Goal: Task Accomplishment & Management: Manage account settings

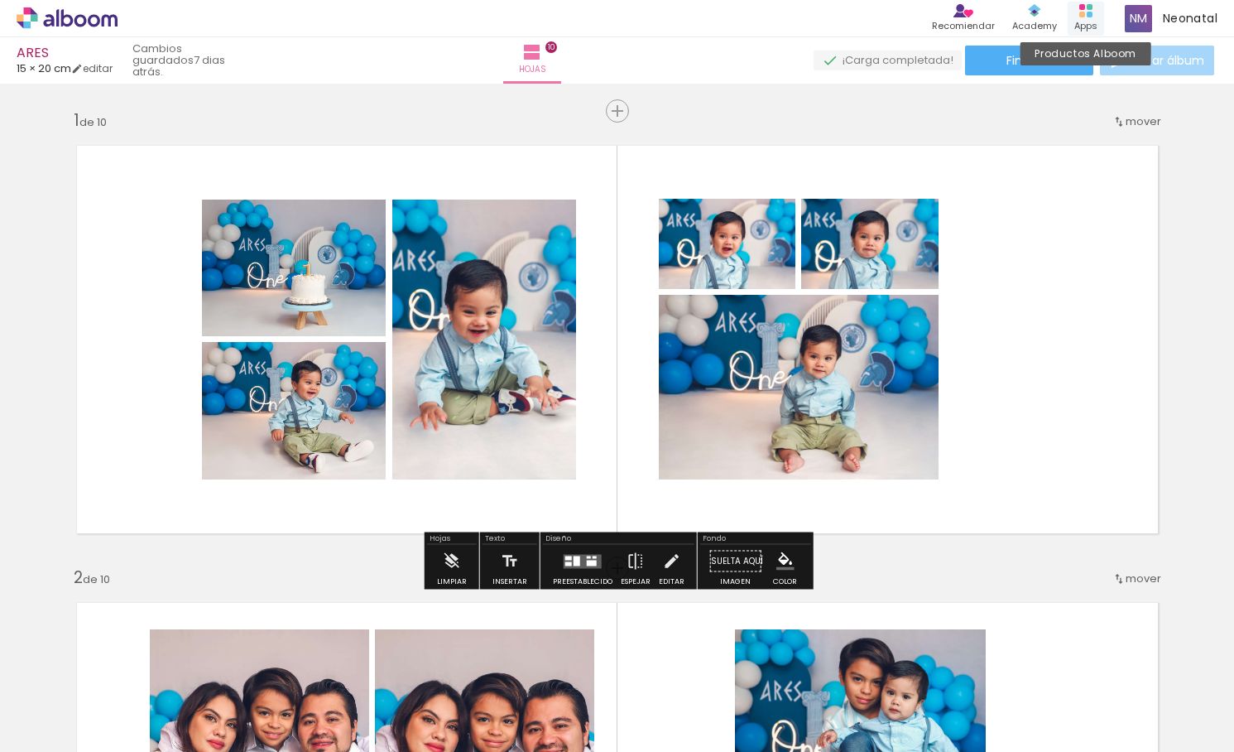
click at [1082, 17] on rect at bounding box center [1083, 15] width 6 height 6
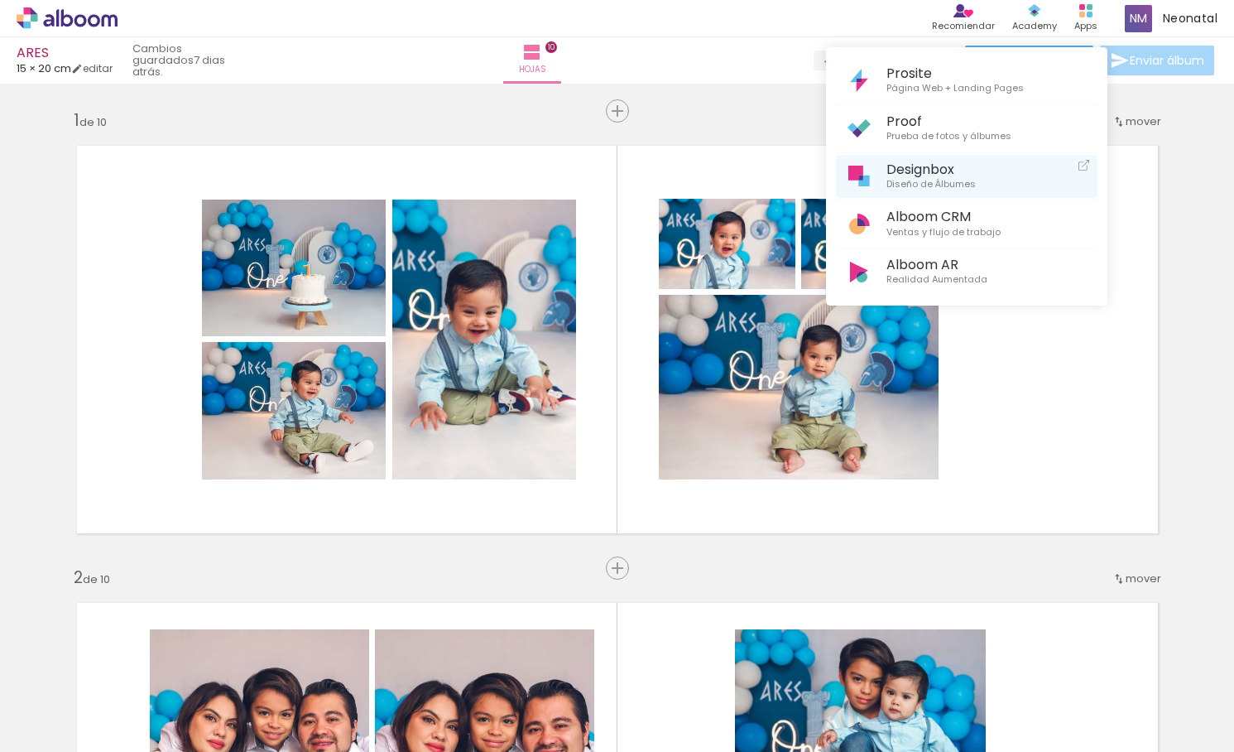
click at [906, 180] on span "Diseño de Álbumes" at bounding box center [931, 184] width 89 height 15
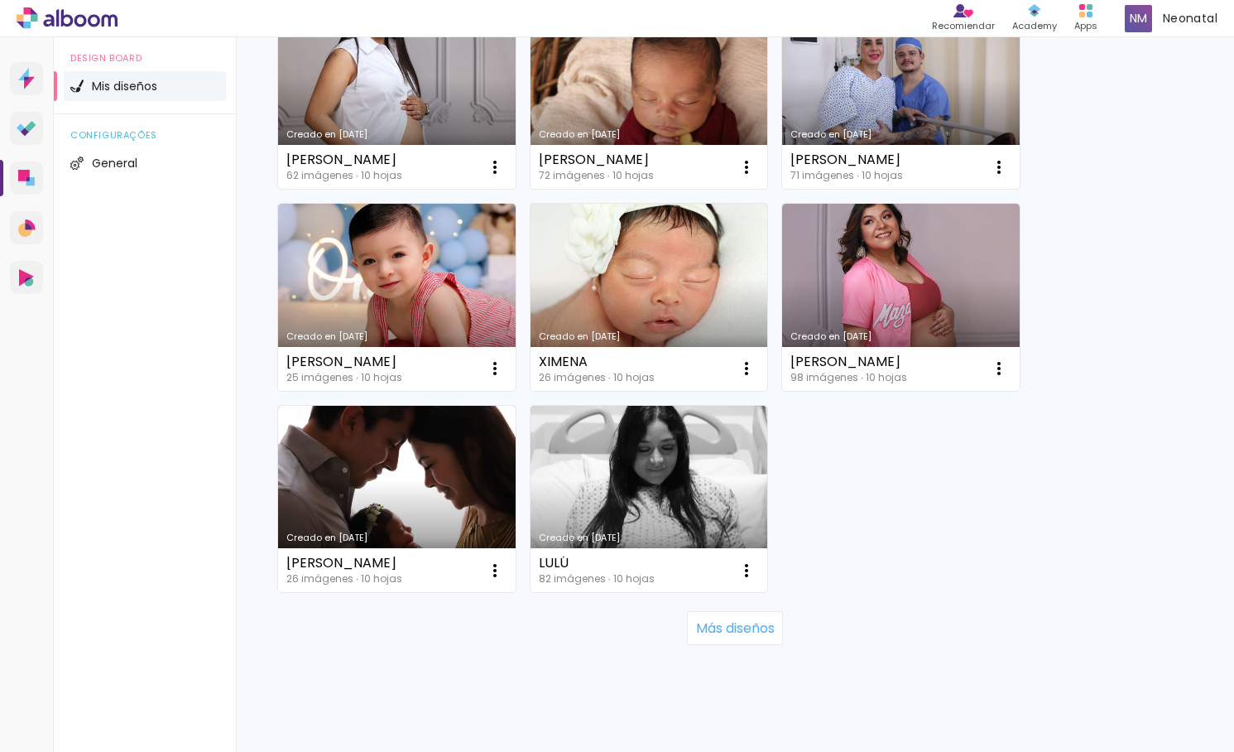
scroll to position [1545, 0]
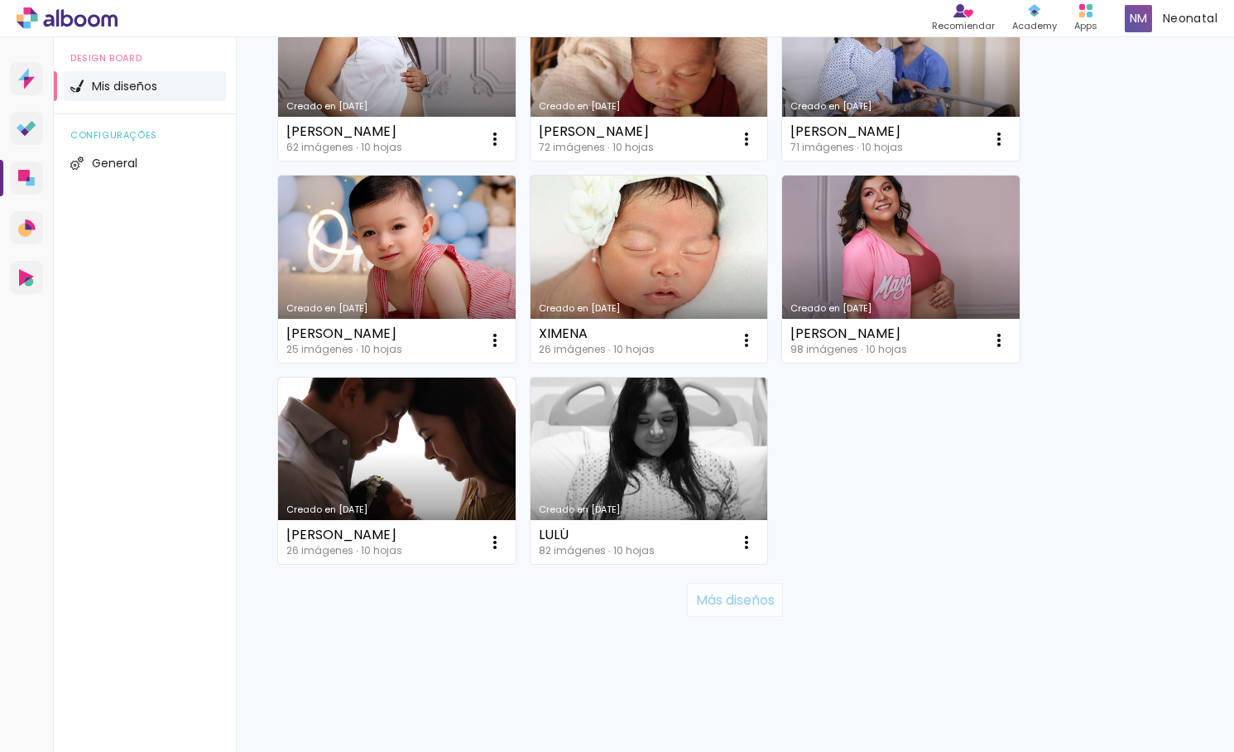
click at [0, 0] on slot "Más diseños" at bounding box center [0, 0] width 0 height 0
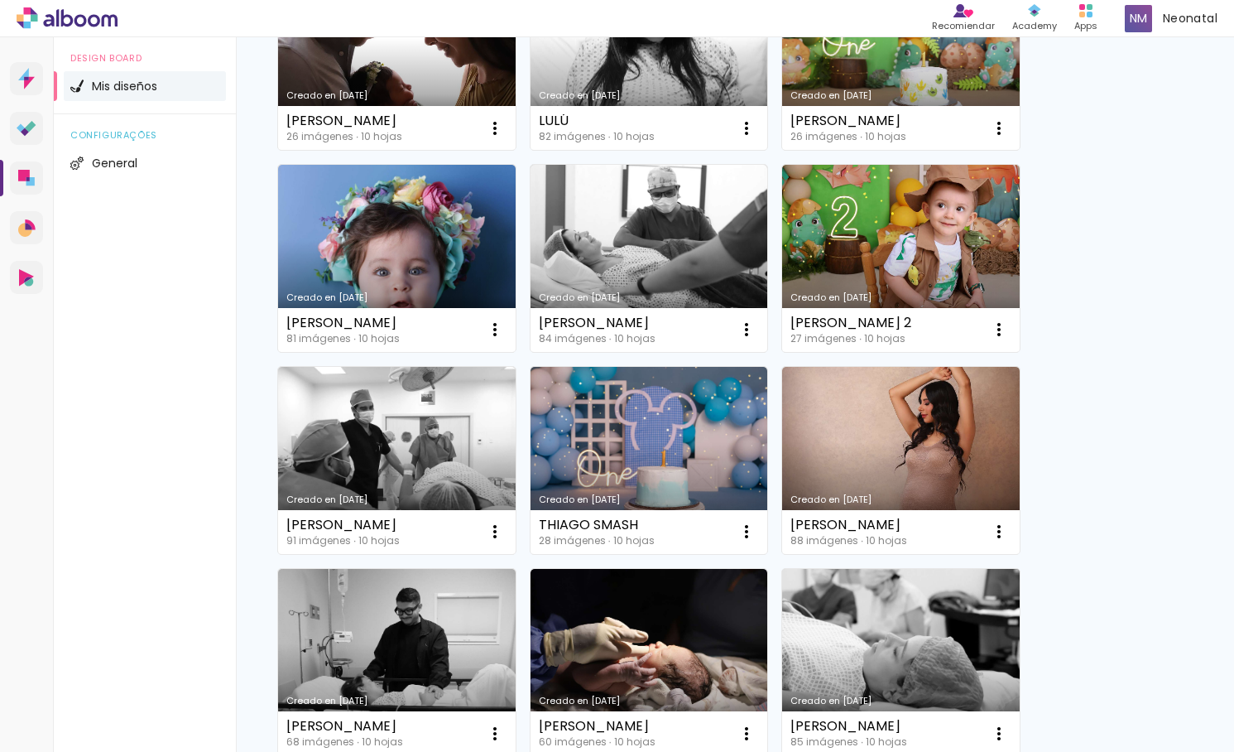
scroll to position [1968, 0]
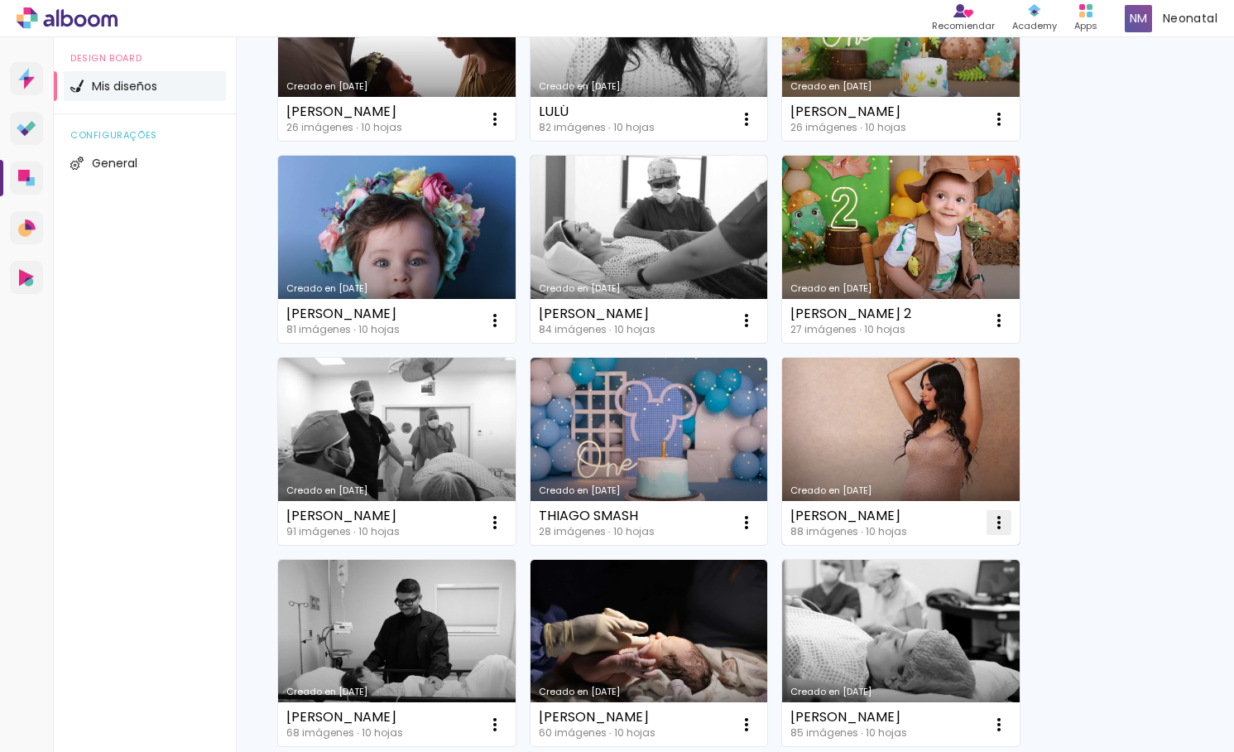
click at [995, 521] on iron-icon at bounding box center [999, 522] width 20 height 20
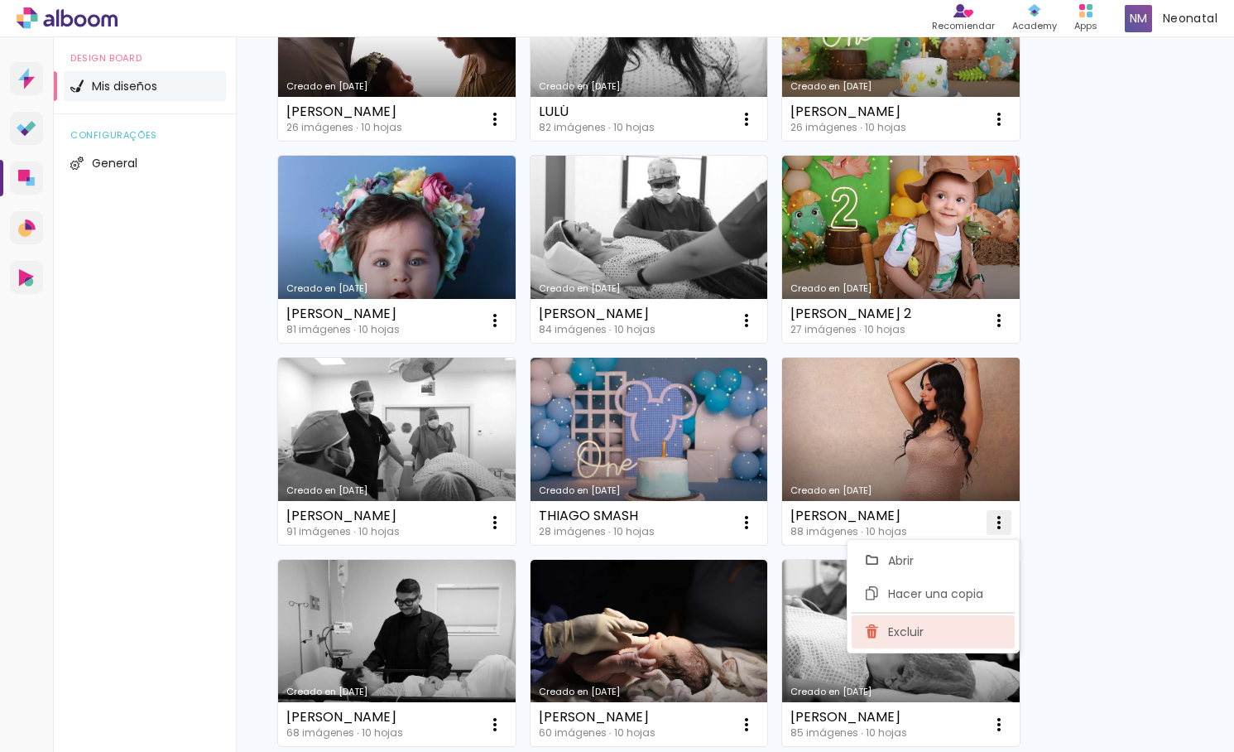
click at [936, 633] on paper-item "Excluir" at bounding box center [933, 631] width 163 height 33
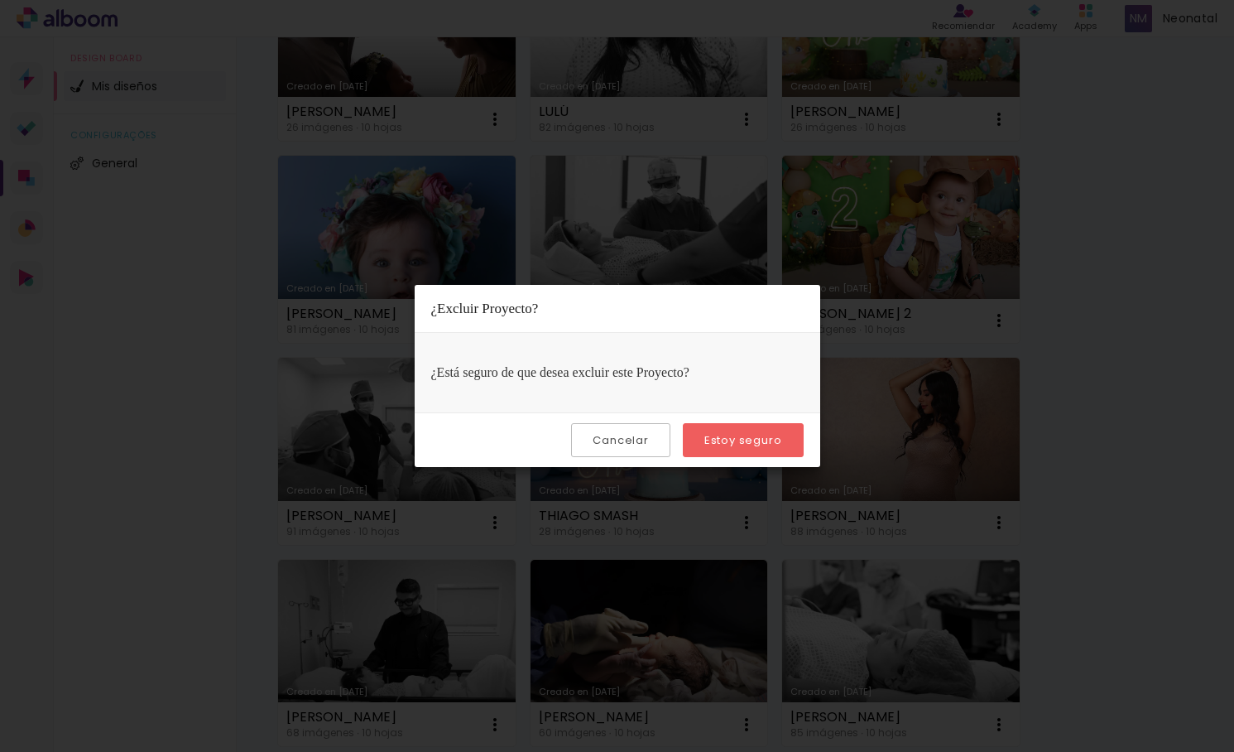
click at [0, 0] on slot "Estoy seguro" at bounding box center [0, 0] width 0 height 0
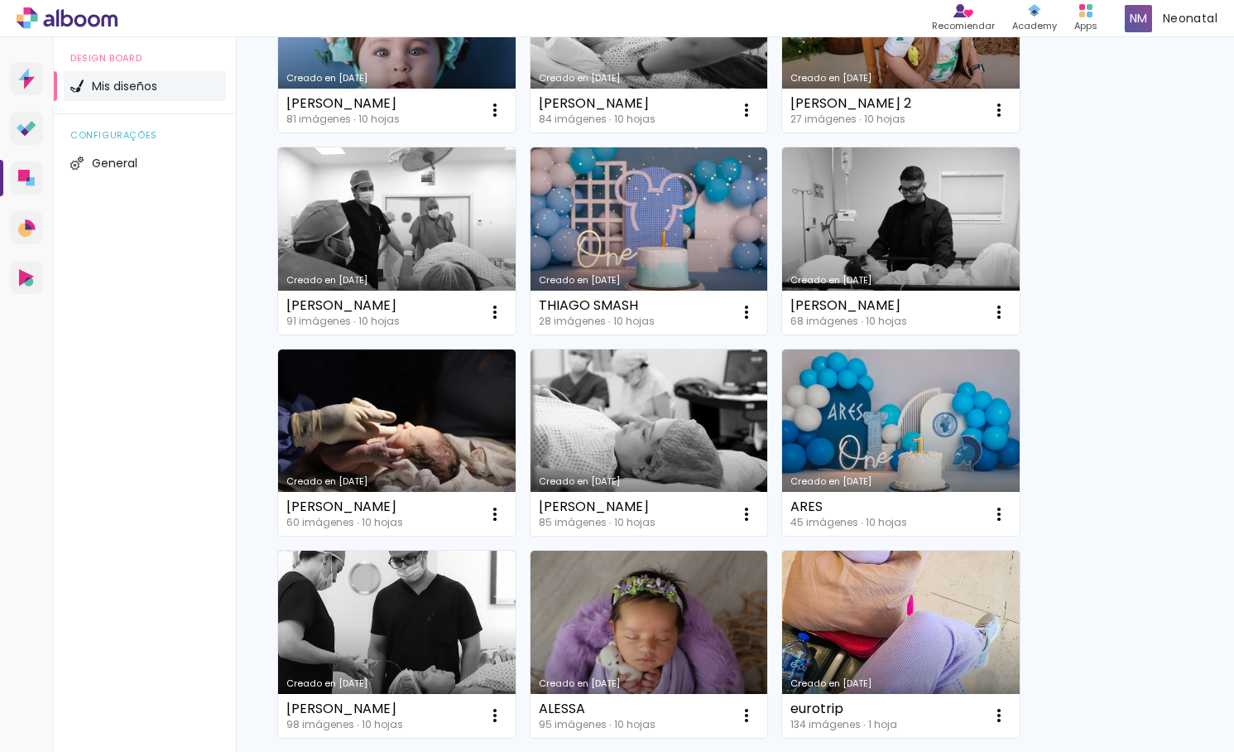
scroll to position [2191, 0]
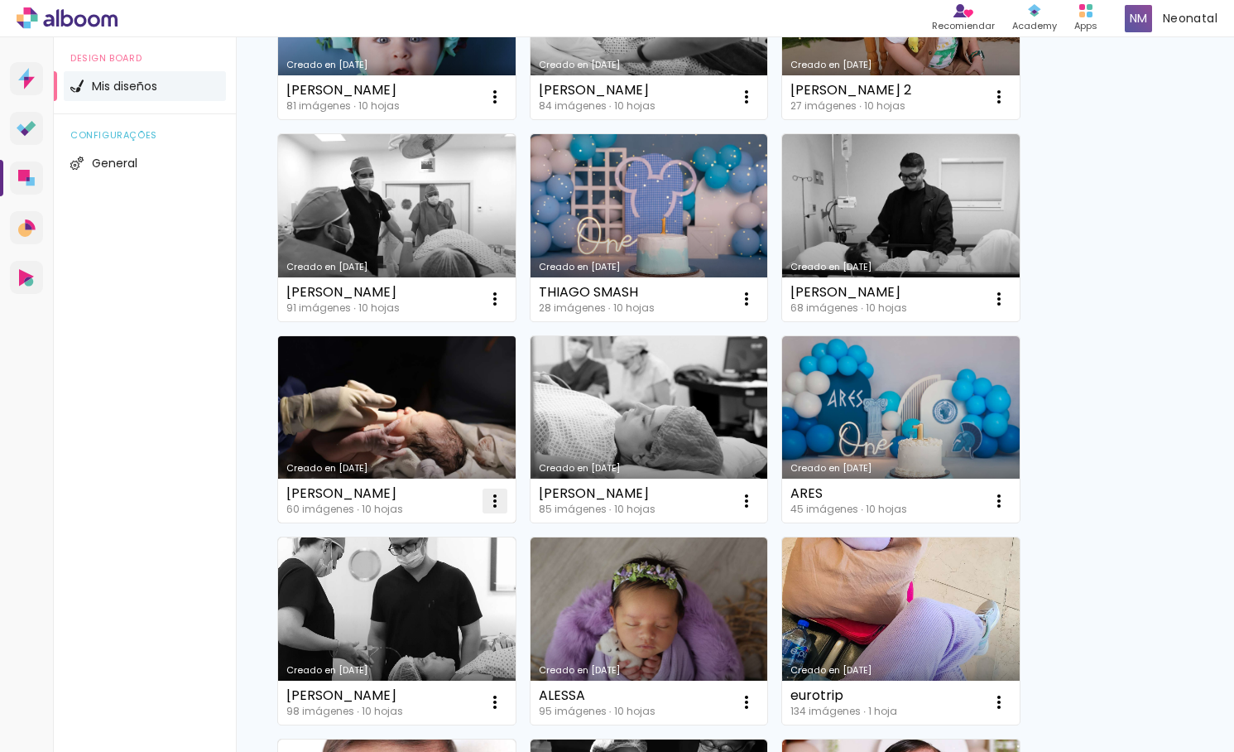
click at [487, 498] on iron-icon at bounding box center [495, 501] width 20 height 20
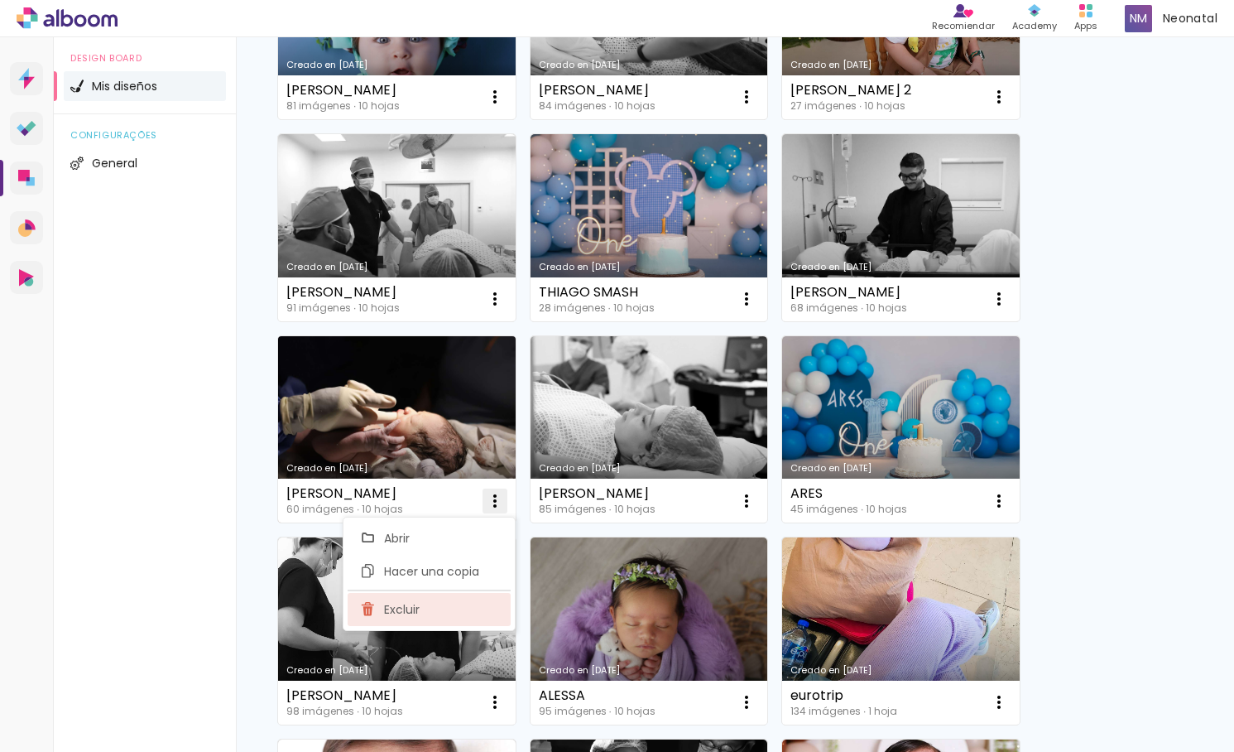
click at [454, 616] on paper-item "Excluir" at bounding box center [429, 609] width 163 height 33
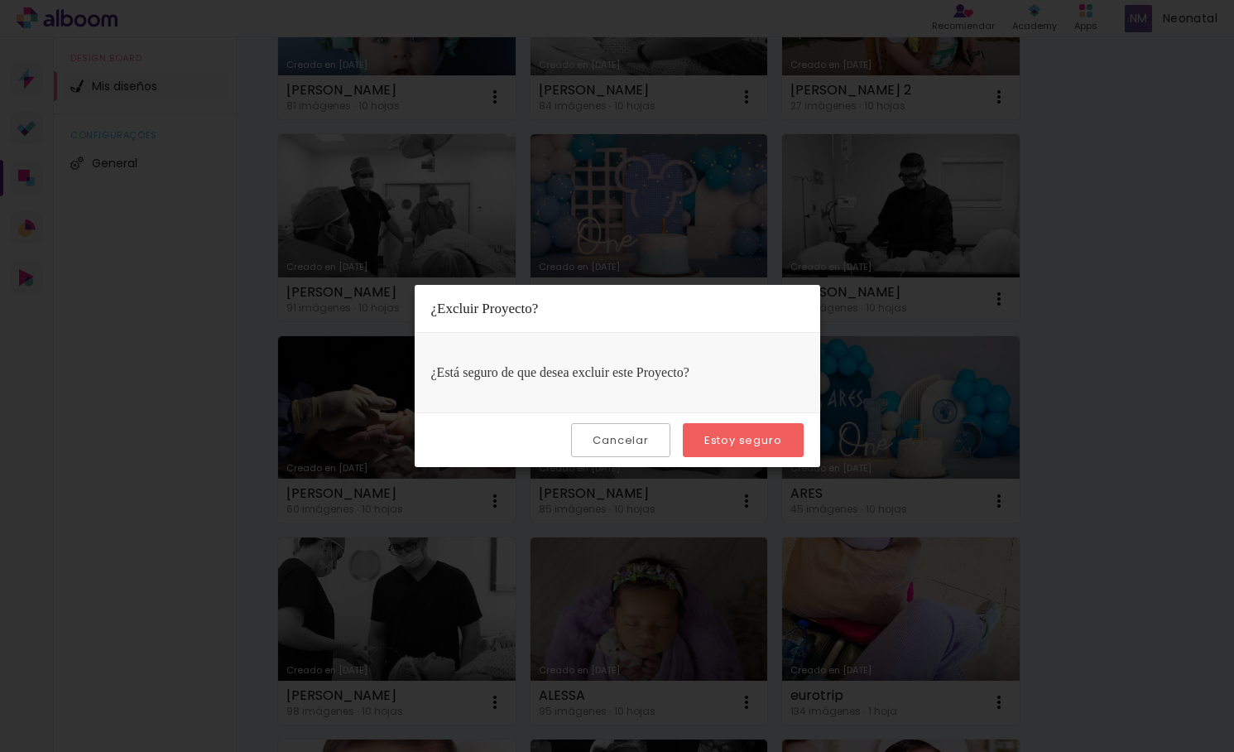
click at [716, 449] on paper-button "Estoy seguro" at bounding box center [743, 440] width 121 height 34
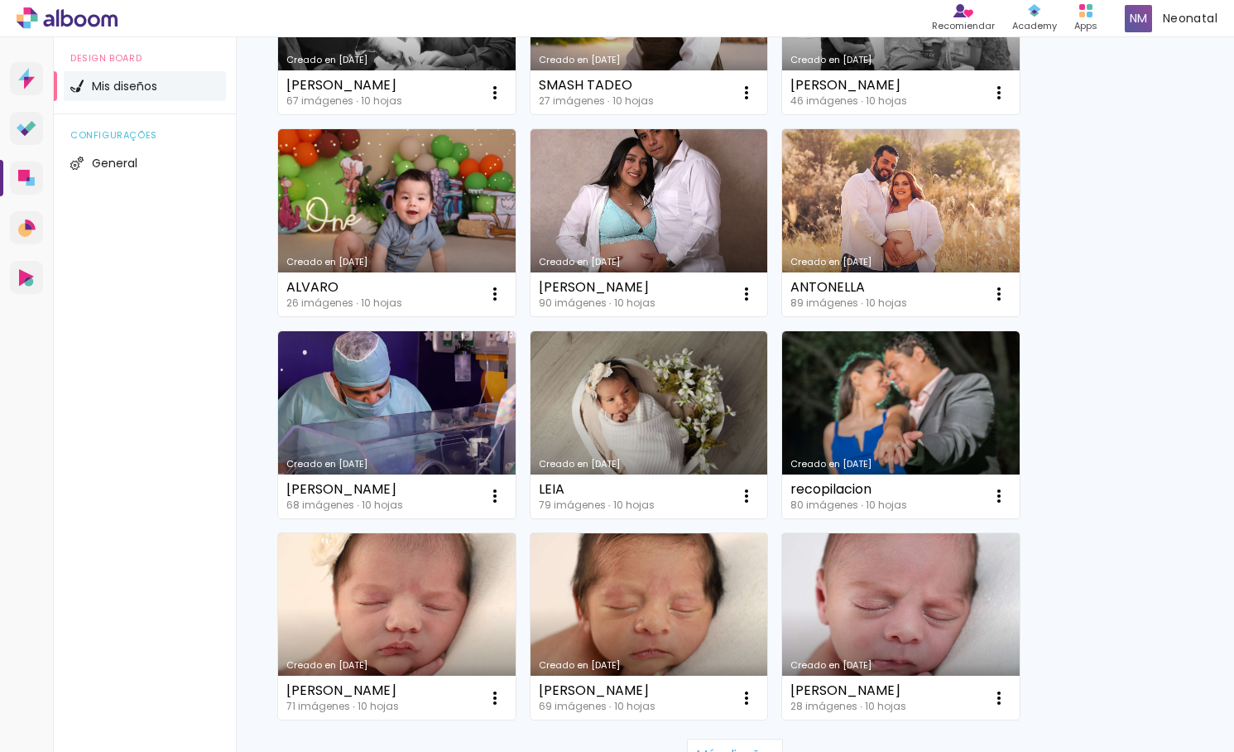
scroll to position [3005, 0]
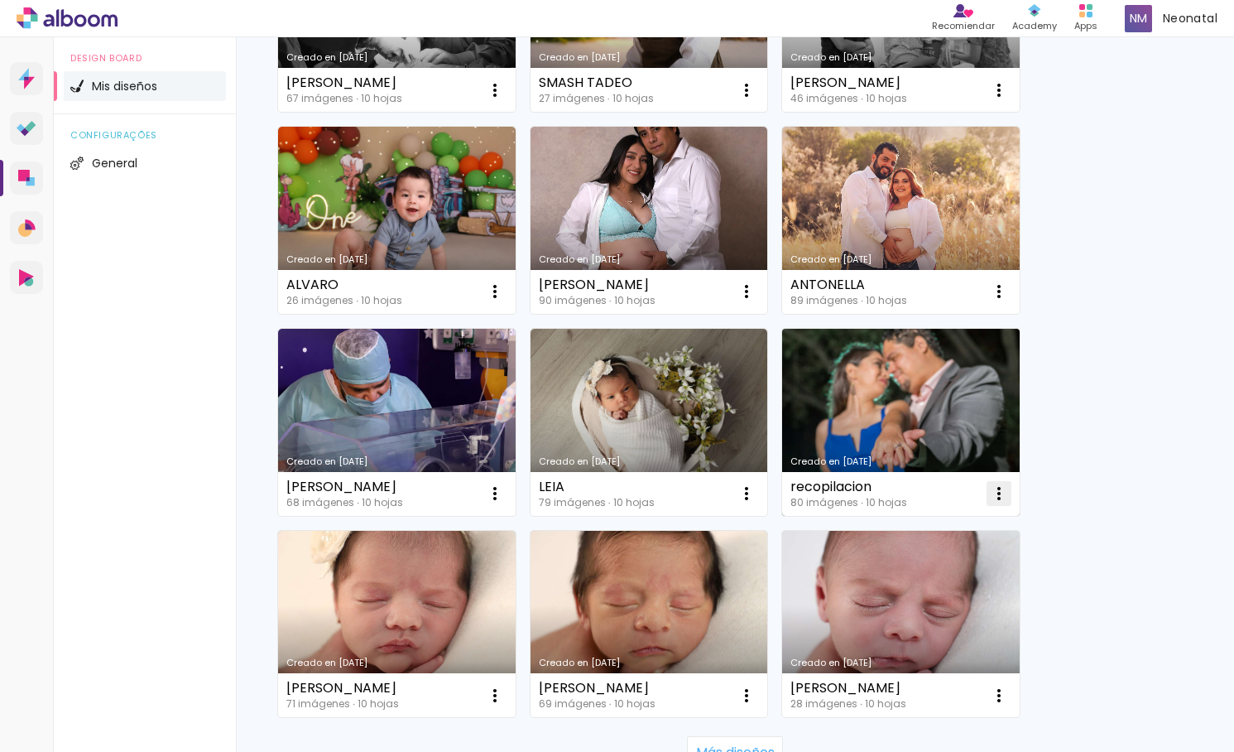
click at [996, 498] on iron-icon at bounding box center [999, 493] width 20 height 20
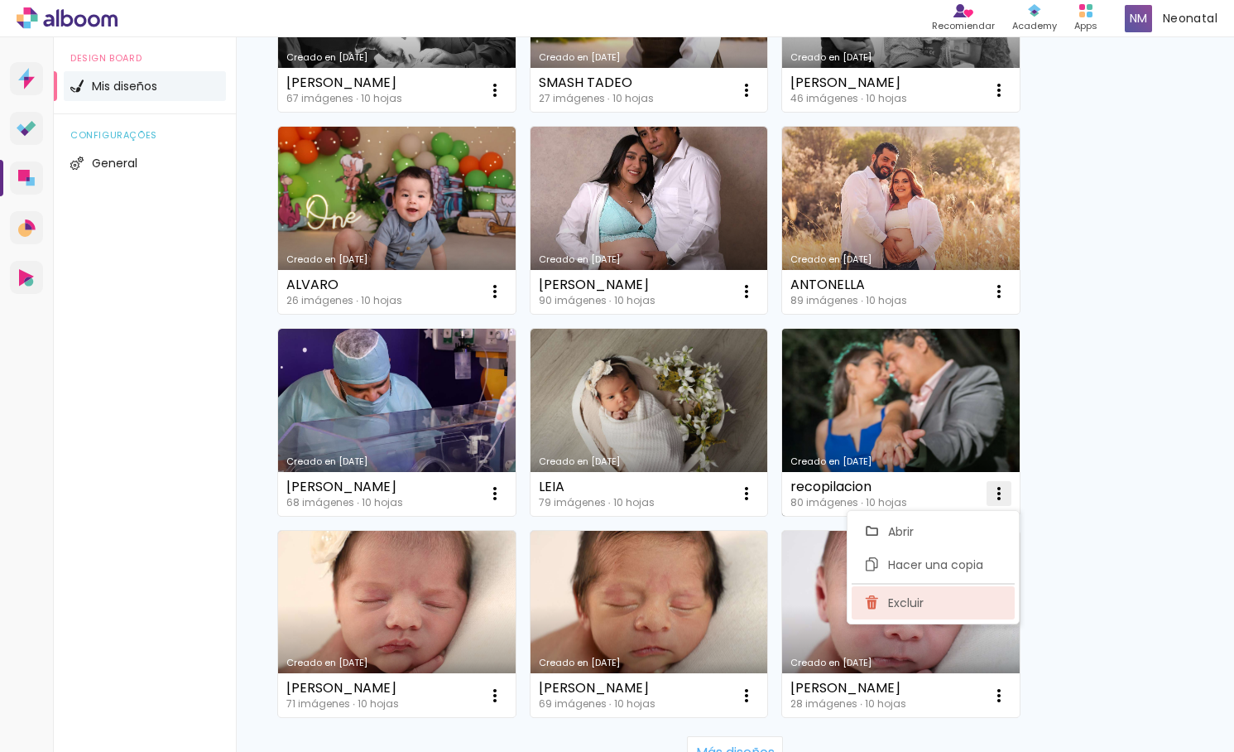
click at [959, 613] on paper-item "Excluir" at bounding box center [933, 602] width 163 height 33
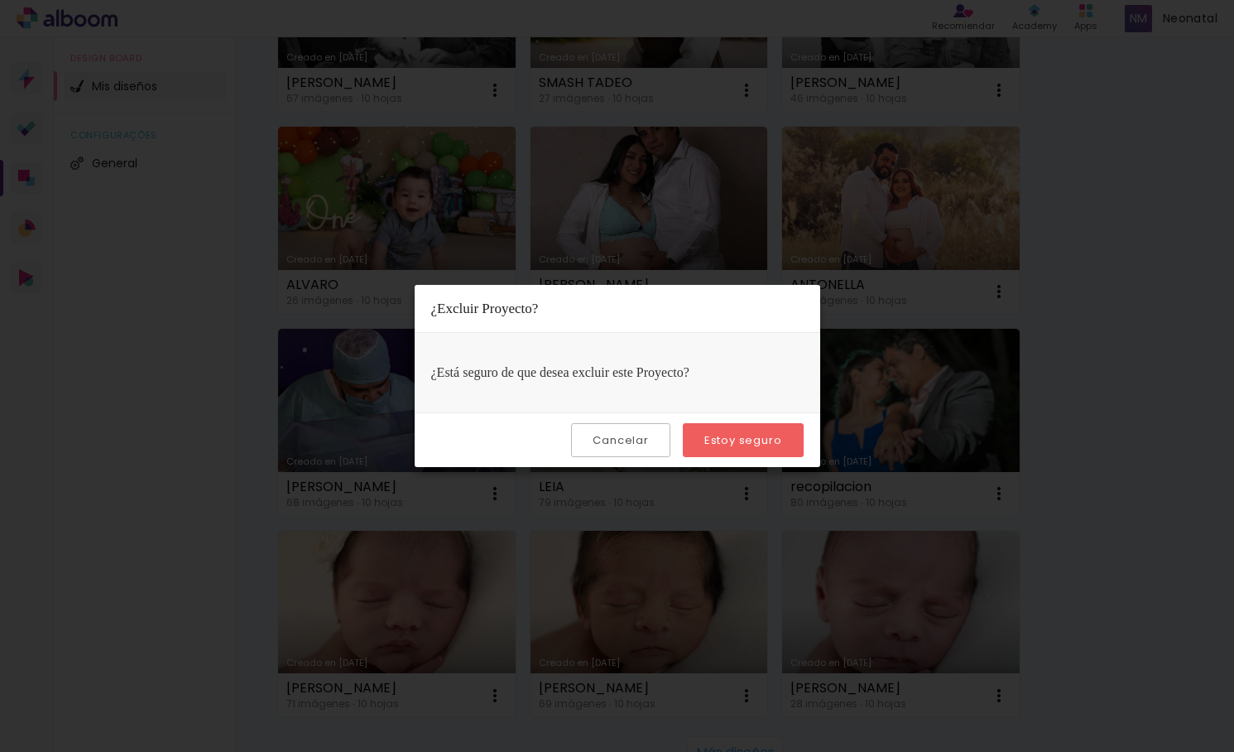
click at [0, 0] on slot "Estoy seguro" at bounding box center [0, 0] width 0 height 0
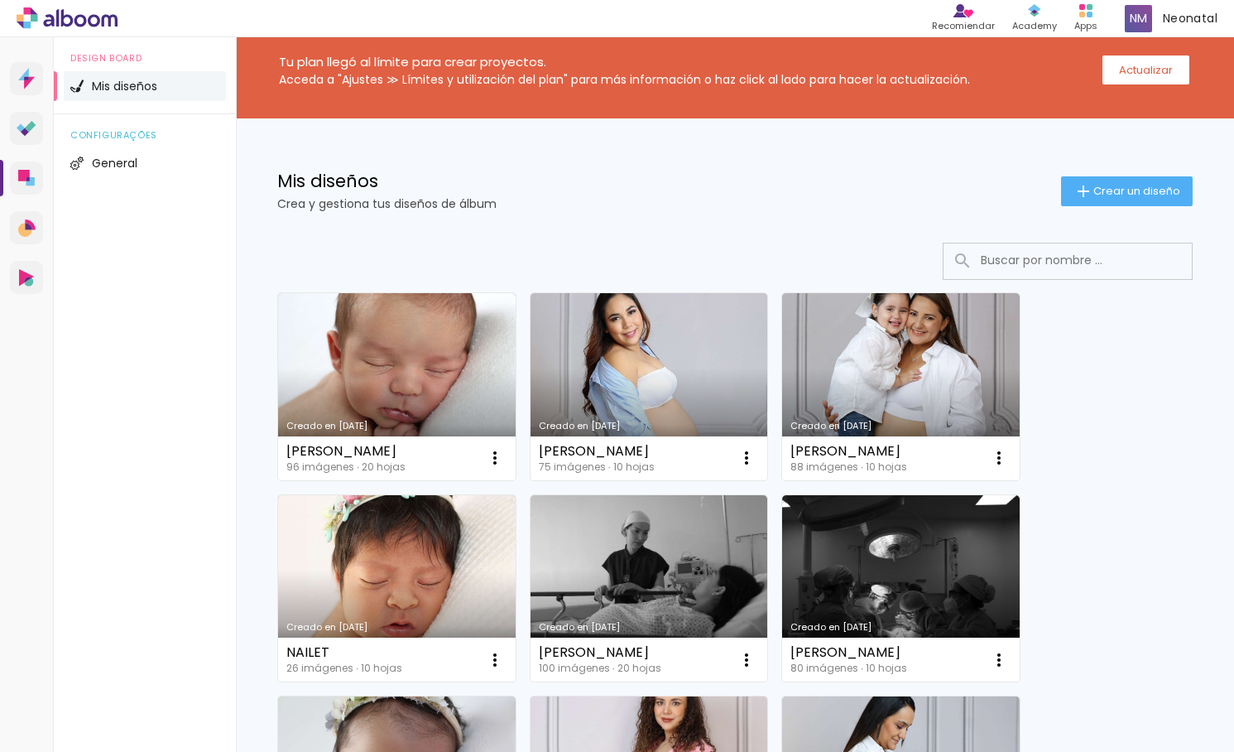
scroll to position [0, 0]
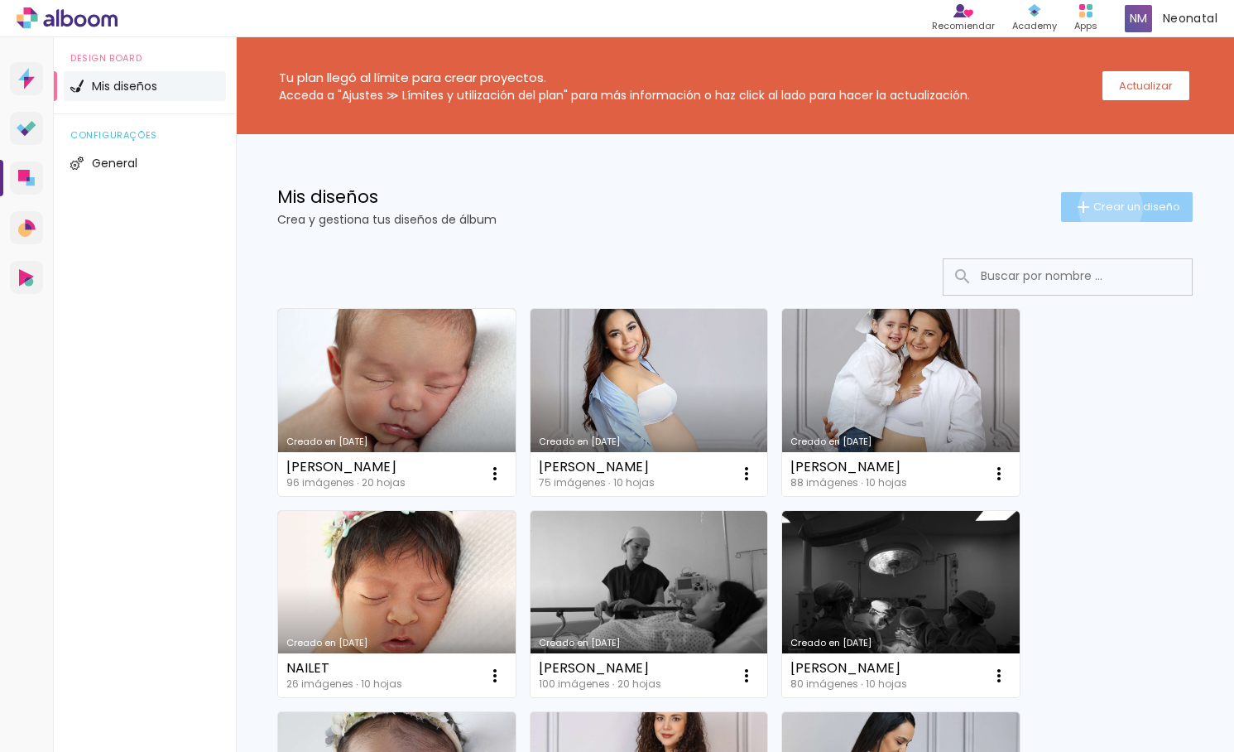
click at [1109, 208] on span "Crear un diseño" at bounding box center [1137, 206] width 87 height 11
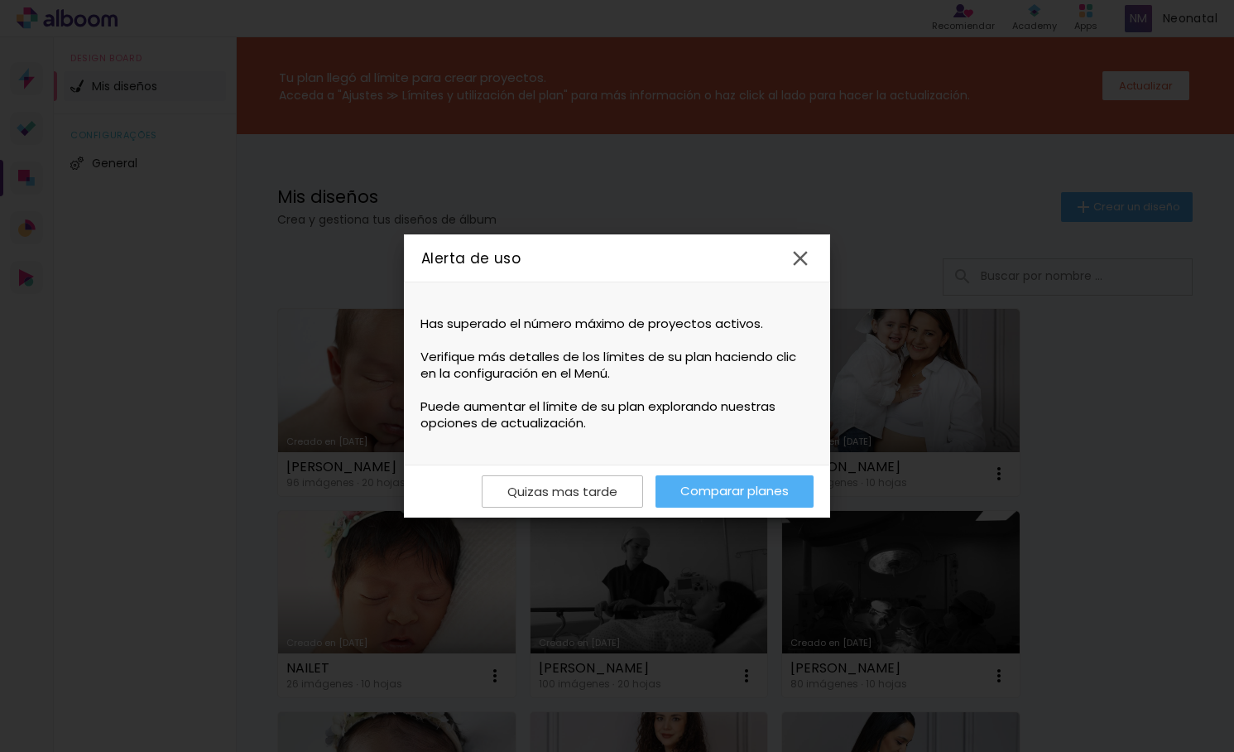
click at [798, 264] on iron-icon at bounding box center [800, 258] width 25 height 25
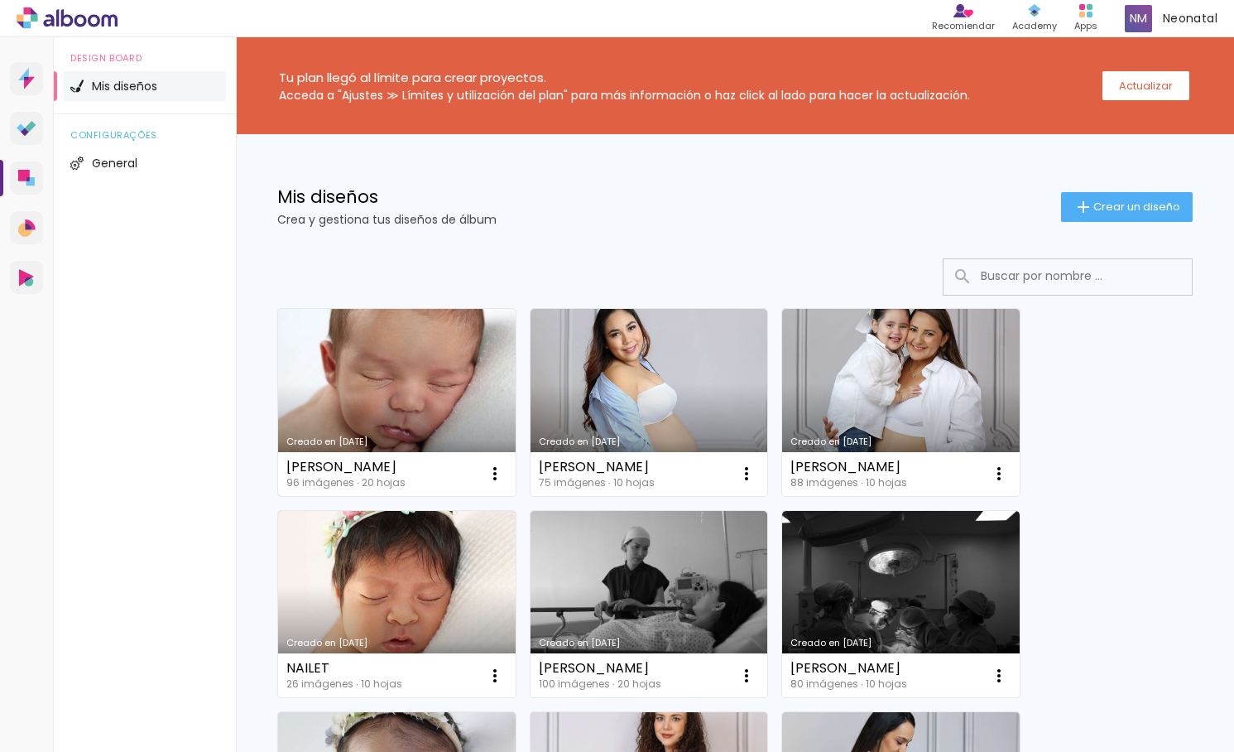
click at [407, 370] on link "Creado en [DATE]" at bounding box center [397, 402] width 238 height 187
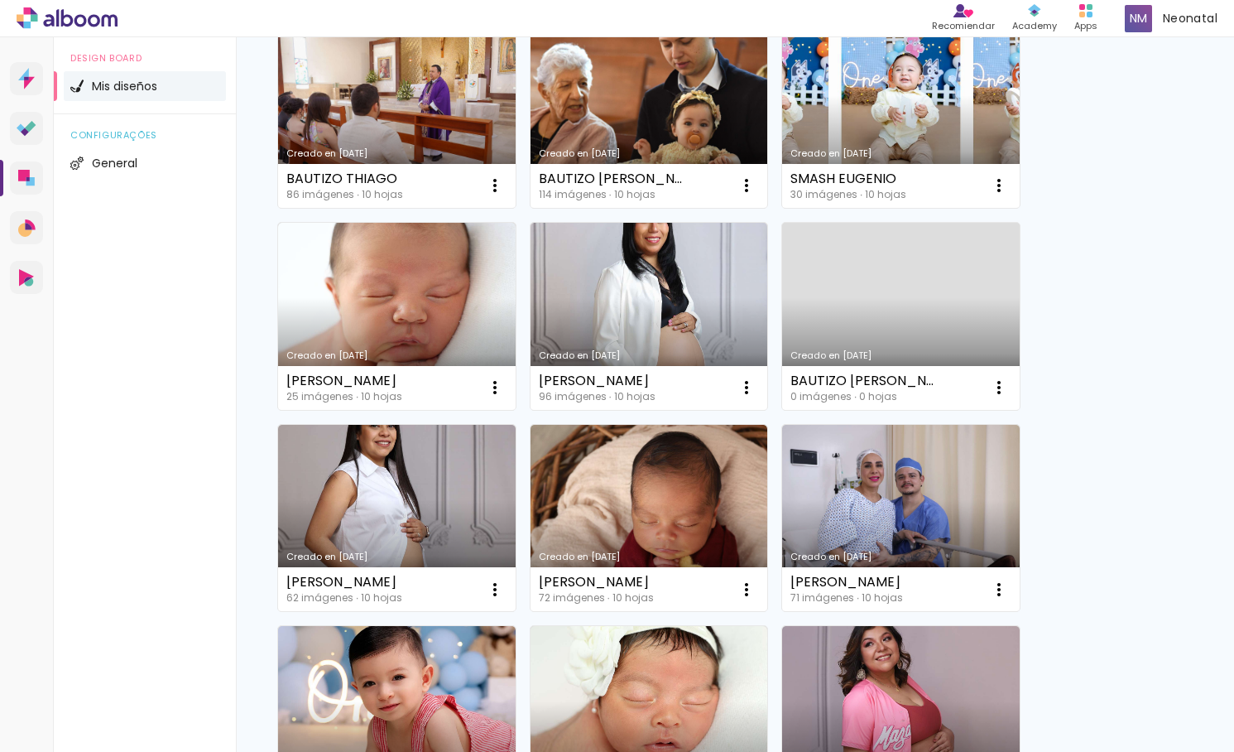
scroll to position [1642, 0]
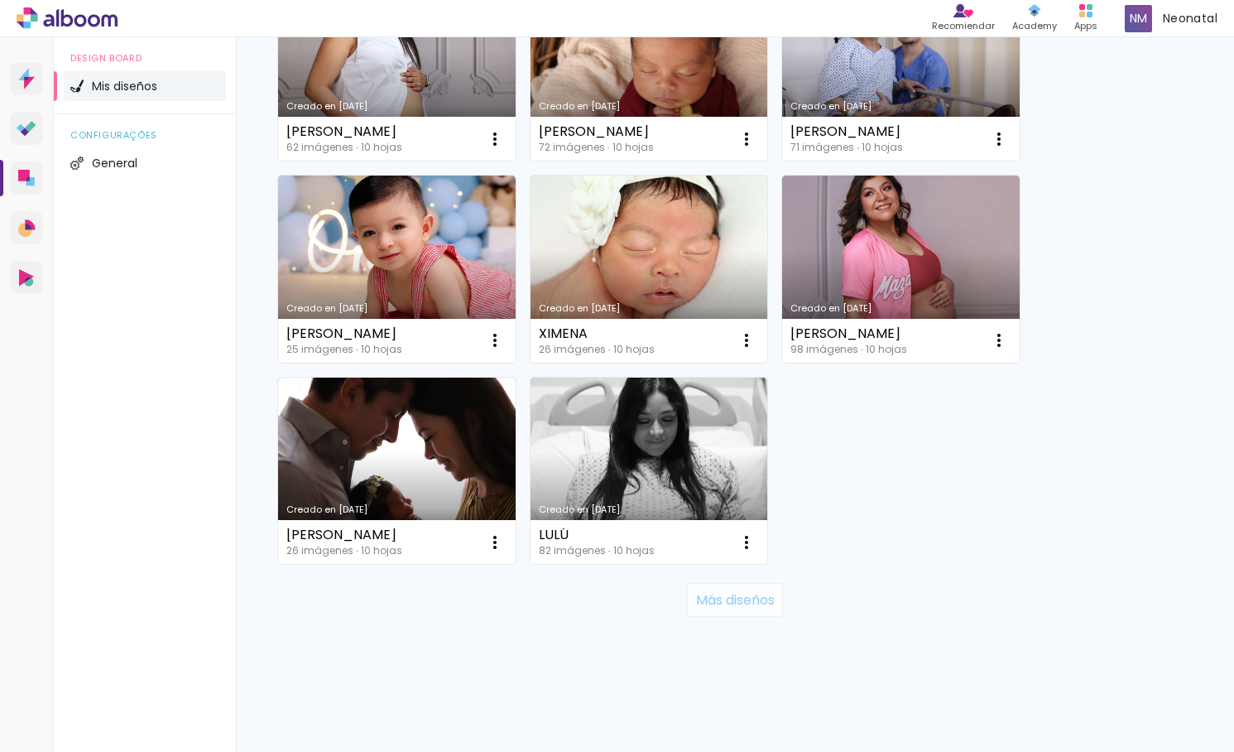
click at [0, 0] on slot "Más diseños" at bounding box center [0, 0] width 0 height 0
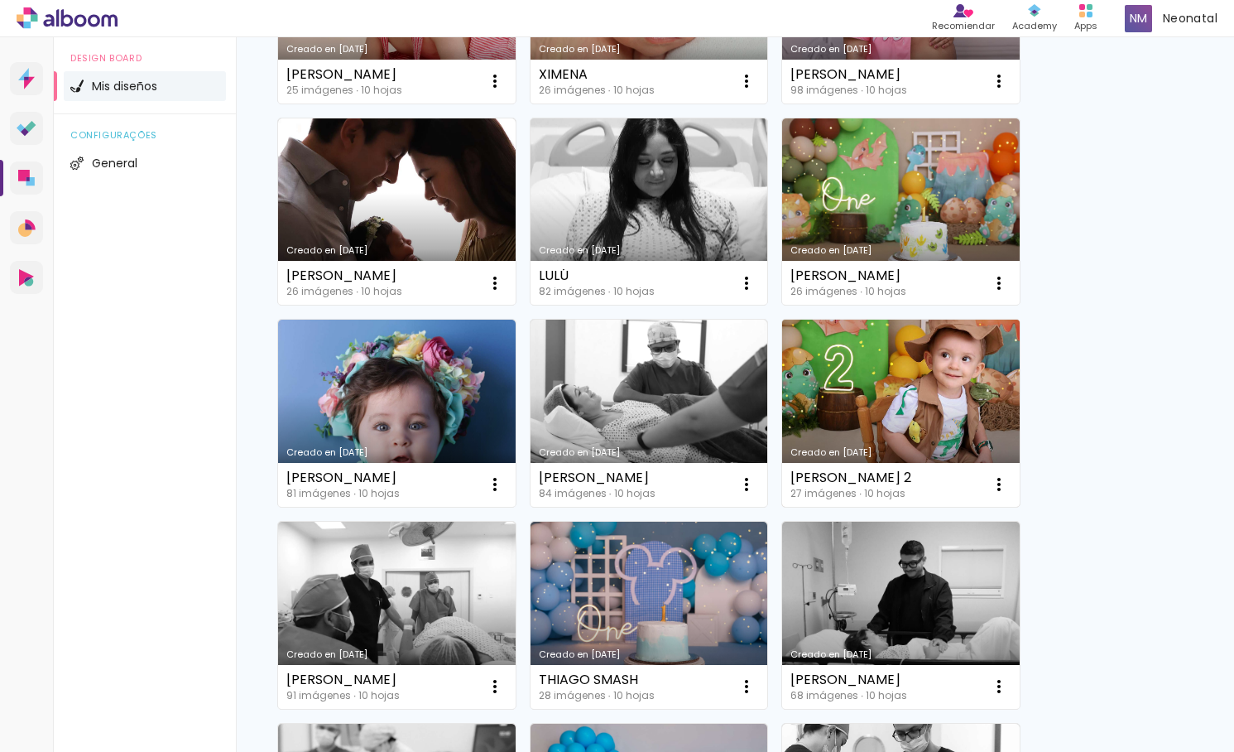
scroll to position [1908, 0]
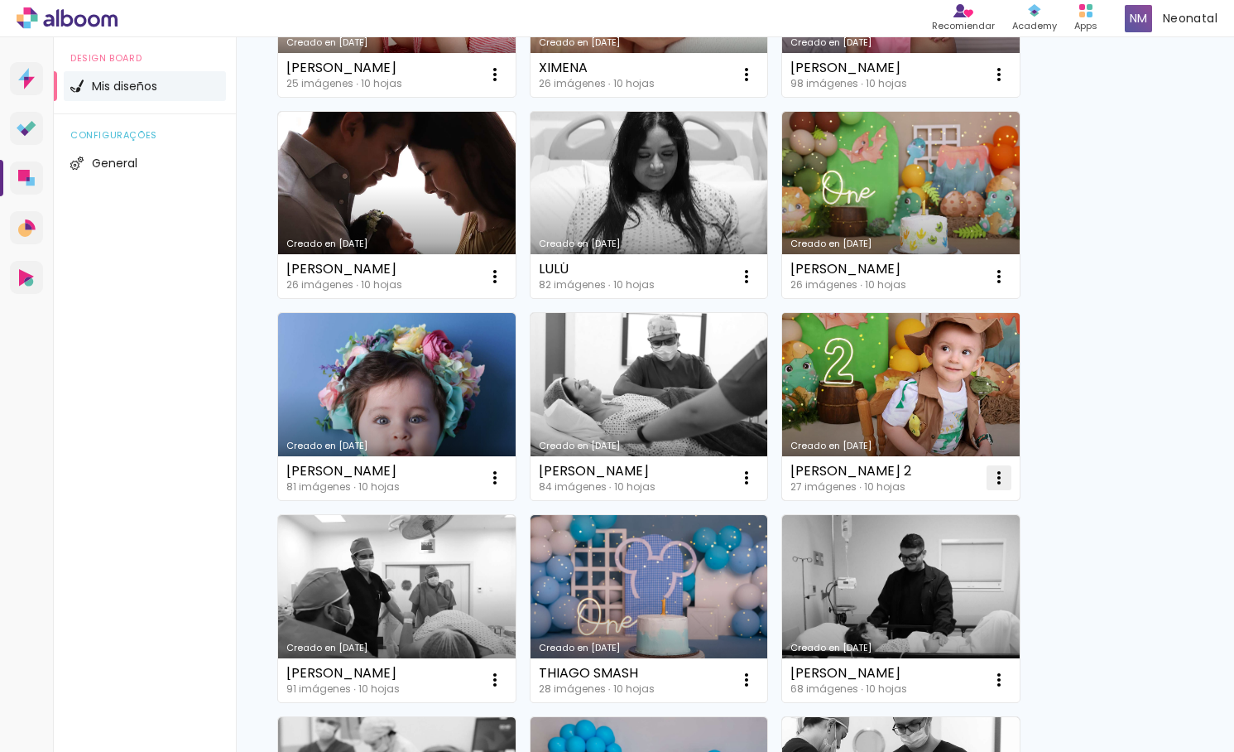
click at [993, 476] on iron-icon at bounding box center [999, 478] width 20 height 20
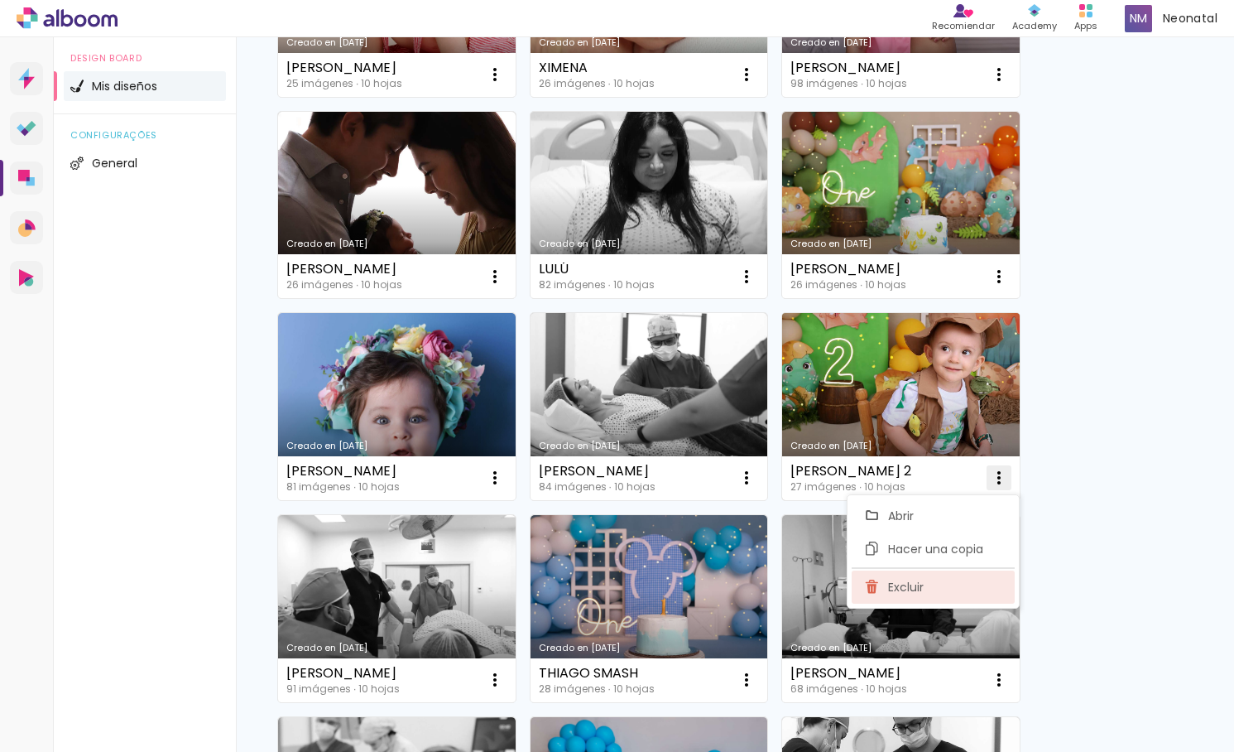
click at [964, 586] on paper-item "Excluir" at bounding box center [933, 586] width 163 height 33
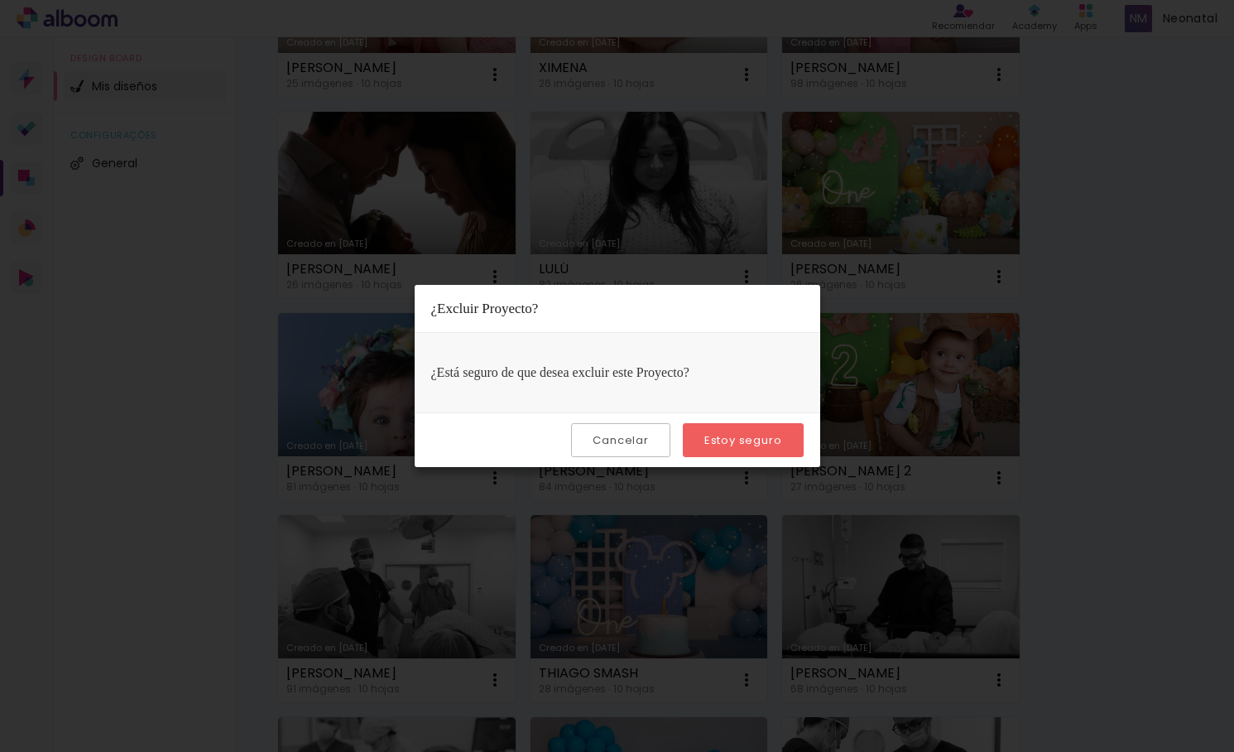
click at [0, 0] on slot "Estoy seguro" at bounding box center [0, 0] width 0 height 0
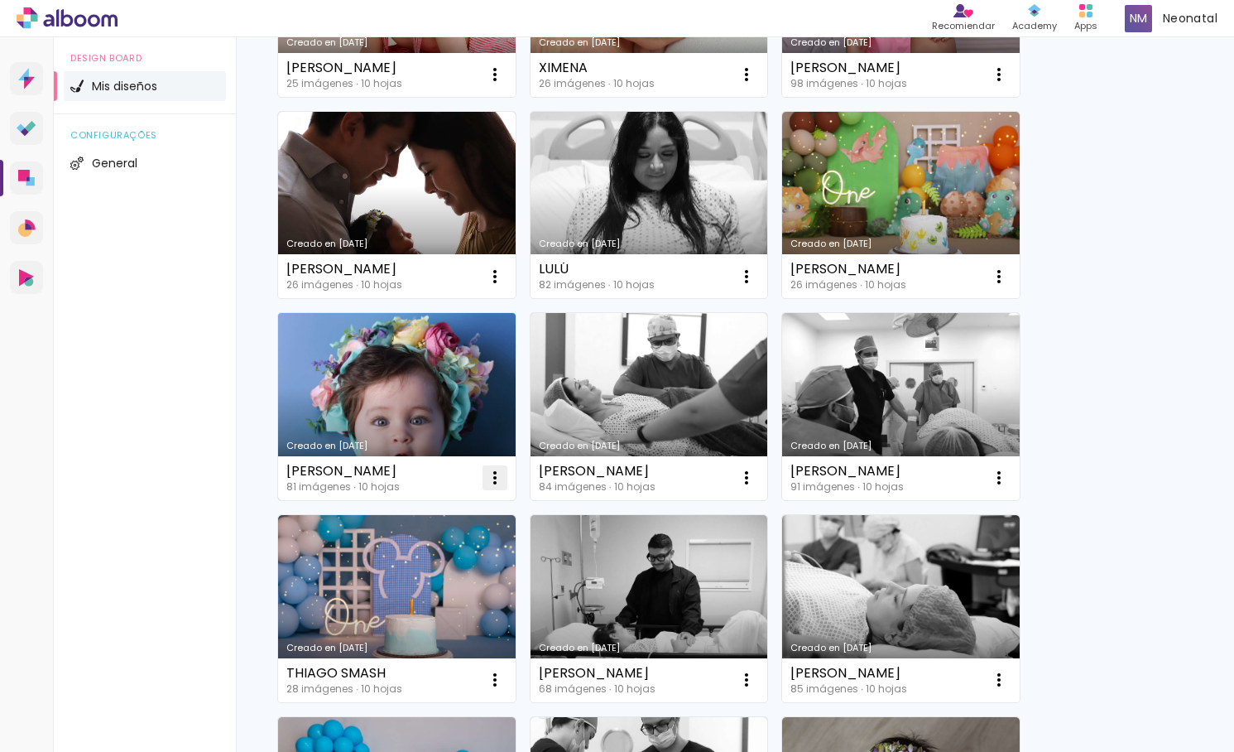
click at [497, 474] on iron-icon at bounding box center [495, 478] width 20 height 20
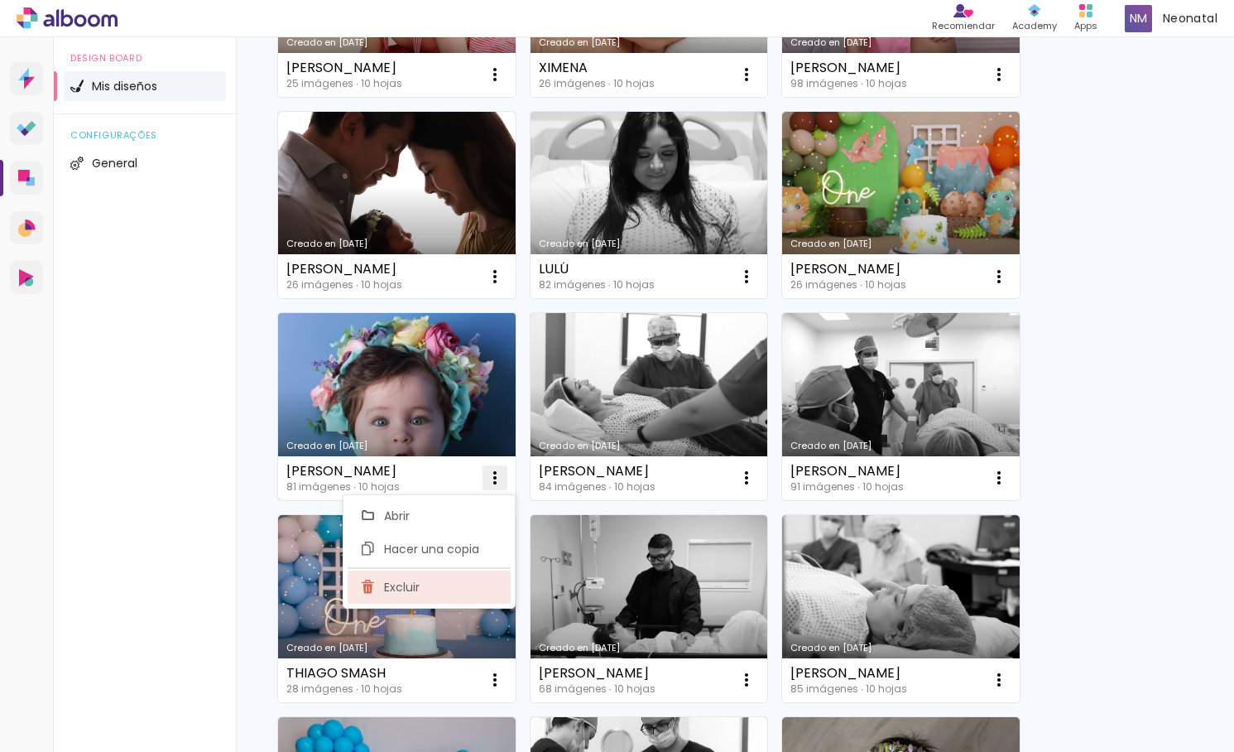
click at [449, 584] on paper-item "Excluir" at bounding box center [429, 586] width 163 height 33
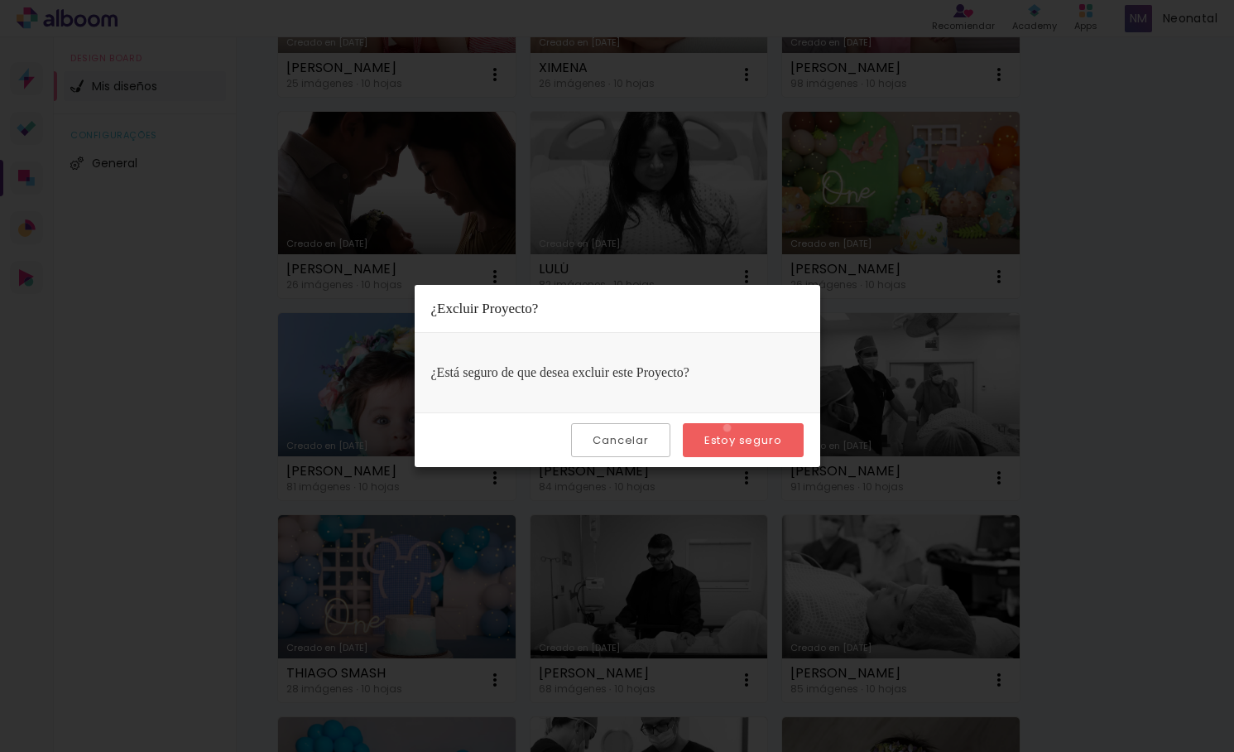
click at [729, 427] on paper-button "Estoy seguro" at bounding box center [743, 440] width 121 height 34
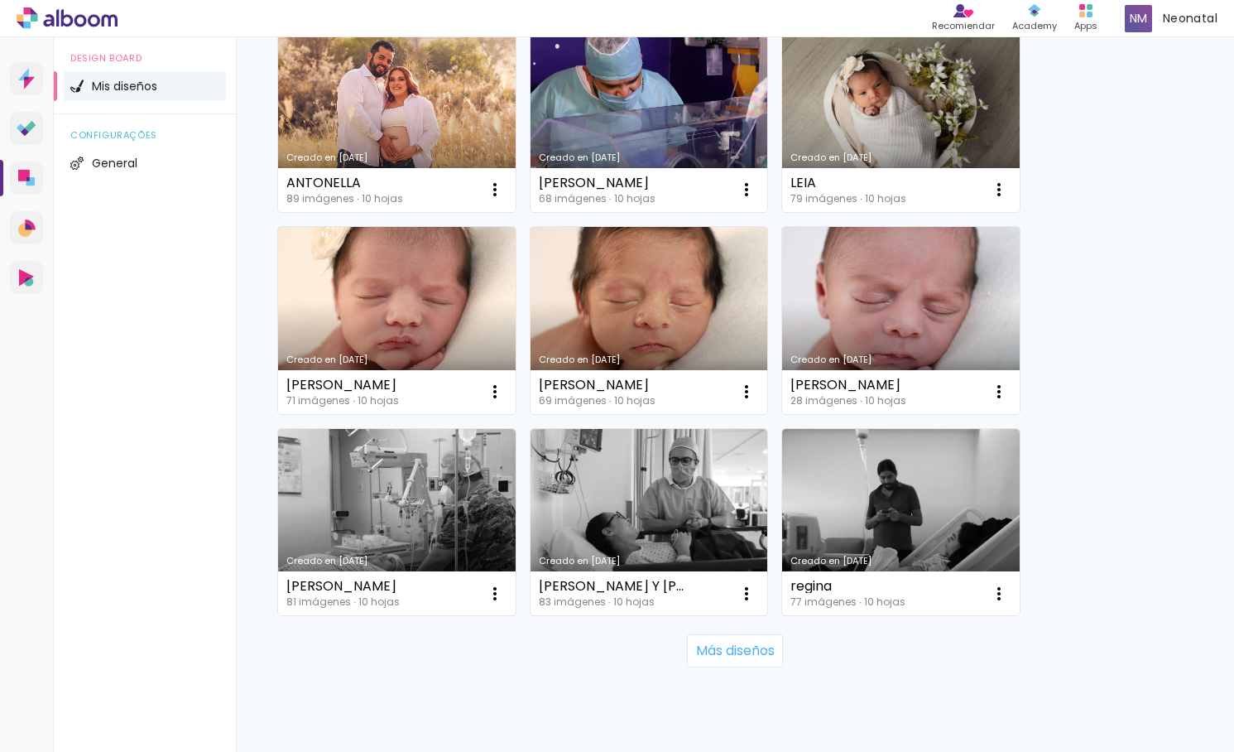
scroll to position [3256, 0]
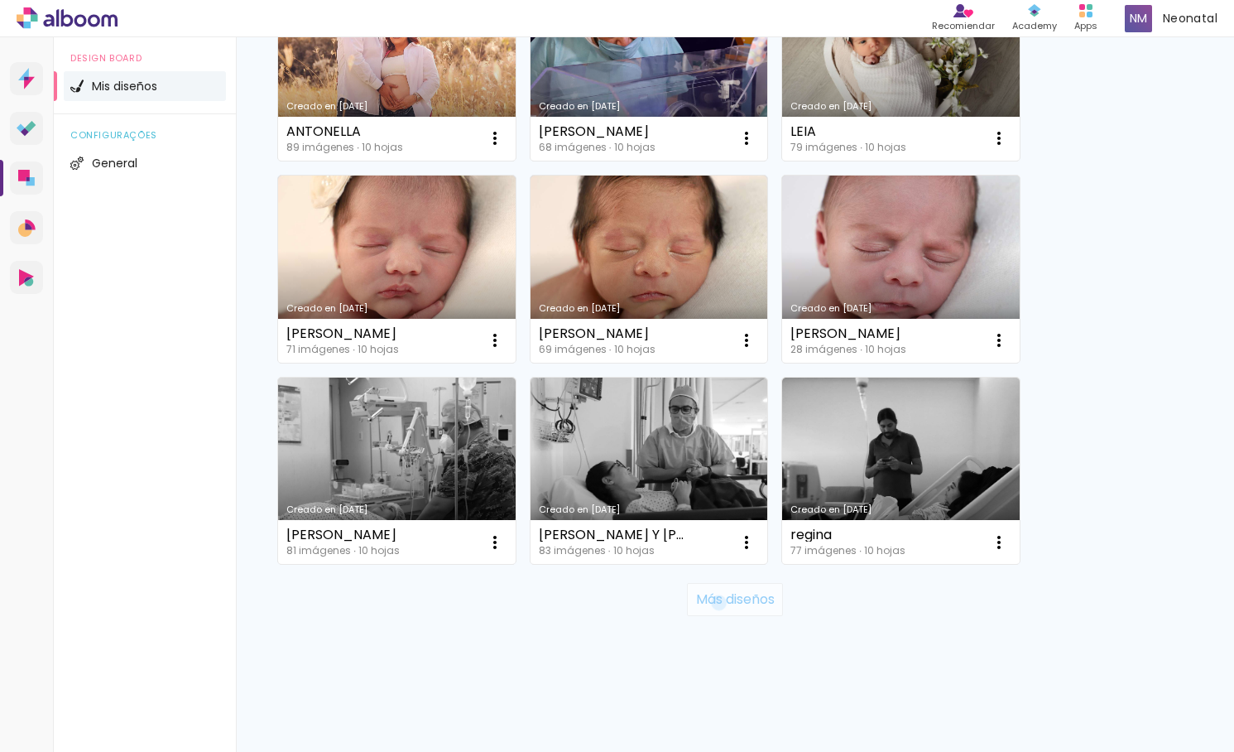
click at [0, 0] on slot "Más diseños" at bounding box center [0, 0] width 0 height 0
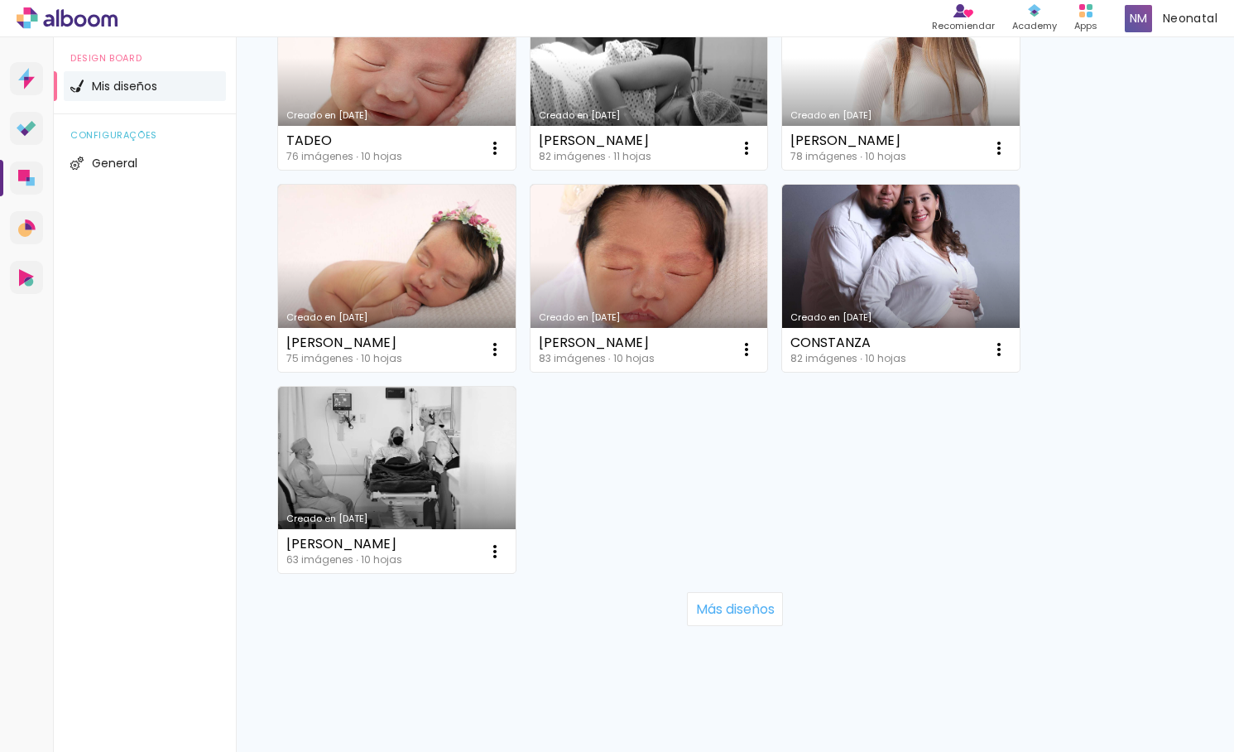
scroll to position [5071, 0]
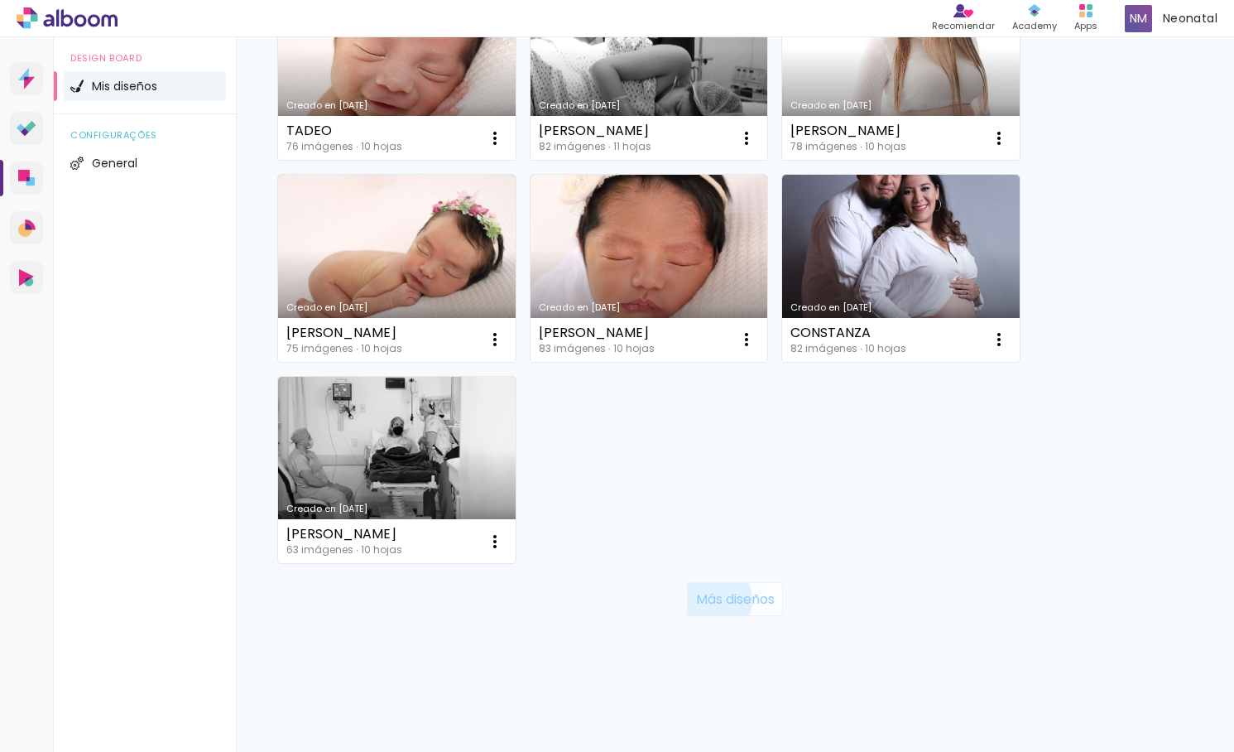
click at [0, 0] on slot "Más diseños" at bounding box center [0, 0] width 0 height 0
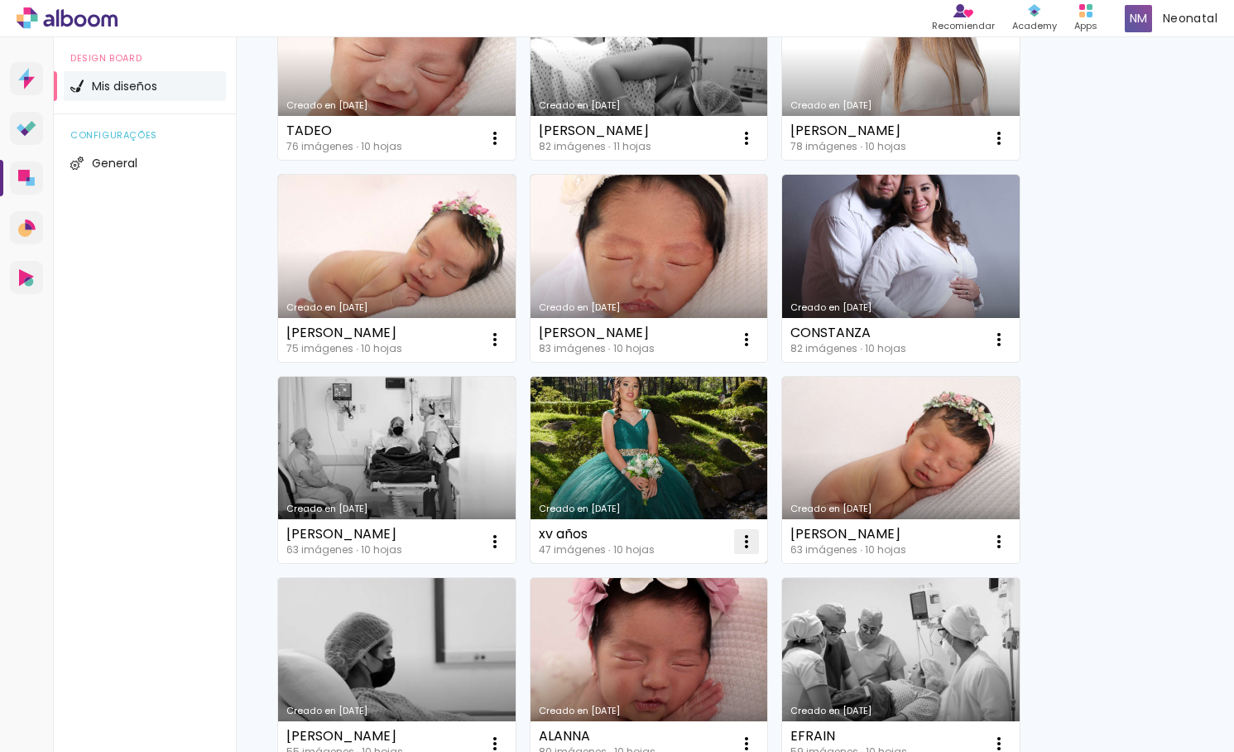
click at [748, 539] on iron-icon at bounding box center [747, 541] width 20 height 20
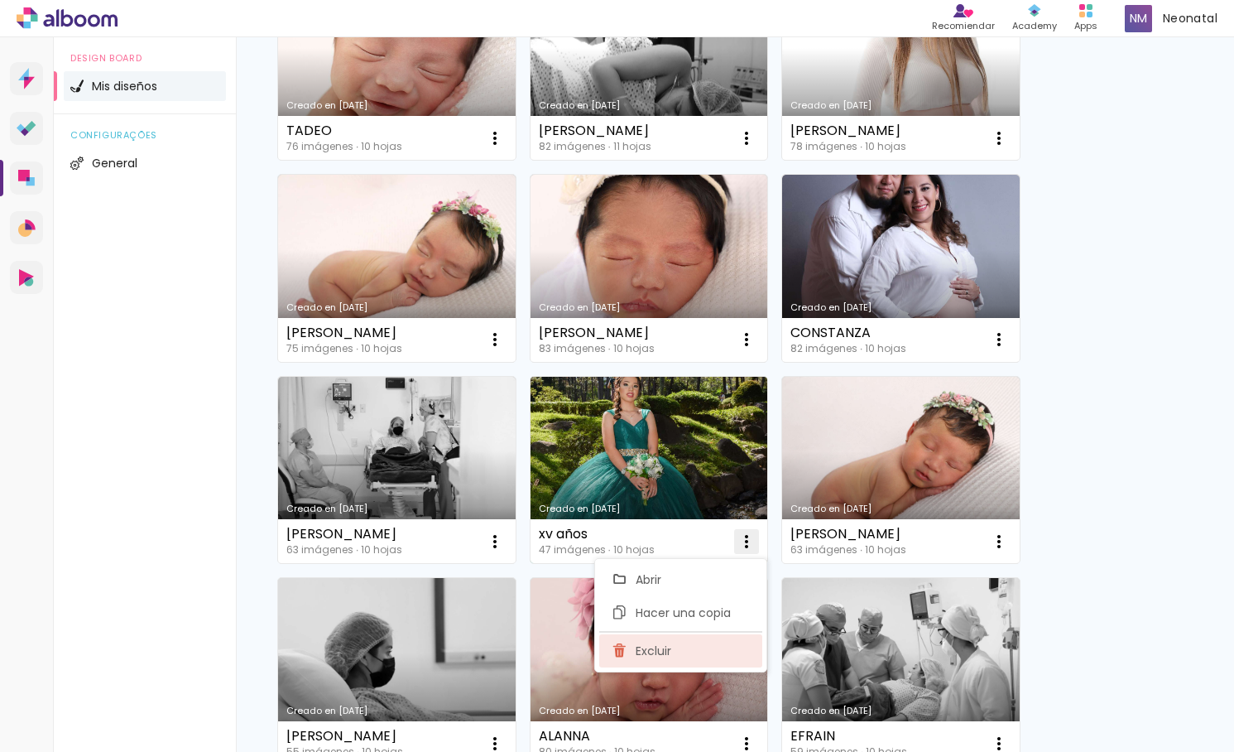
click at [679, 652] on paper-item "Excluir" at bounding box center [680, 650] width 163 height 33
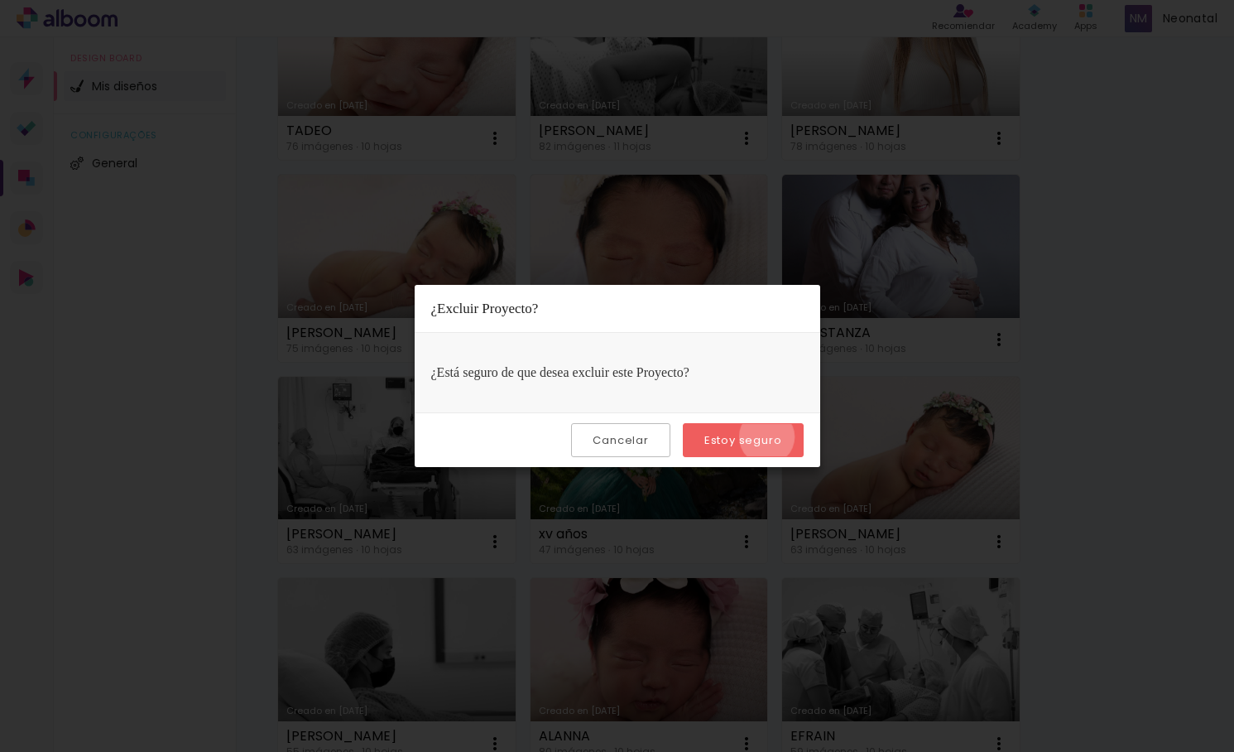
click at [0, 0] on slot "Estoy seguro" at bounding box center [0, 0] width 0 height 0
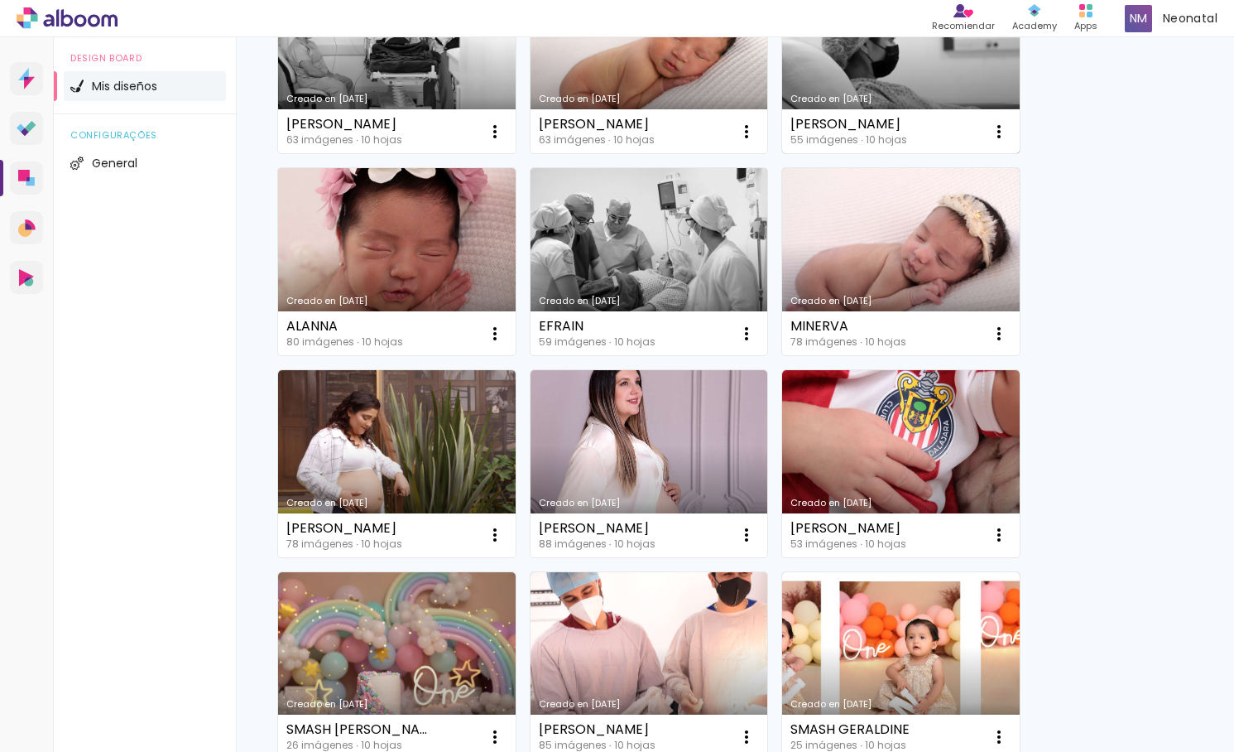
scroll to position [5486, 0]
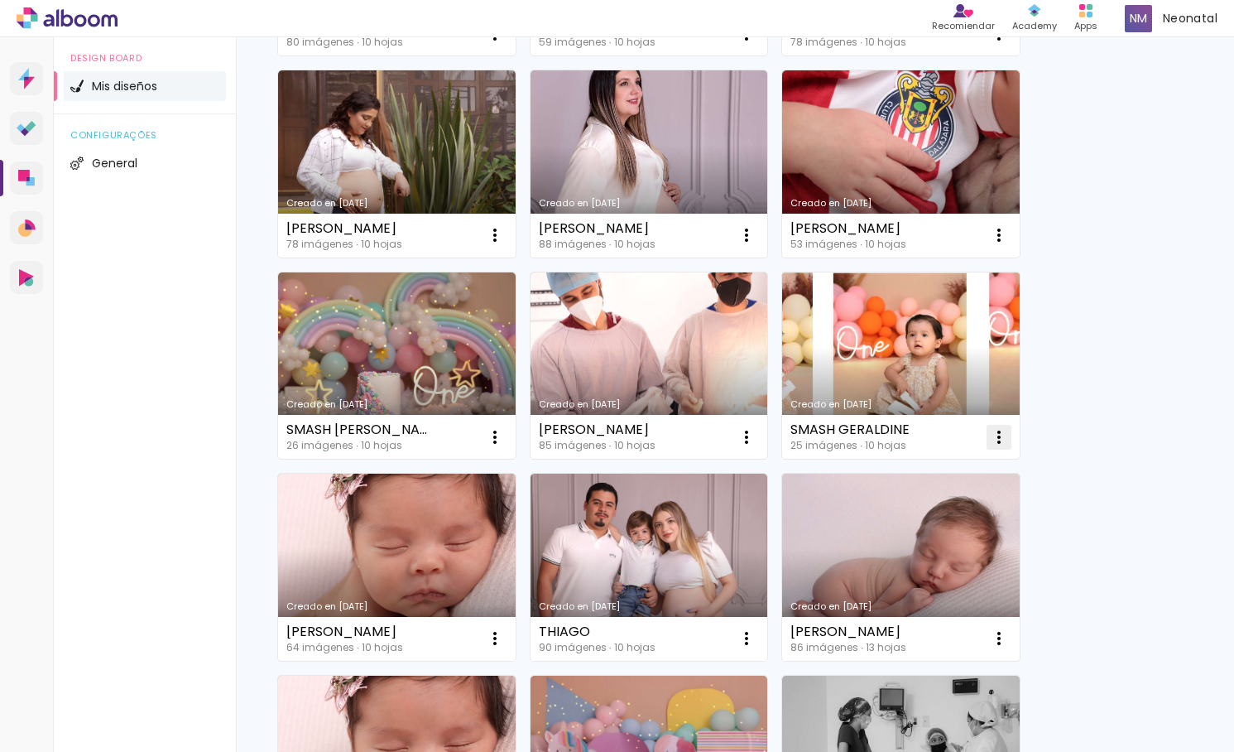
click at [998, 440] on iron-icon at bounding box center [999, 437] width 20 height 20
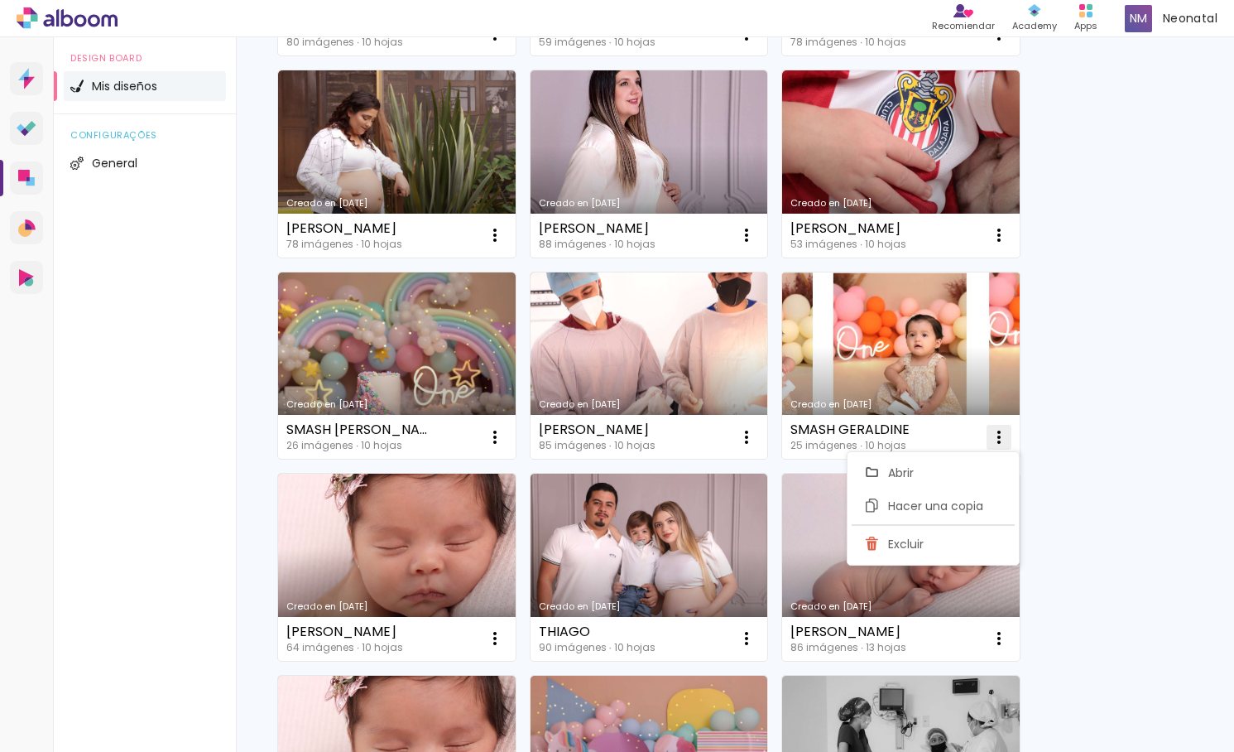
scroll to position [5782, 0]
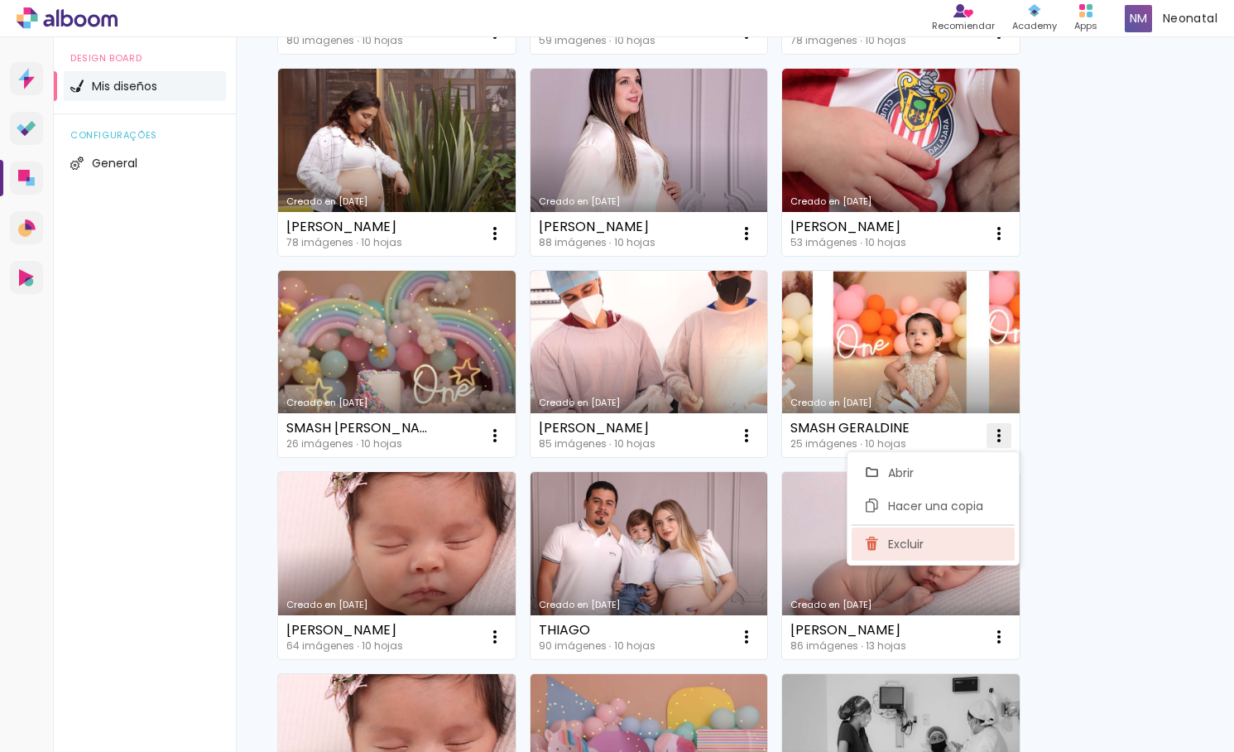
click at [937, 546] on paper-item "Excluir" at bounding box center [933, 543] width 163 height 33
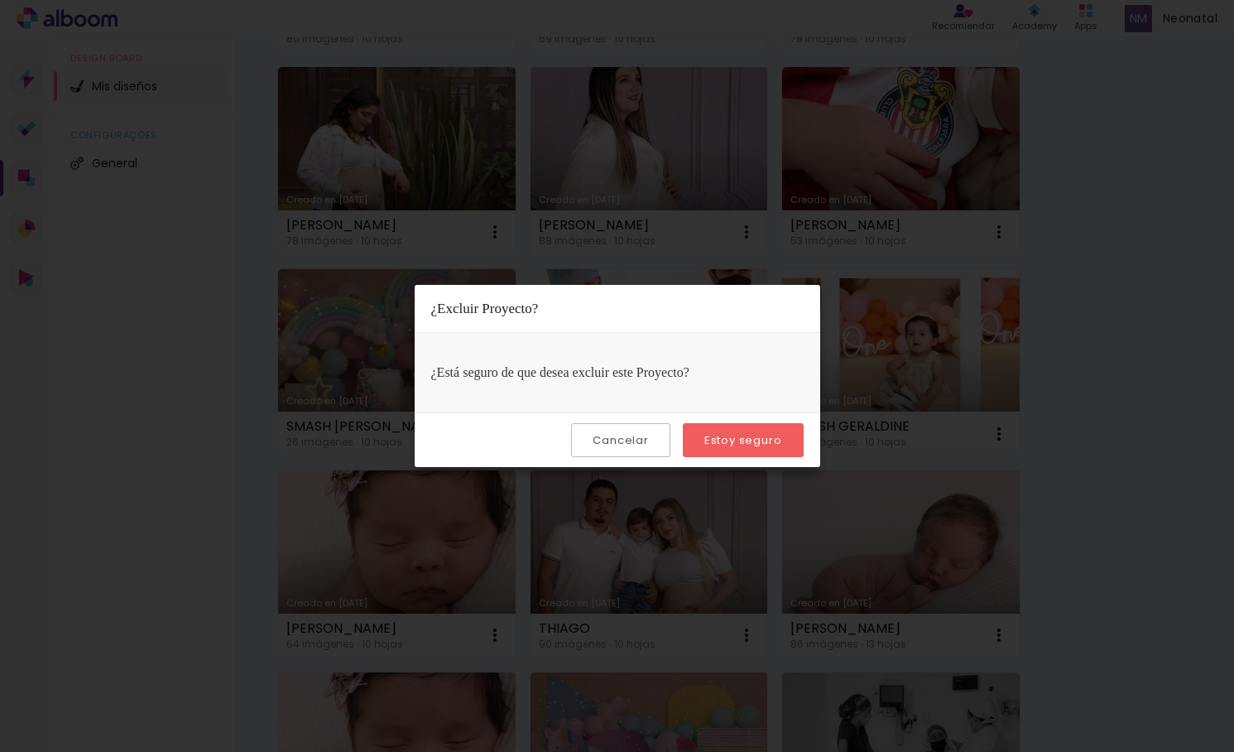
scroll to position [5778, 0]
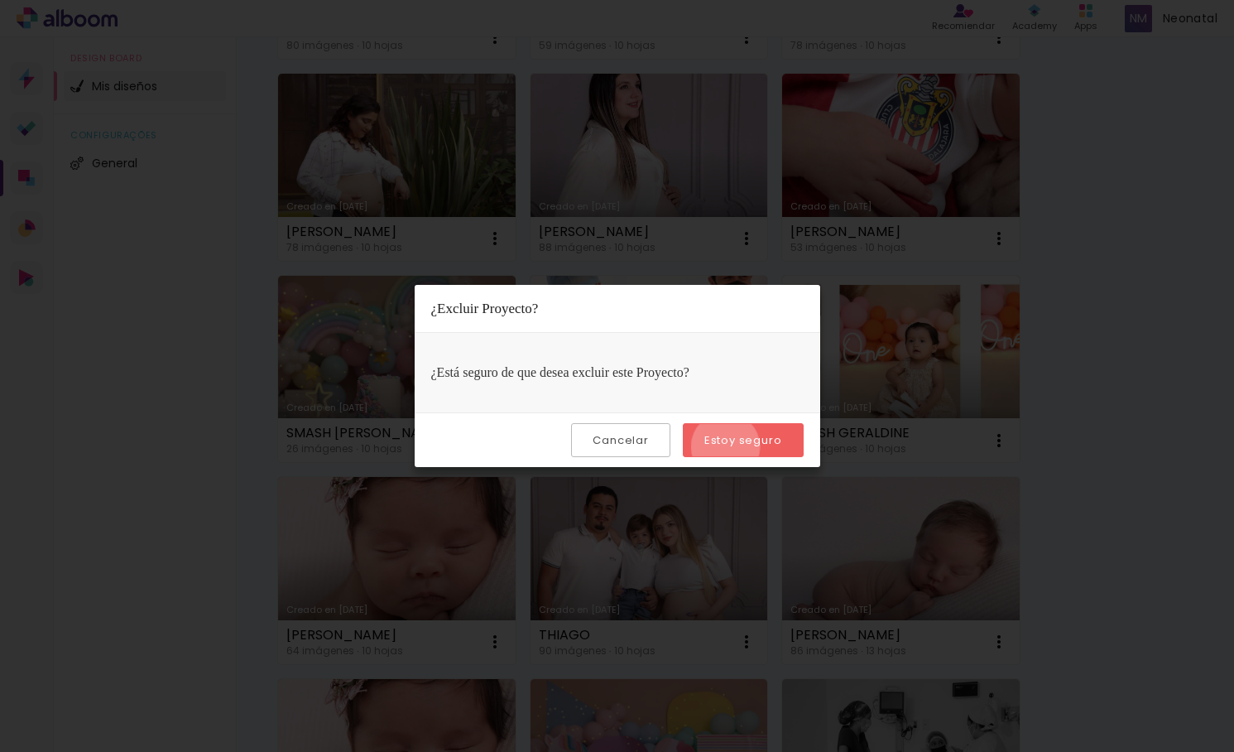
click at [0, 0] on slot "Estoy seguro" at bounding box center [0, 0] width 0 height 0
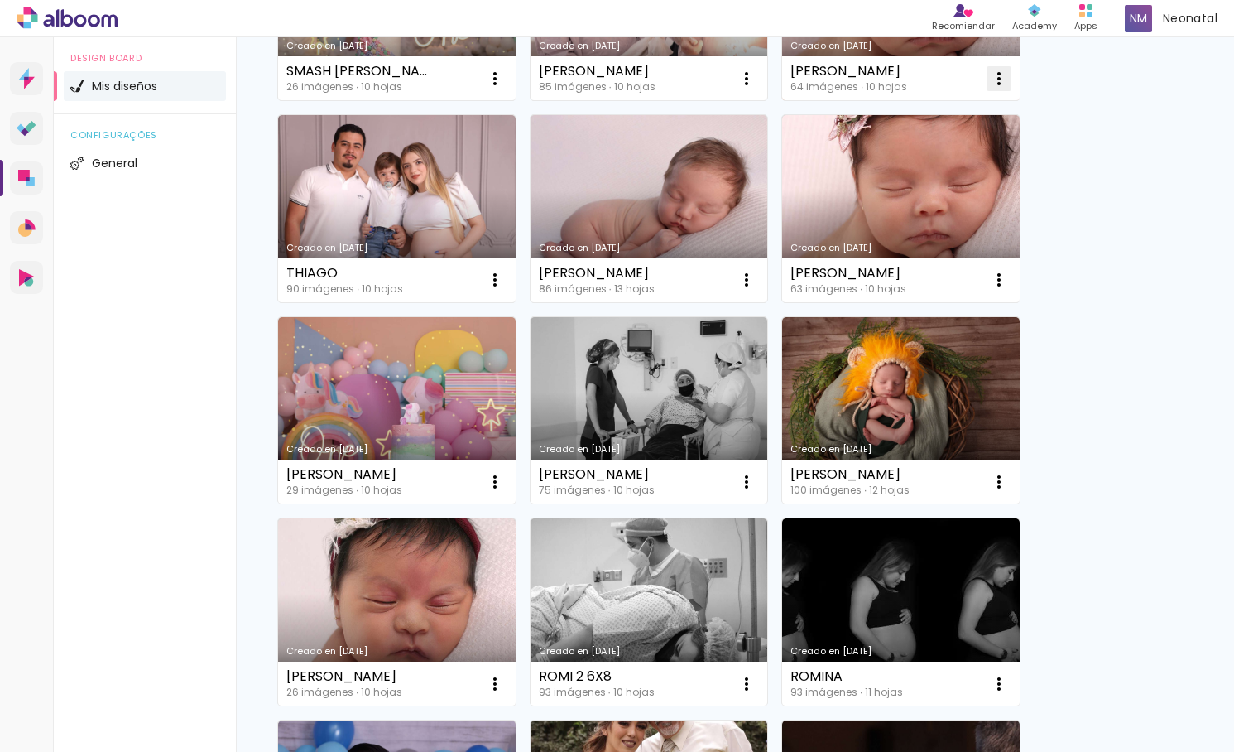
scroll to position [6141, 0]
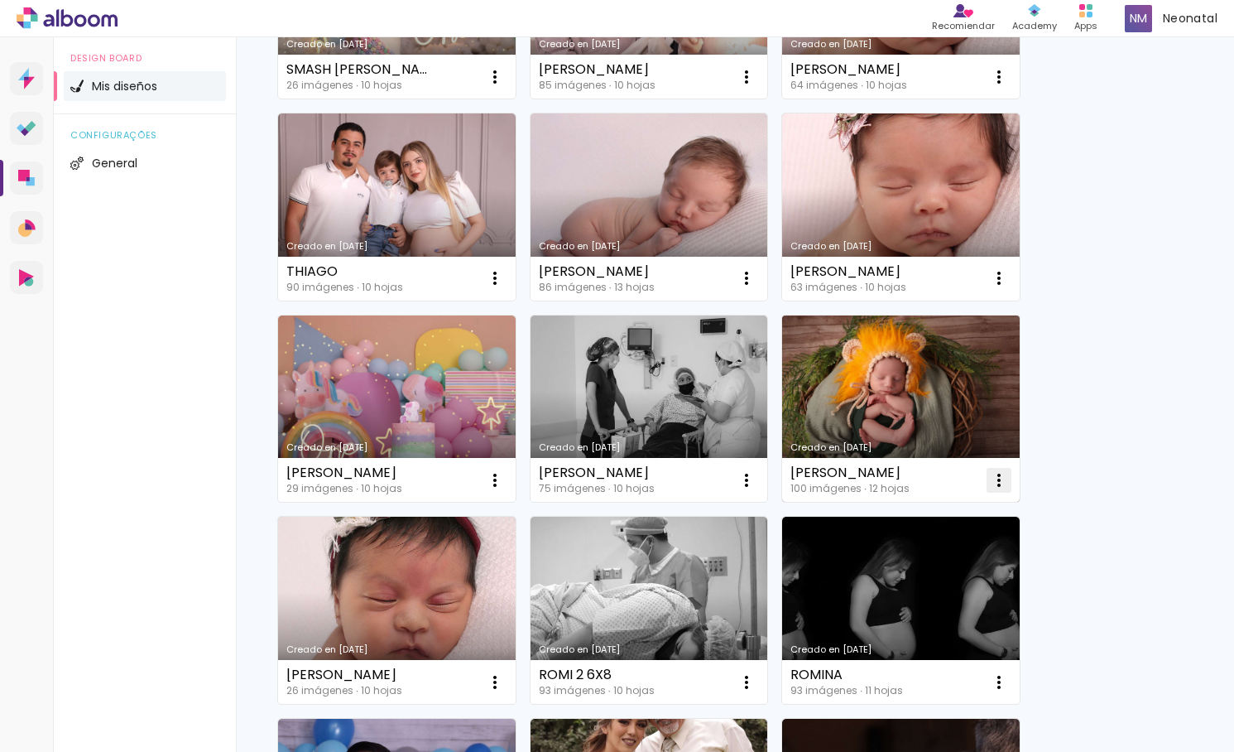
click at [1003, 475] on iron-icon at bounding box center [999, 480] width 20 height 20
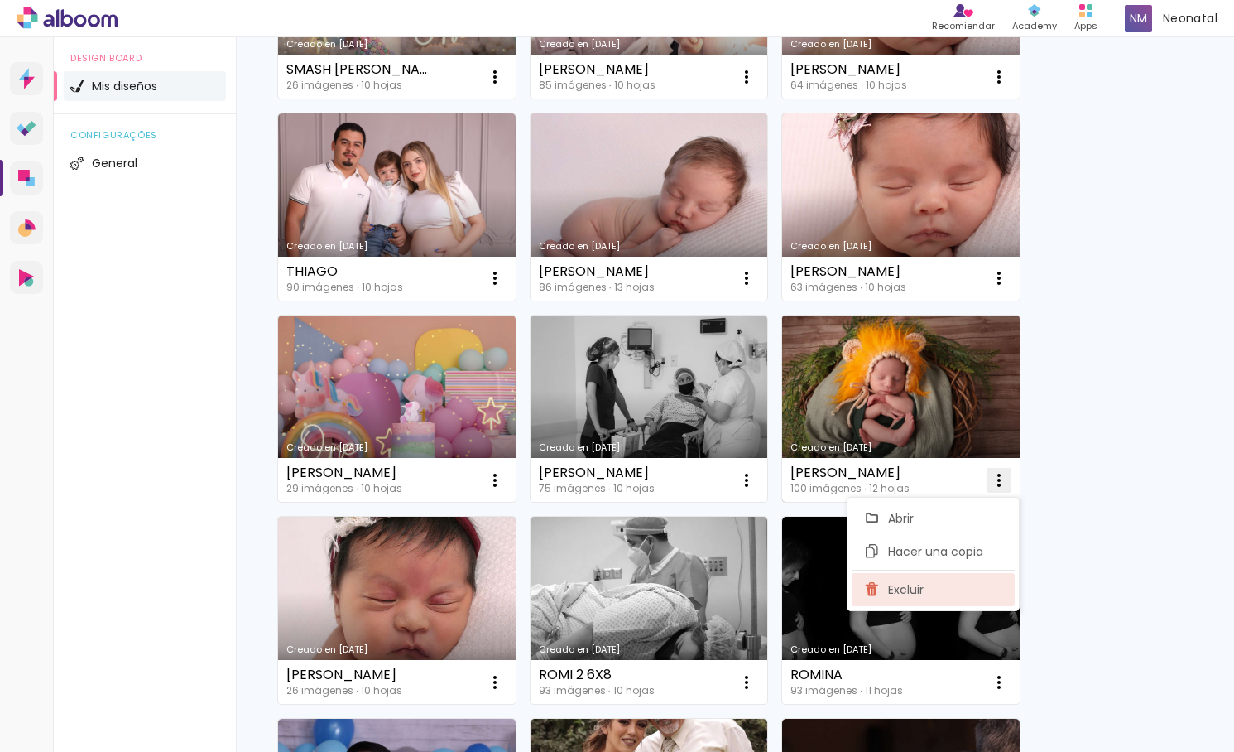
click at [949, 592] on paper-item "Excluir" at bounding box center [933, 589] width 163 height 33
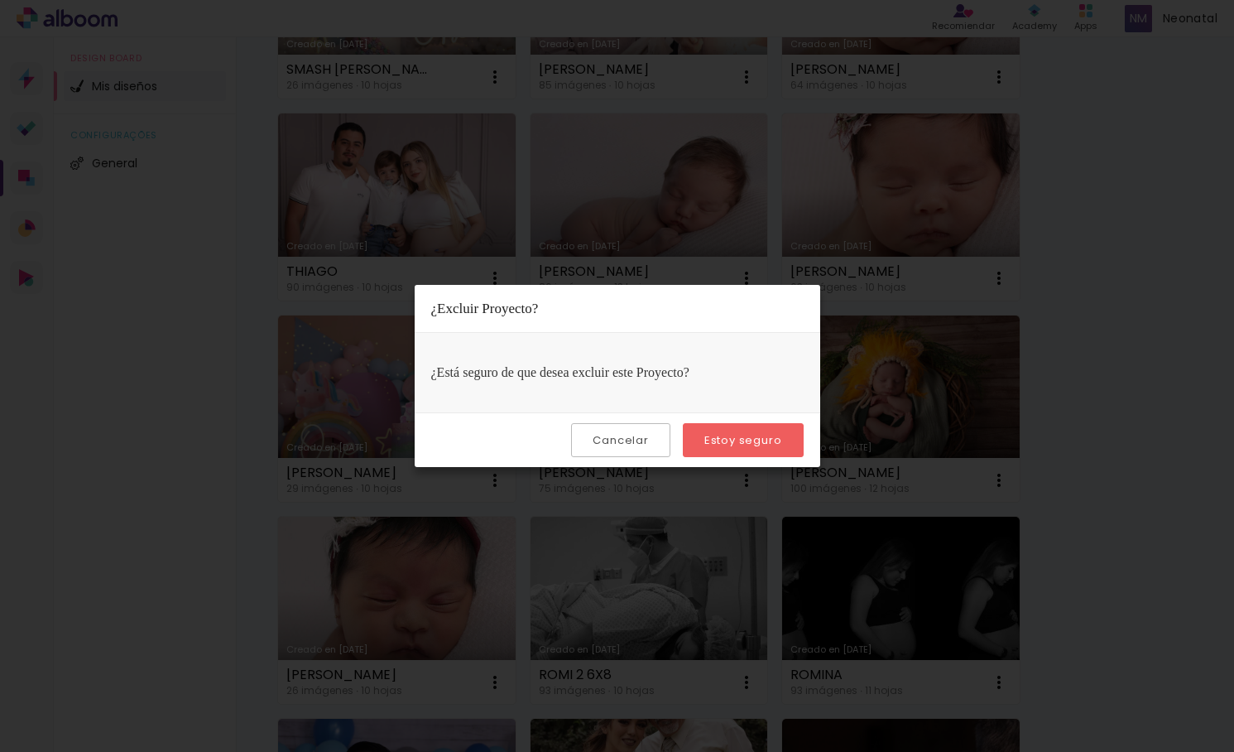
click at [0, 0] on slot "Estoy seguro" at bounding box center [0, 0] width 0 height 0
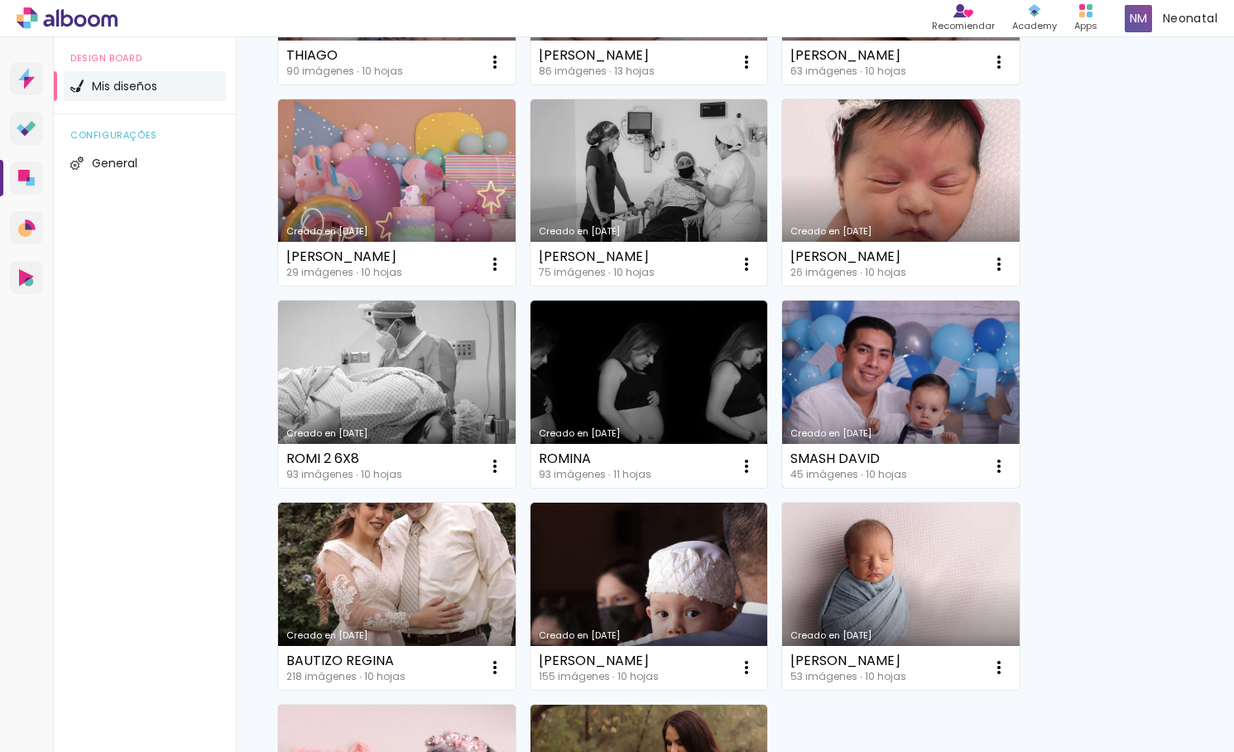
scroll to position [6369, 0]
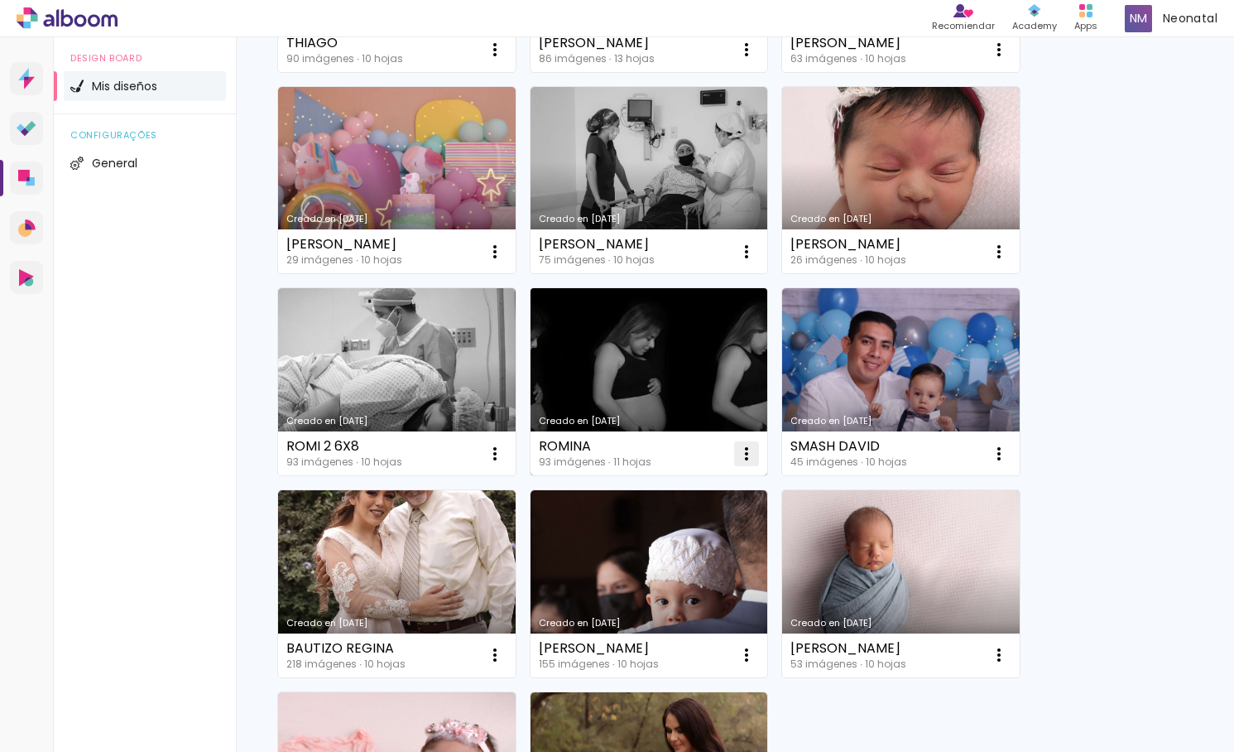
click at [748, 455] on iron-icon at bounding box center [747, 454] width 20 height 20
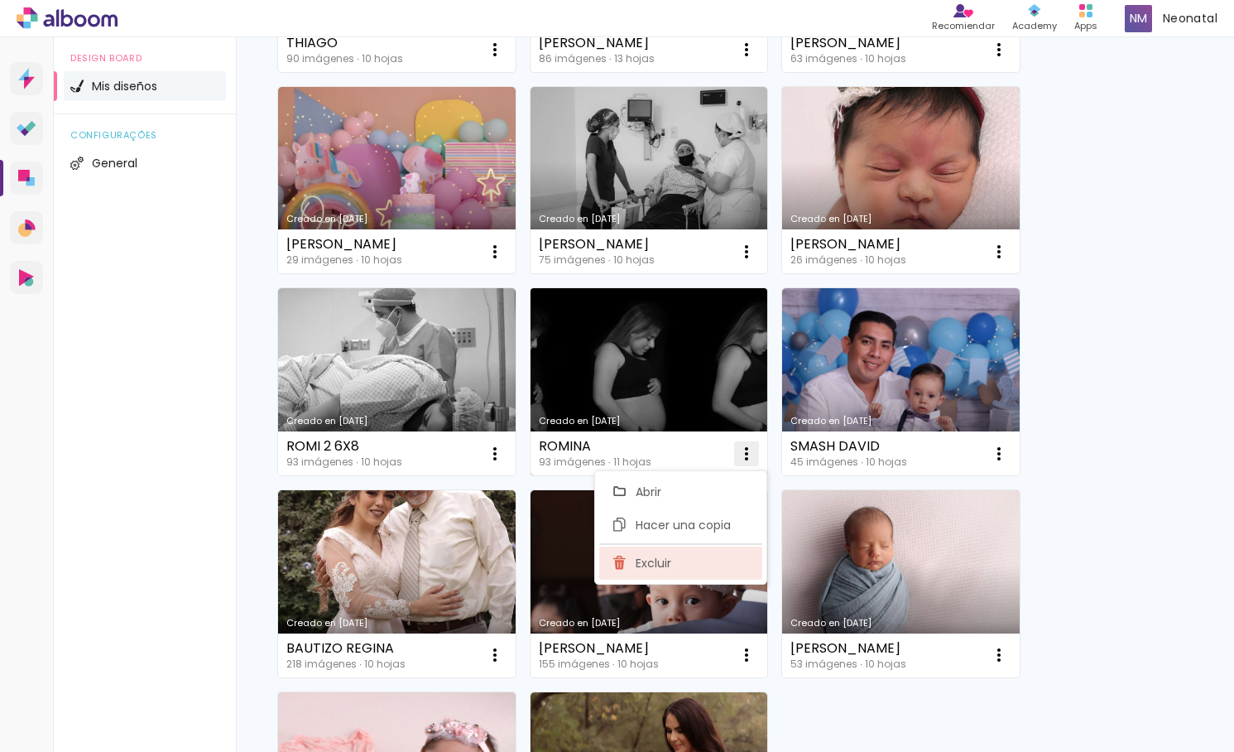
click at [645, 565] on span "Excluir" at bounding box center [654, 563] width 36 height 12
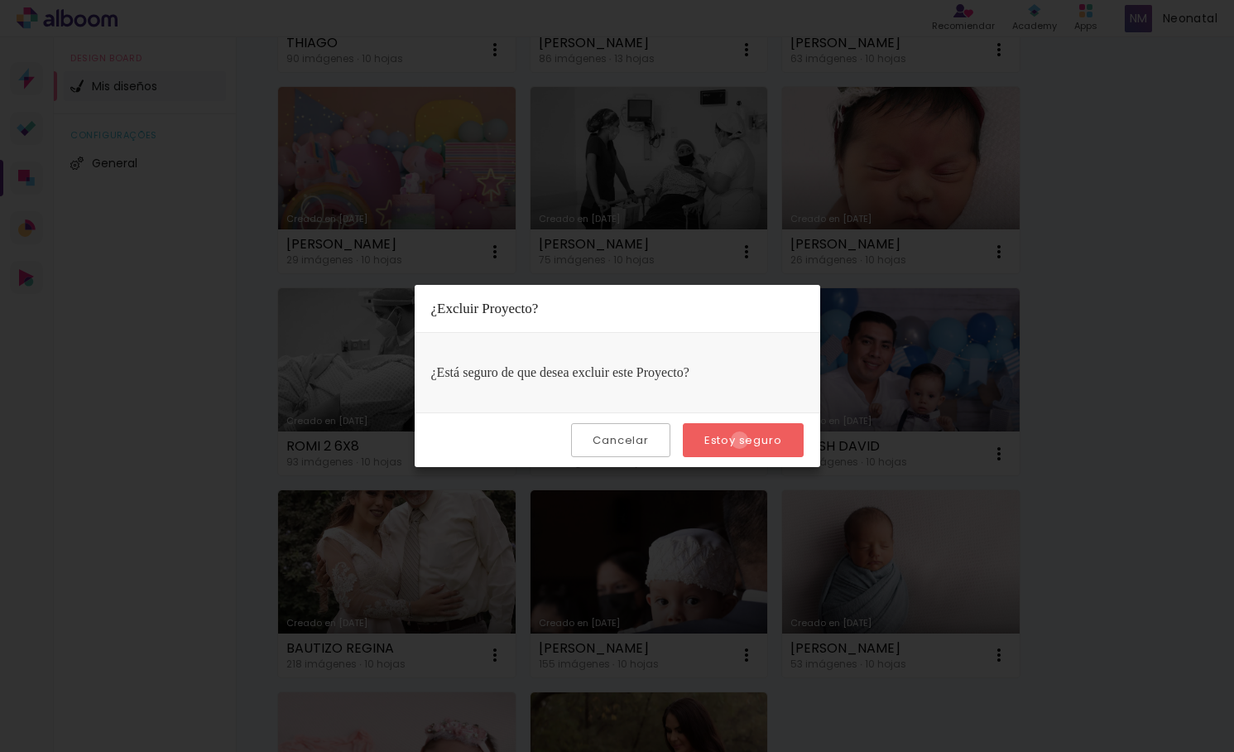
click at [0, 0] on slot "Estoy seguro" at bounding box center [0, 0] width 0 height 0
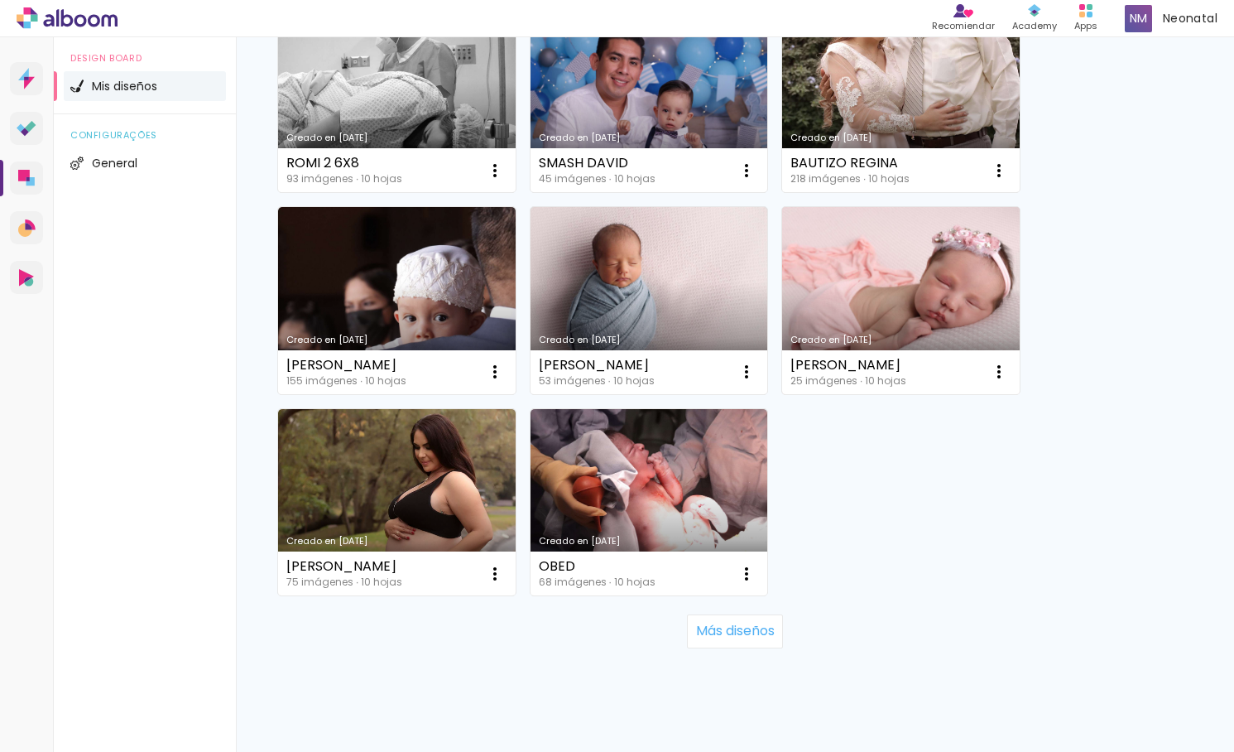
scroll to position [6684, 0]
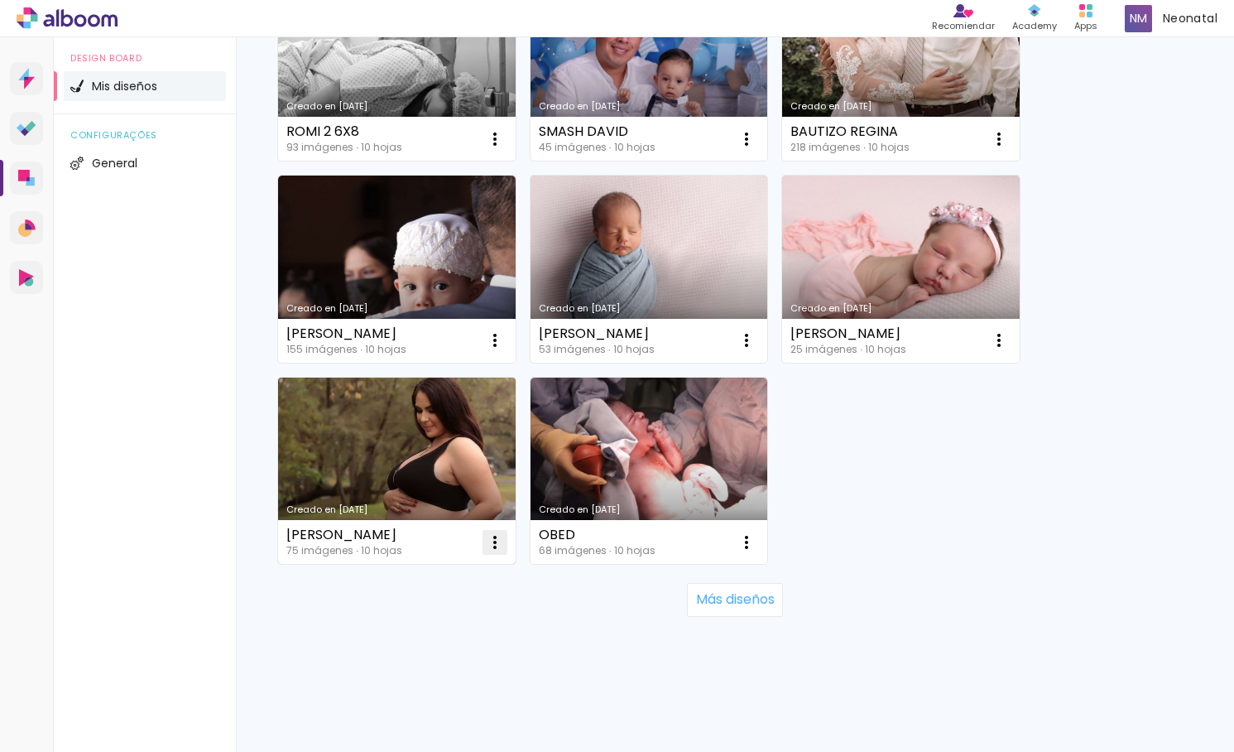
click at [497, 543] on iron-icon at bounding box center [495, 542] width 20 height 20
click at [450, 642] on paper-item "Excluir" at bounding box center [429, 650] width 163 height 33
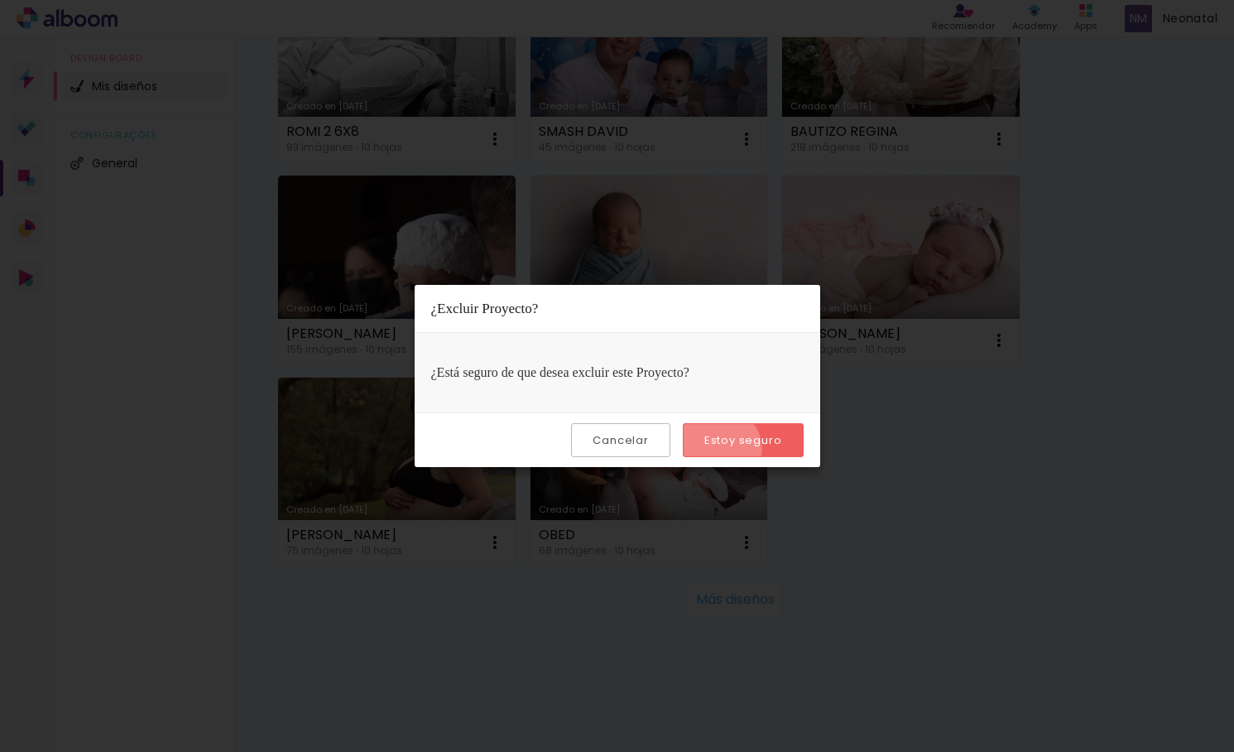
click at [720, 448] on paper-button "Estoy seguro" at bounding box center [743, 440] width 121 height 34
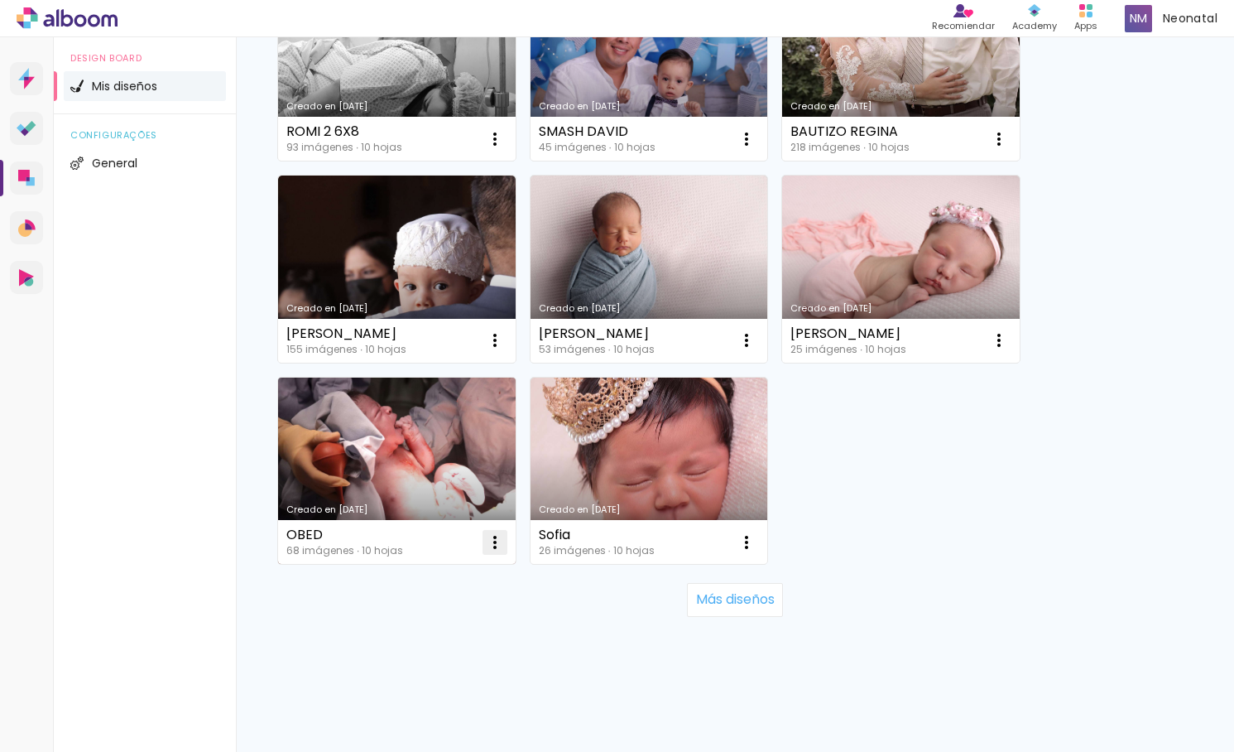
click at [494, 541] on iron-icon at bounding box center [495, 542] width 20 height 20
click at [450, 645] on paper-item "Excluir" at bounding box center [429, 650] width 163 height 33
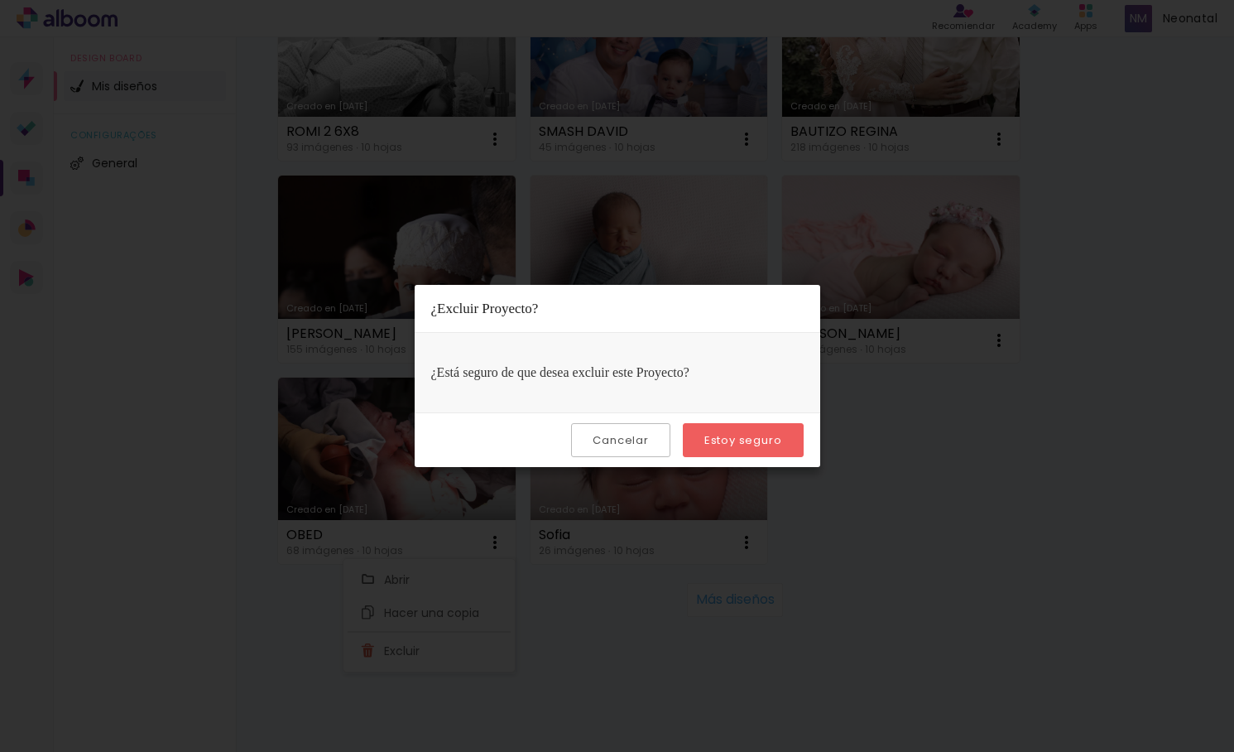
click at [0, 0] on slot "Estoy seguro" at bounding box center [0, 0] width 0 height 0
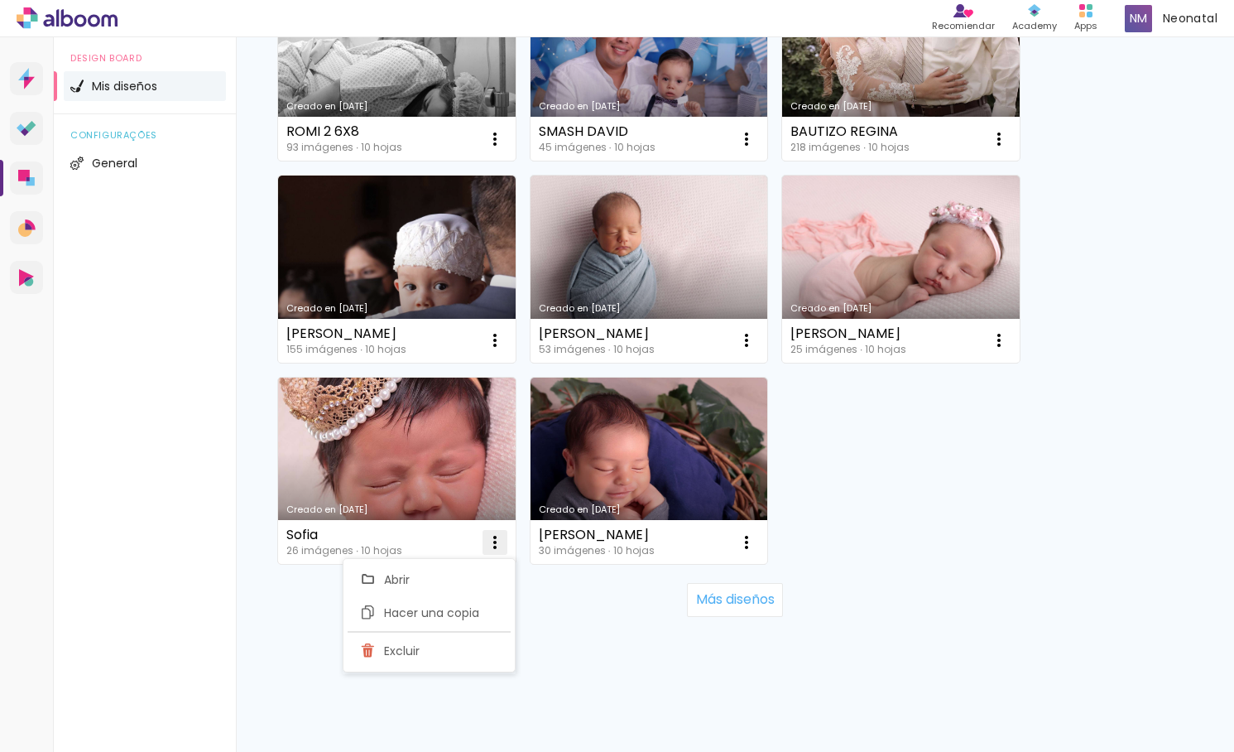
click at [491, 535] on iron-icon at bounding box center [495, 542] width 20 height 20
click at [451, 647] on paper-item "Excluir" at bounding box center [429, 650] width 163 height 33
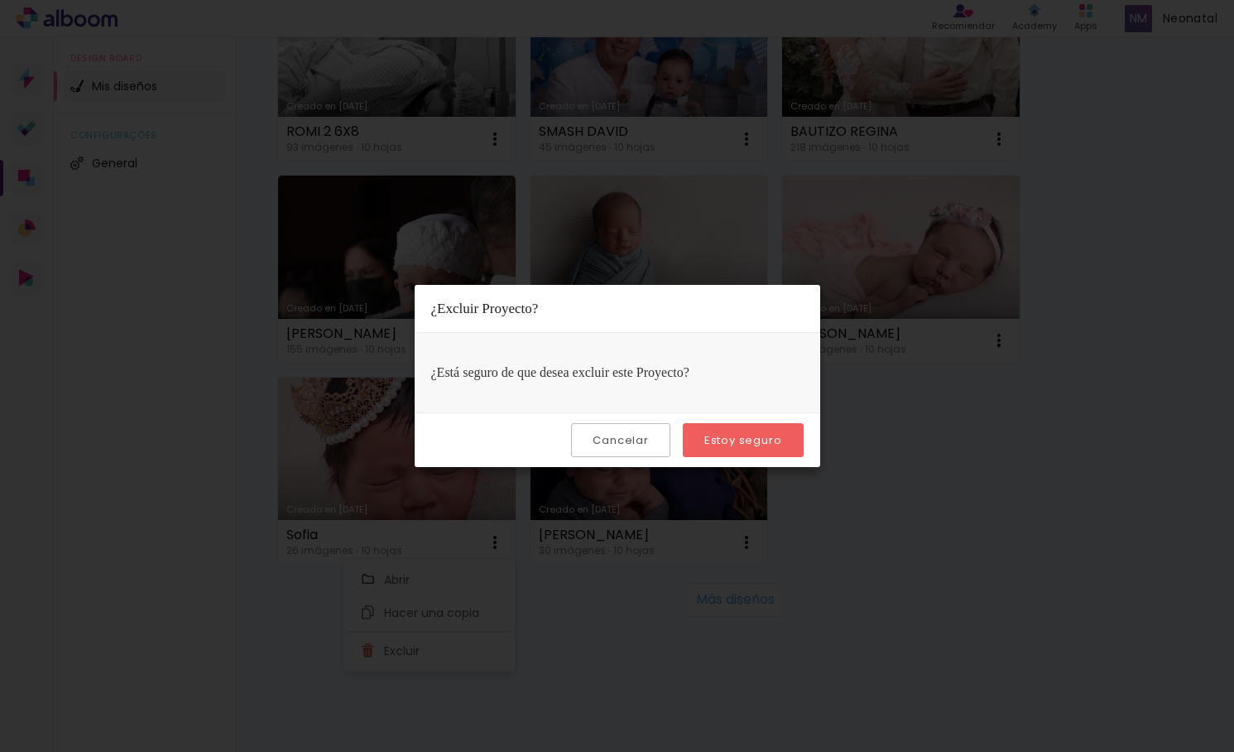
click at [761, 450] on paper-button "Estoy seguro" at bounding box center [743, 440] width 121 height 34
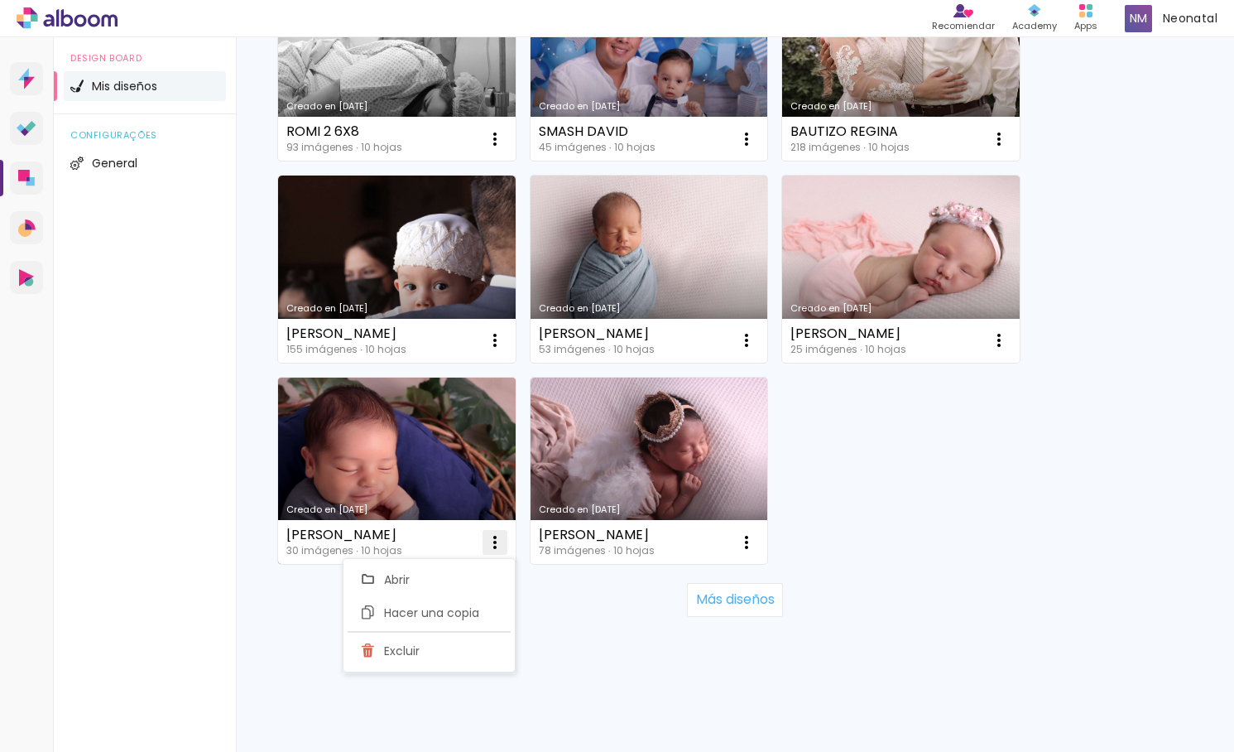
click at [483, 542] on paper-icon-button at bounding box center [494, 542] width 33 height 33
click at [488, 540] on iron-icon at bounding box center [495, 542] width 20 height 20
click at [469, 650] on paper-item "Excluir" at bounding box center [429, 650] width 163 height 33
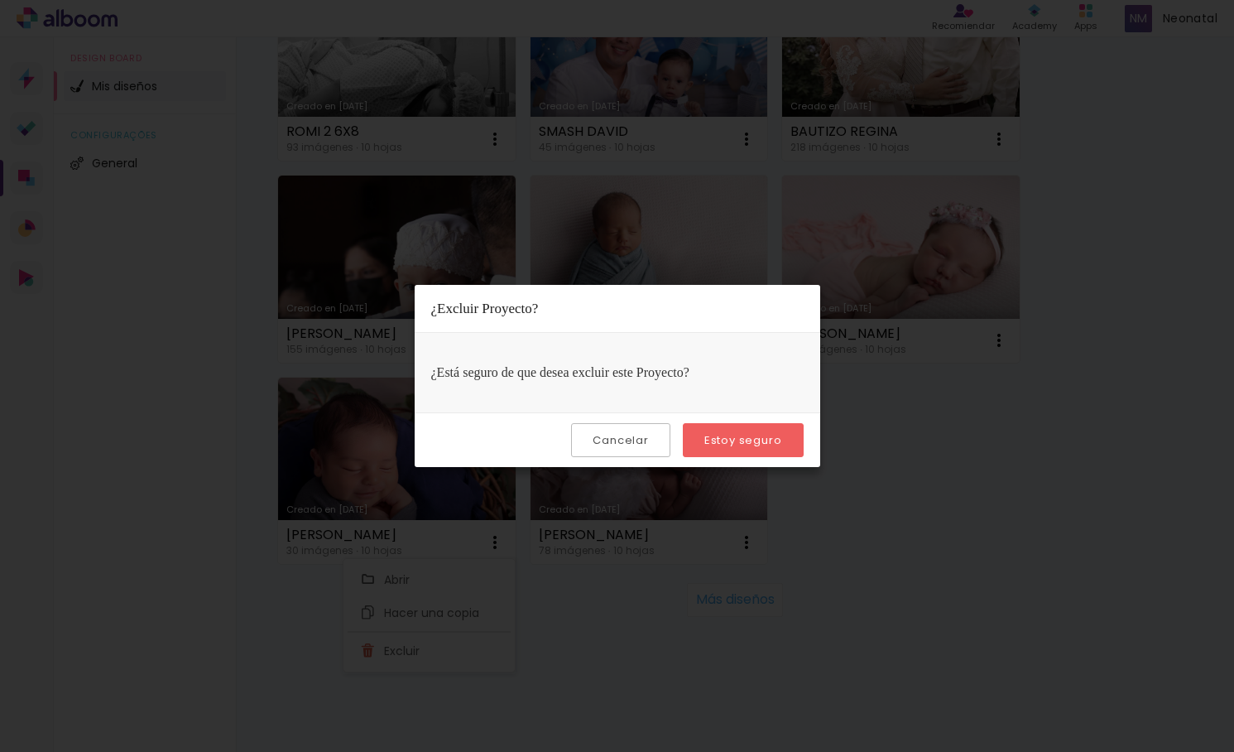
click at [0, 0] on slot "Estoy seguro" at bounding box center [0, 0] width 0 height 0
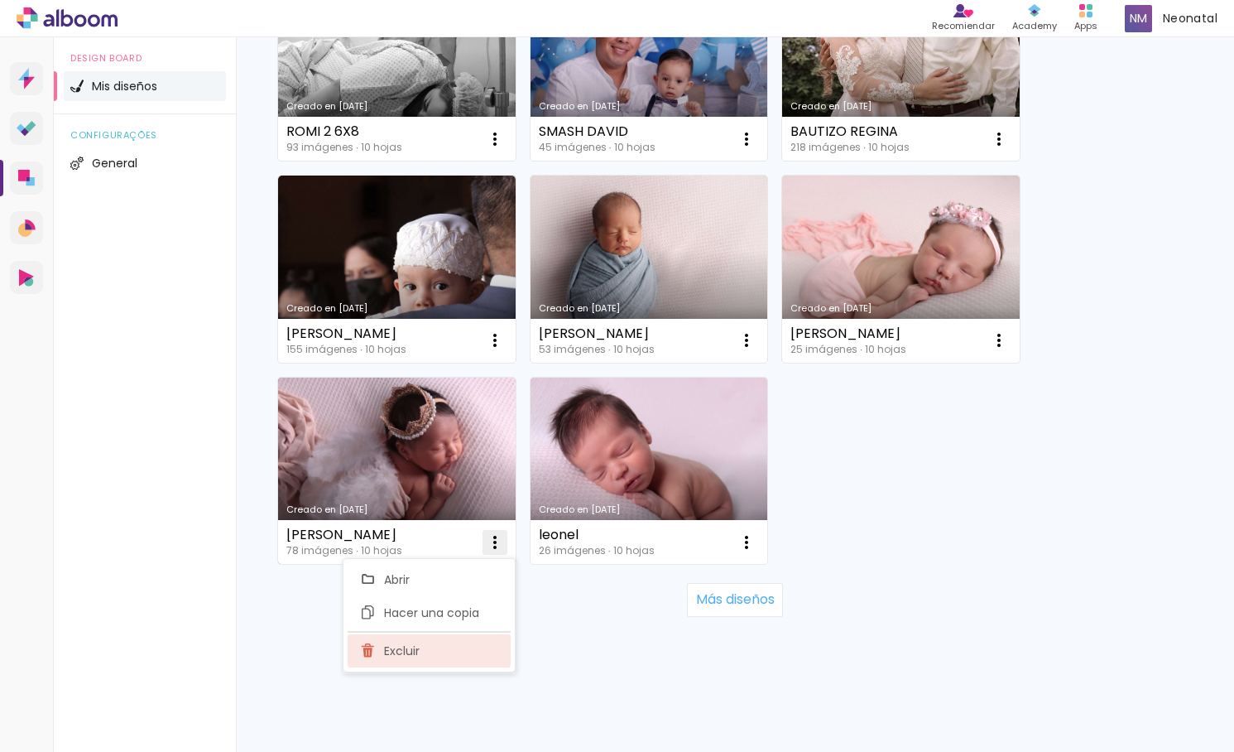
click at [452, 648] on paper-item "Excluir" at bounding box center [429, 650] width 163 height 33
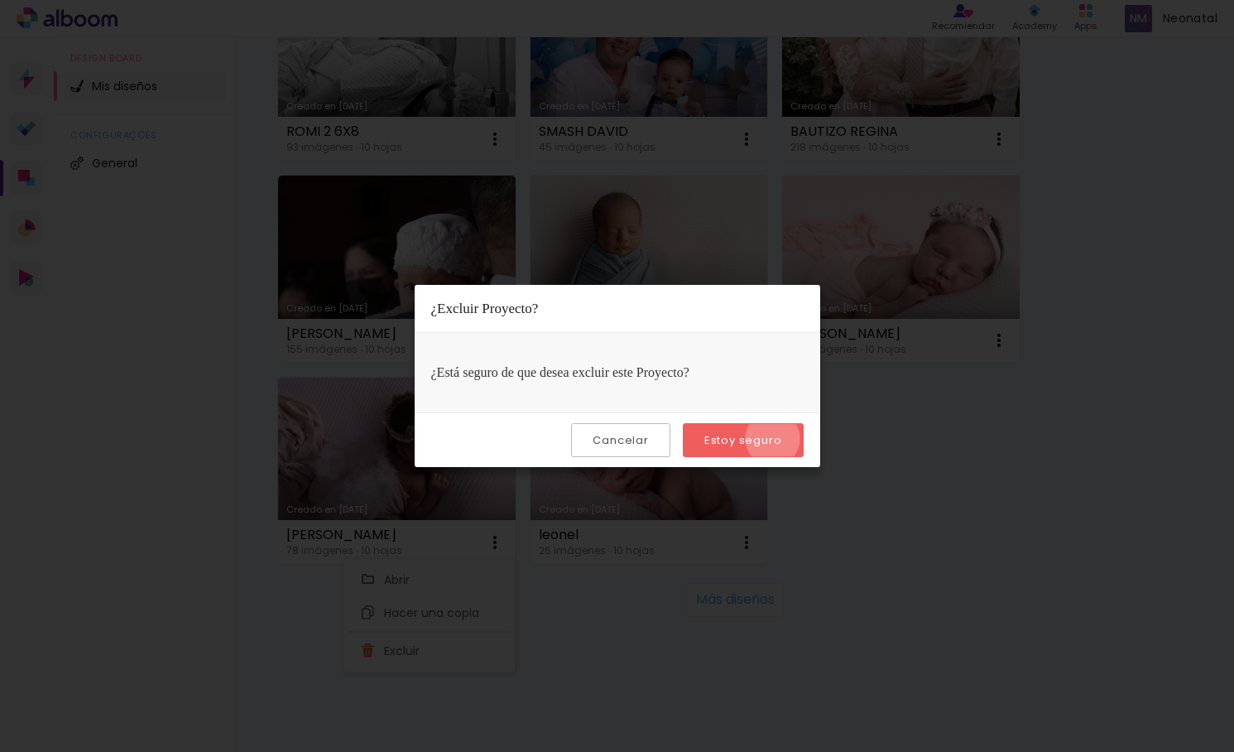
click at [0, 0] on slot "Estoy seguro" at bounding box center [0, 0] width 0 height 0
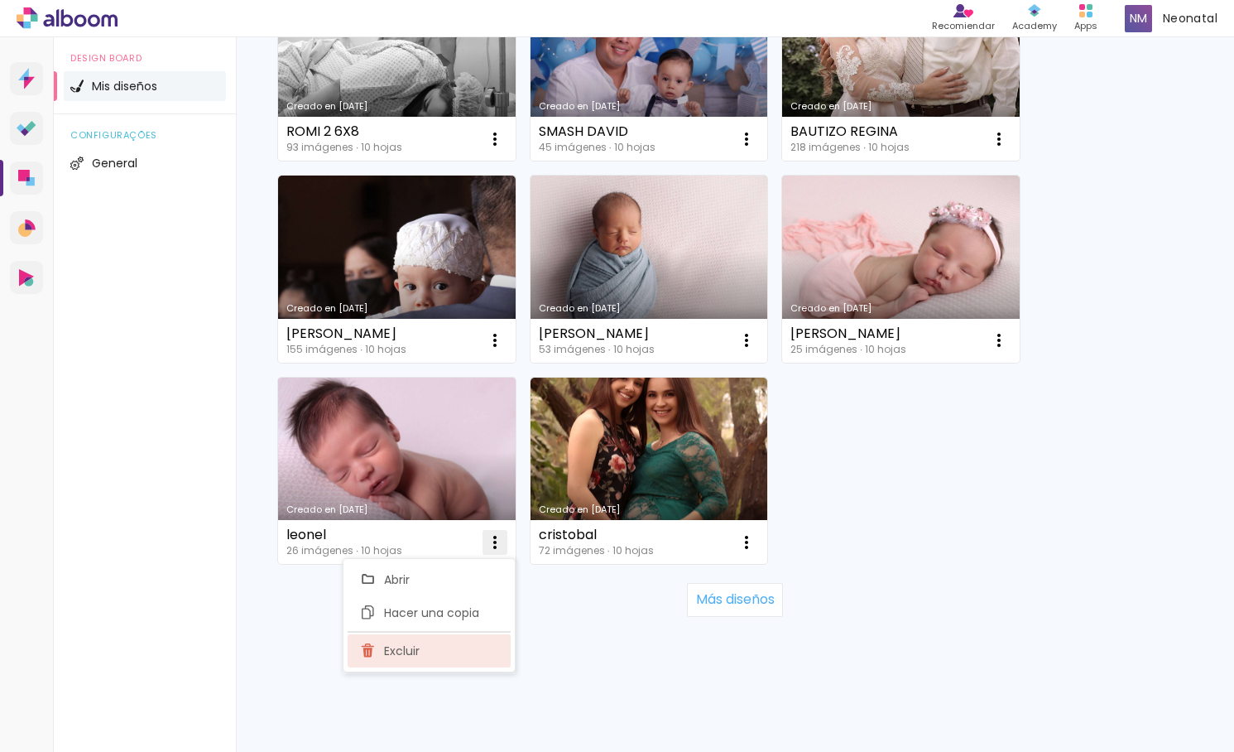
click at [467, 653] on paper-item "Excluir" at bounding box center [429, 650] width 163 height 33
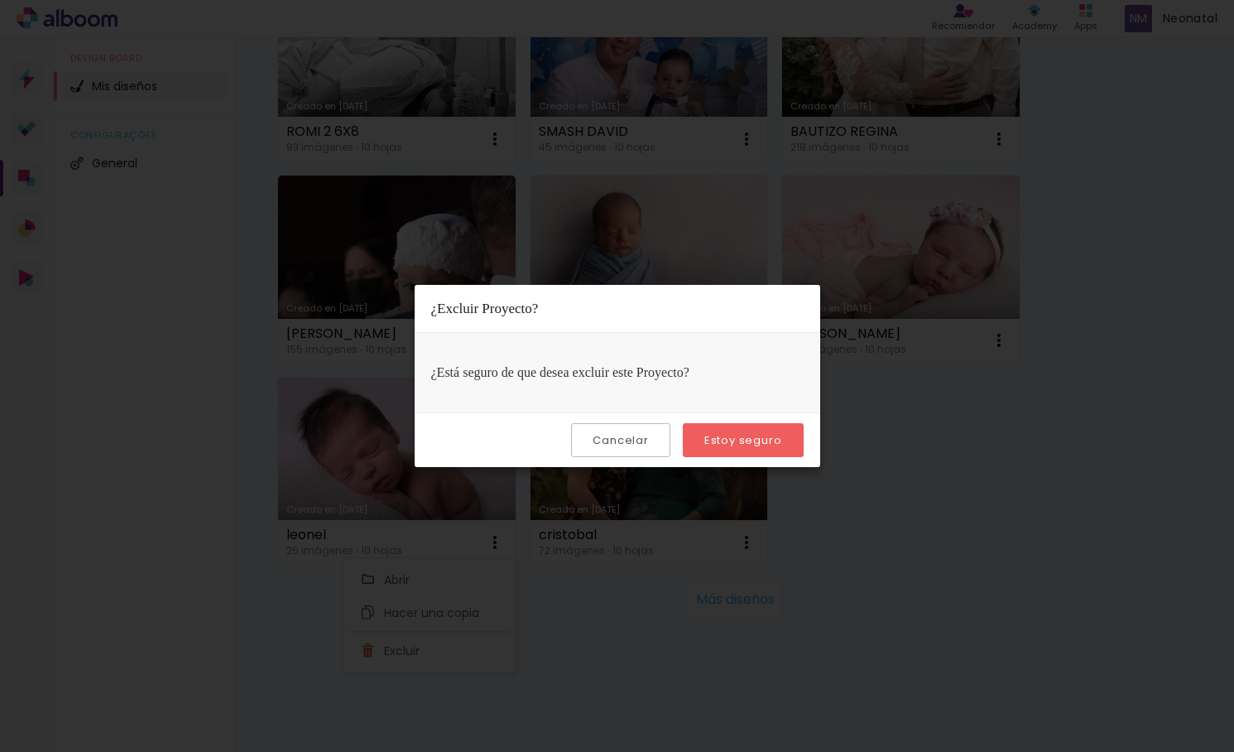
click at [0, 0] on slot "Estoy seguro" at bounding box center [0, 0] width 0 height 0
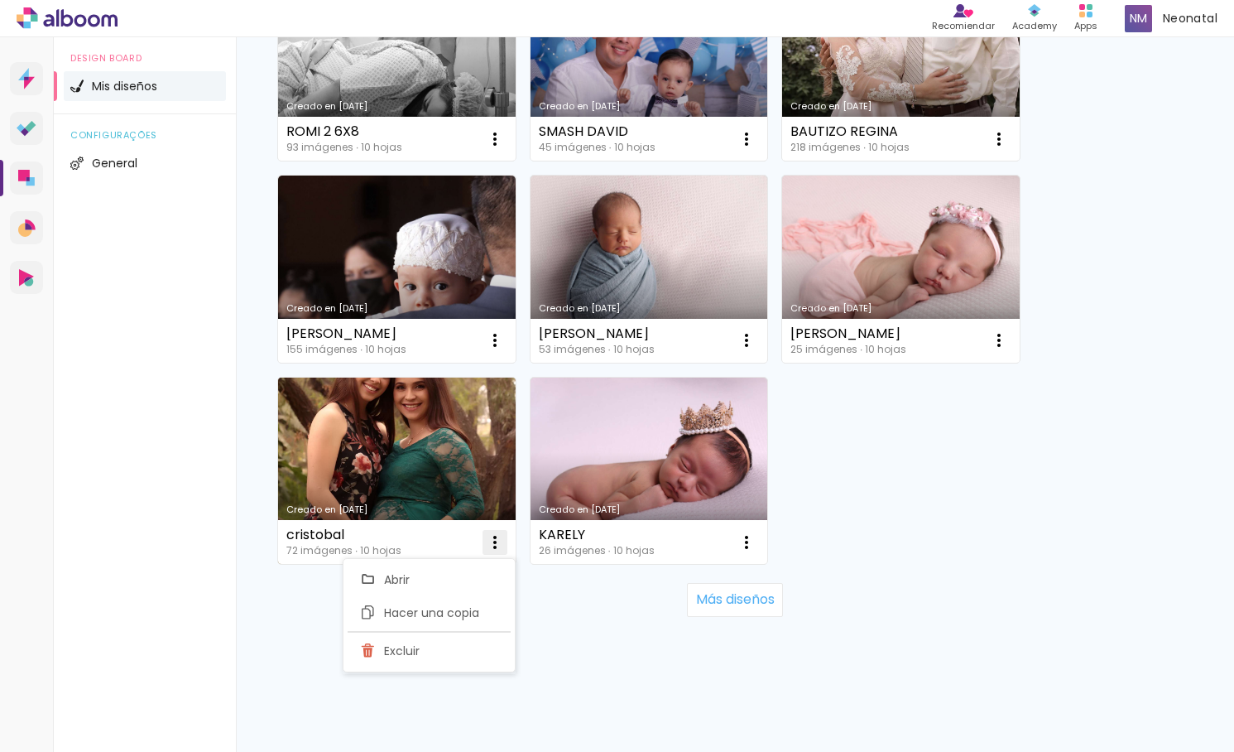
click at [493, 535] on iron-icon at bounding box center [495, 542] width 20 height 20
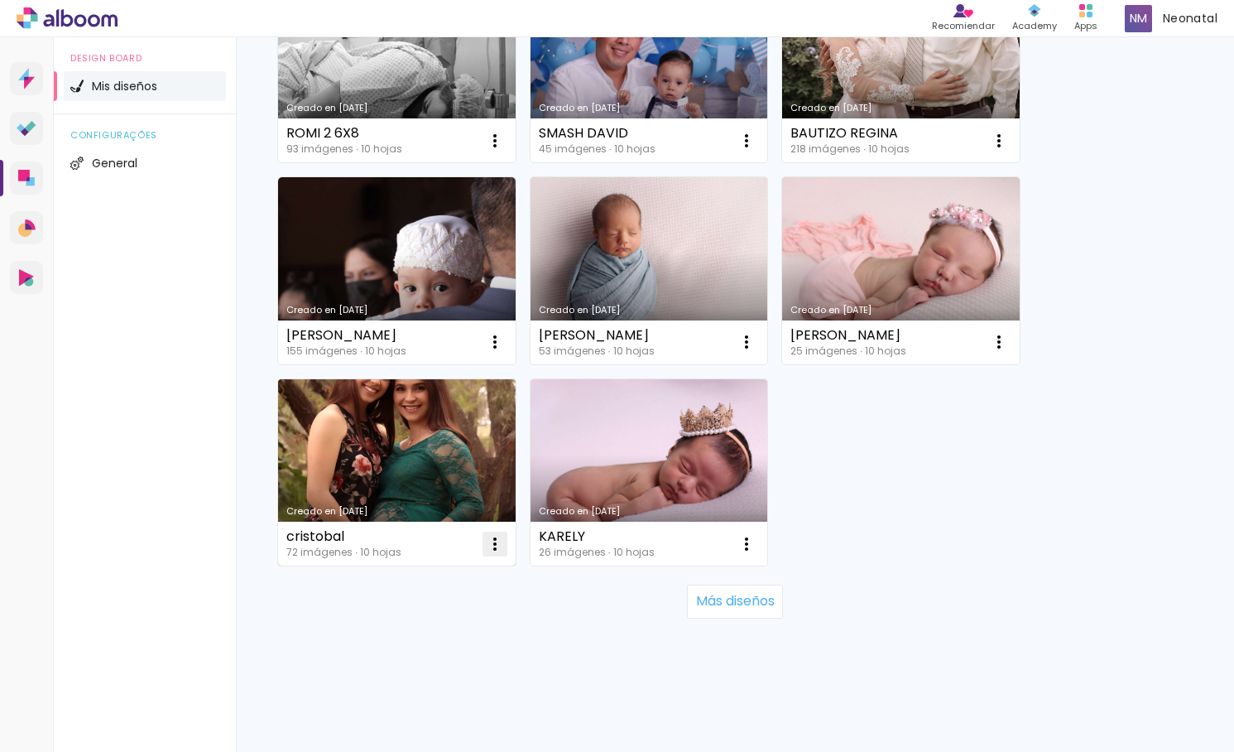
click at [493, 535] on iron-icon at bounding box center [495, 544] width 20 height 20
click at [463, 655] on paper-item "Excluir" at bounding box center [429, 652] width 163 height 33
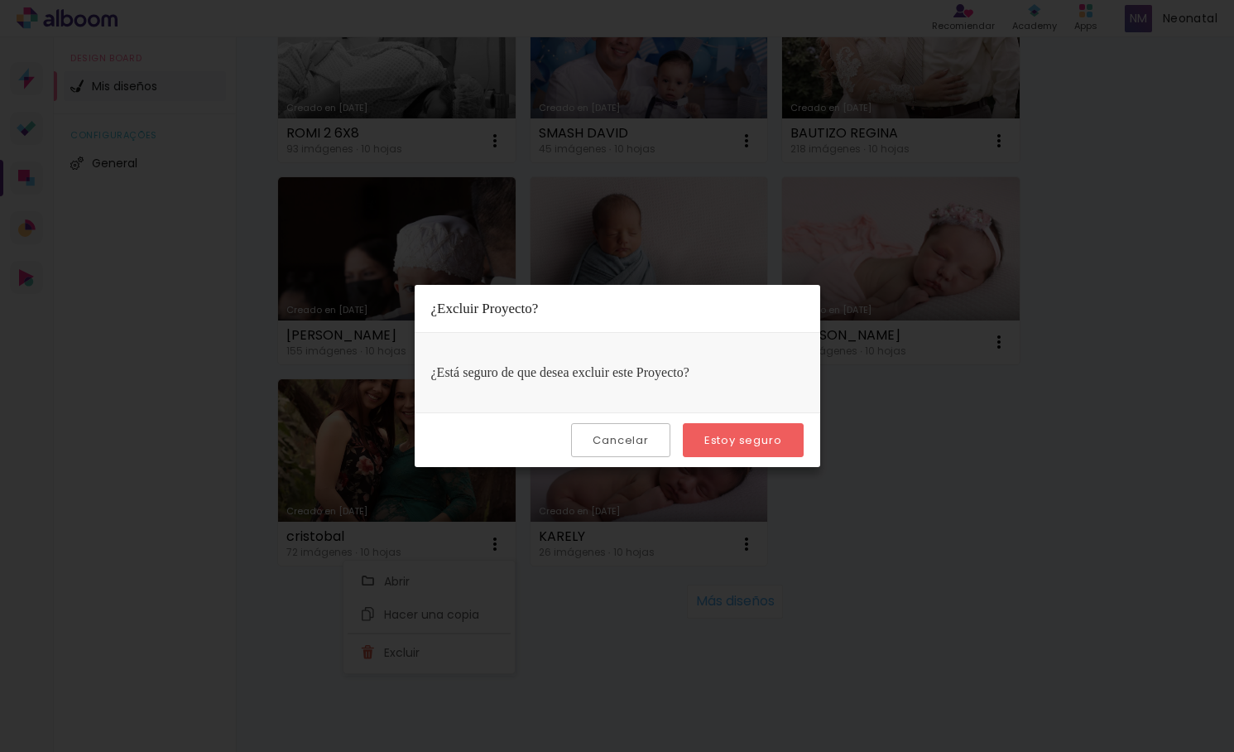
click at [0, 0] on slot "Estoy seguro" at bounding box center [0, 0] width 0 height 0
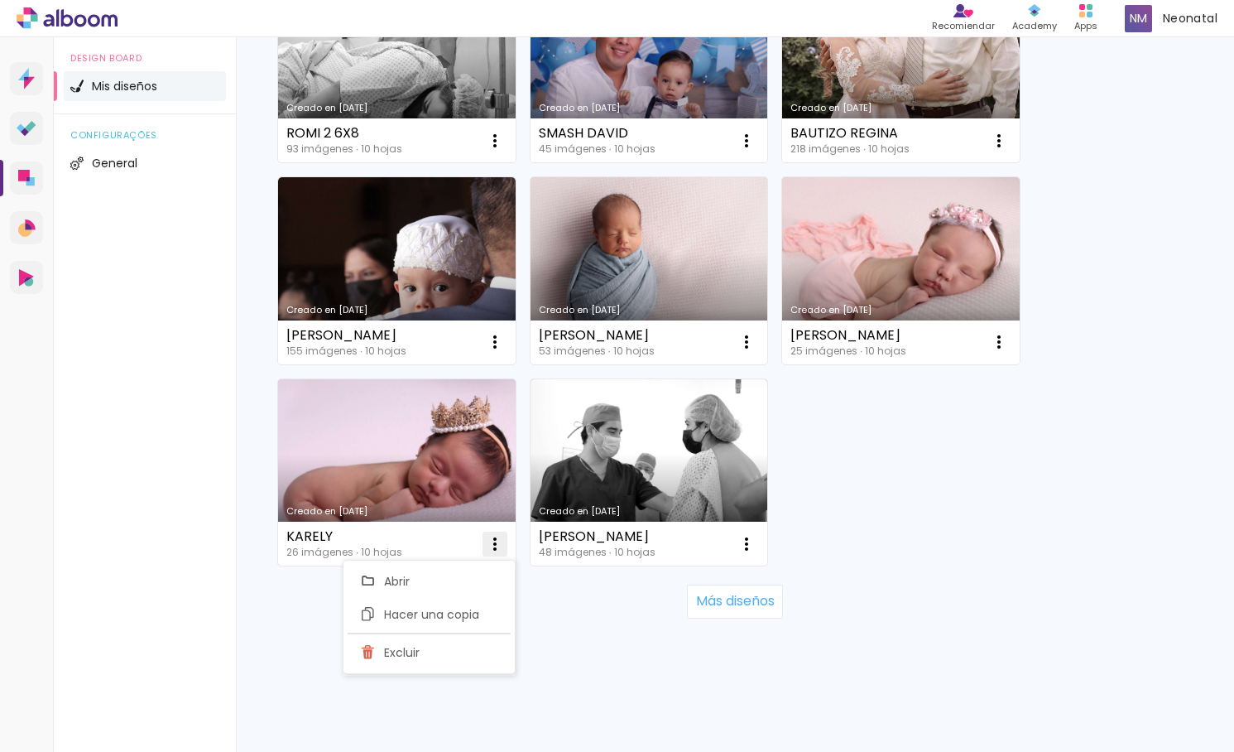
click at [493, 542] on iron-icon at bounding box center [495, 544] width 20 height 20
click at [495, 541] on iron-icon at bounding box center [495, 544] width 20 height 20
click at [479, 654] on paper-item "Excluir" at bounding box center [429, 652] width 163 height 33
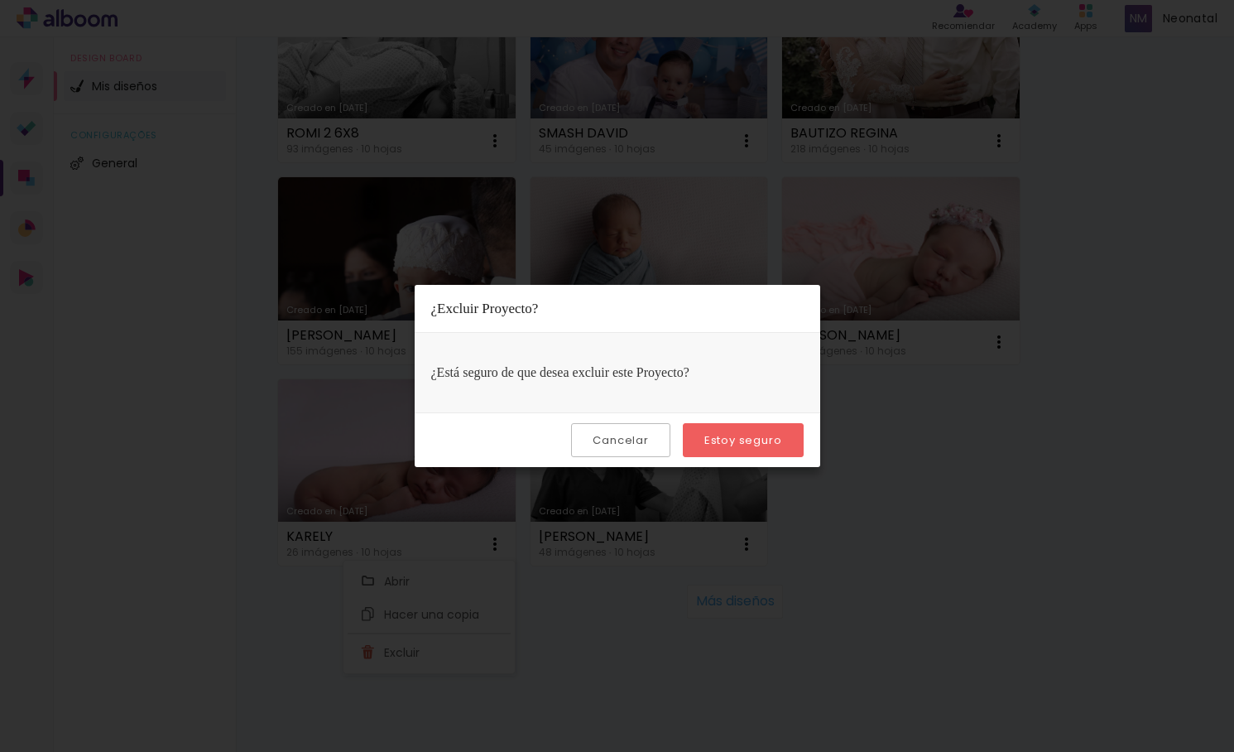
click at [0, 0] on slot "Estoy seguro" at bounding box center [0, 0] width 0 height 0
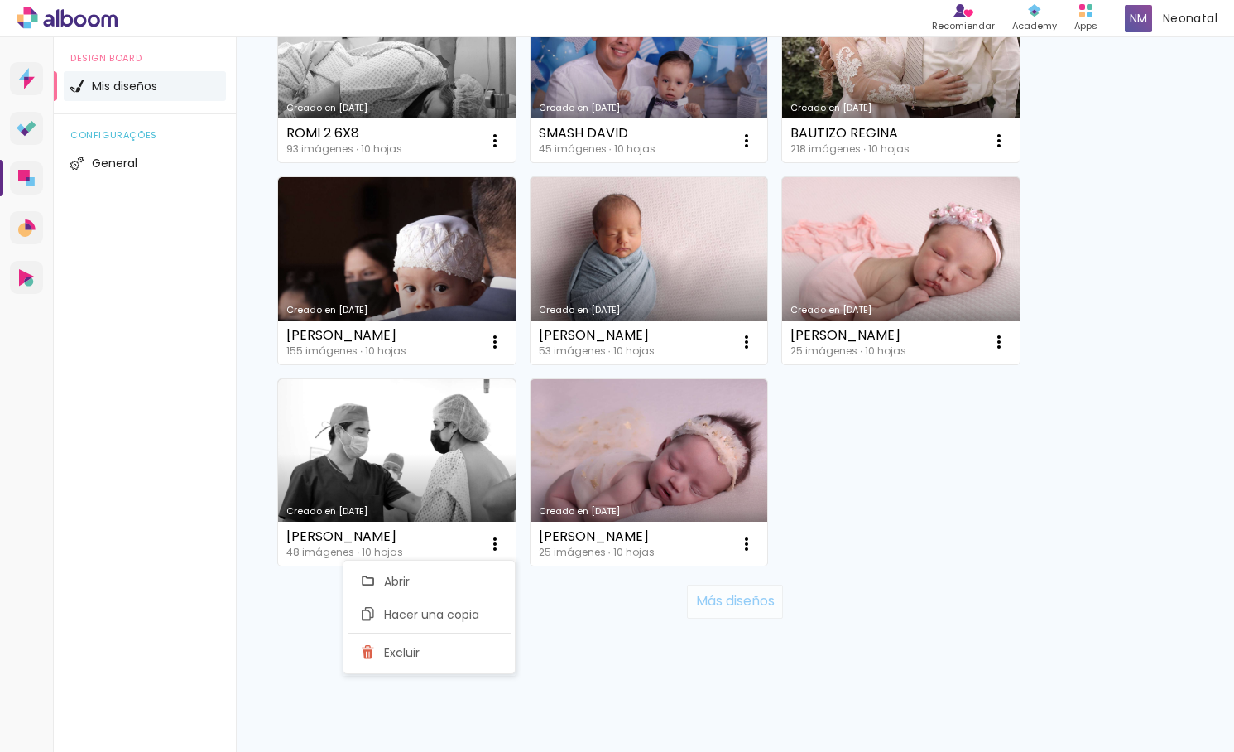
click at [0, 0] on slot "Más diseños" at bounding box center [0, 0] width 0 height 0
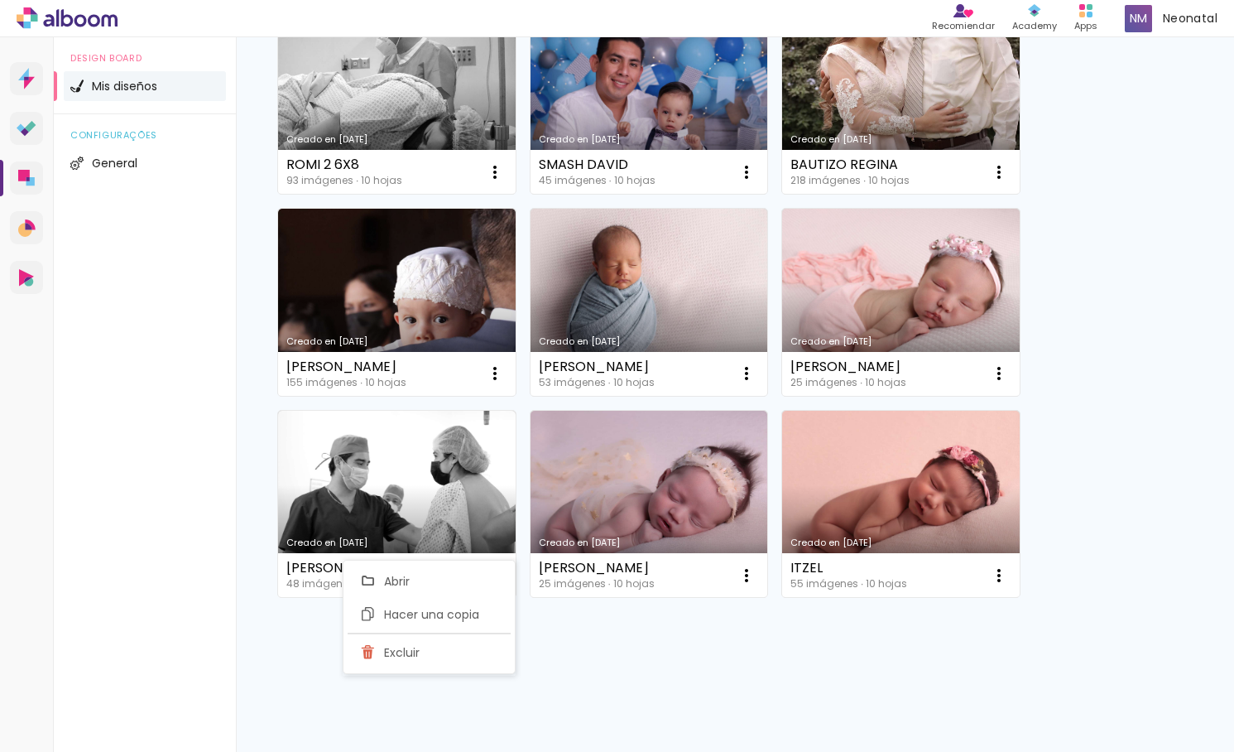
scroll to position [6651, 0]
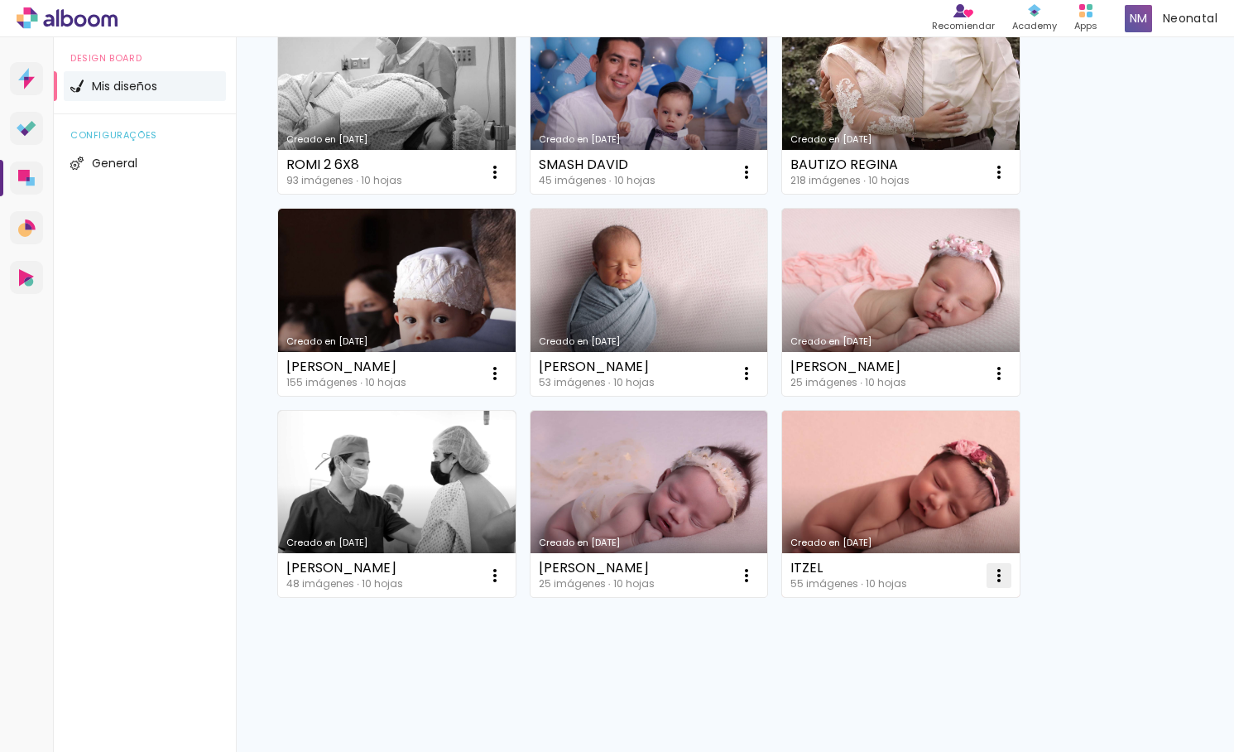
click at [1002, 575] on iron-icon at bounding box center [999, 575] width 20 height 20
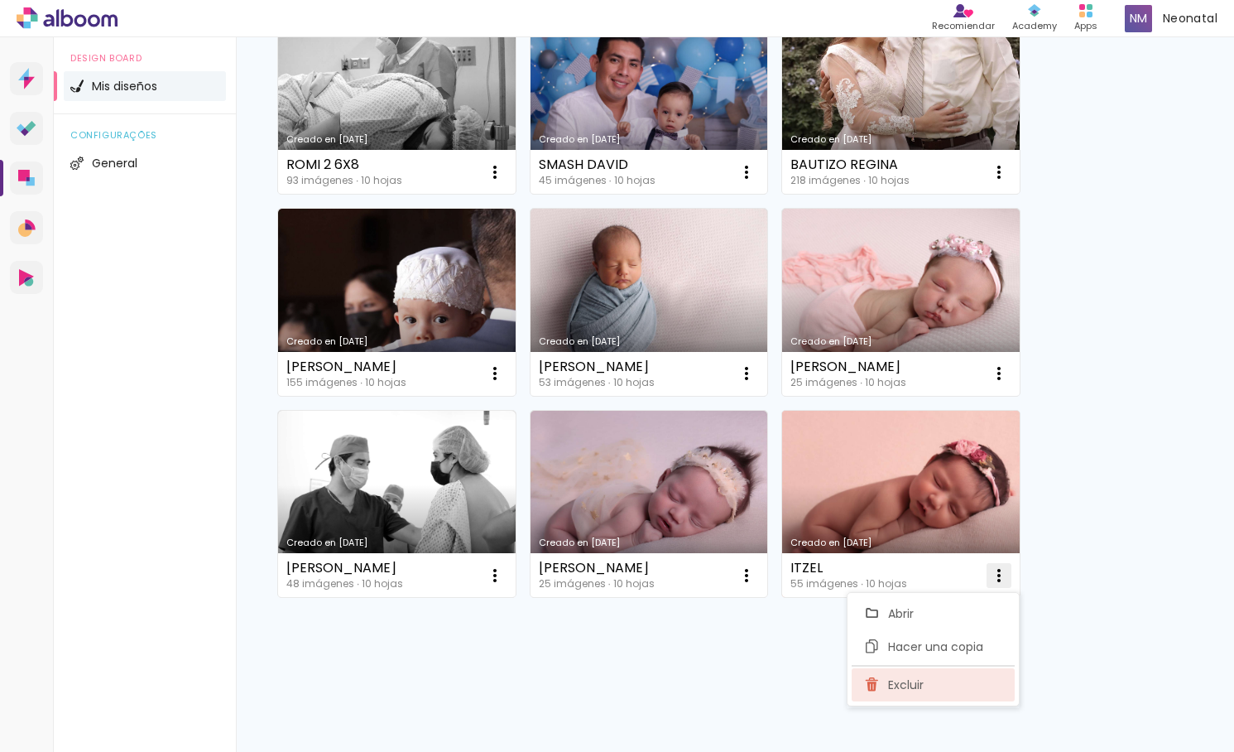
click at [936, 685] on paper-item "Excluir" at bounding box center [933, 684] width 163 height 33
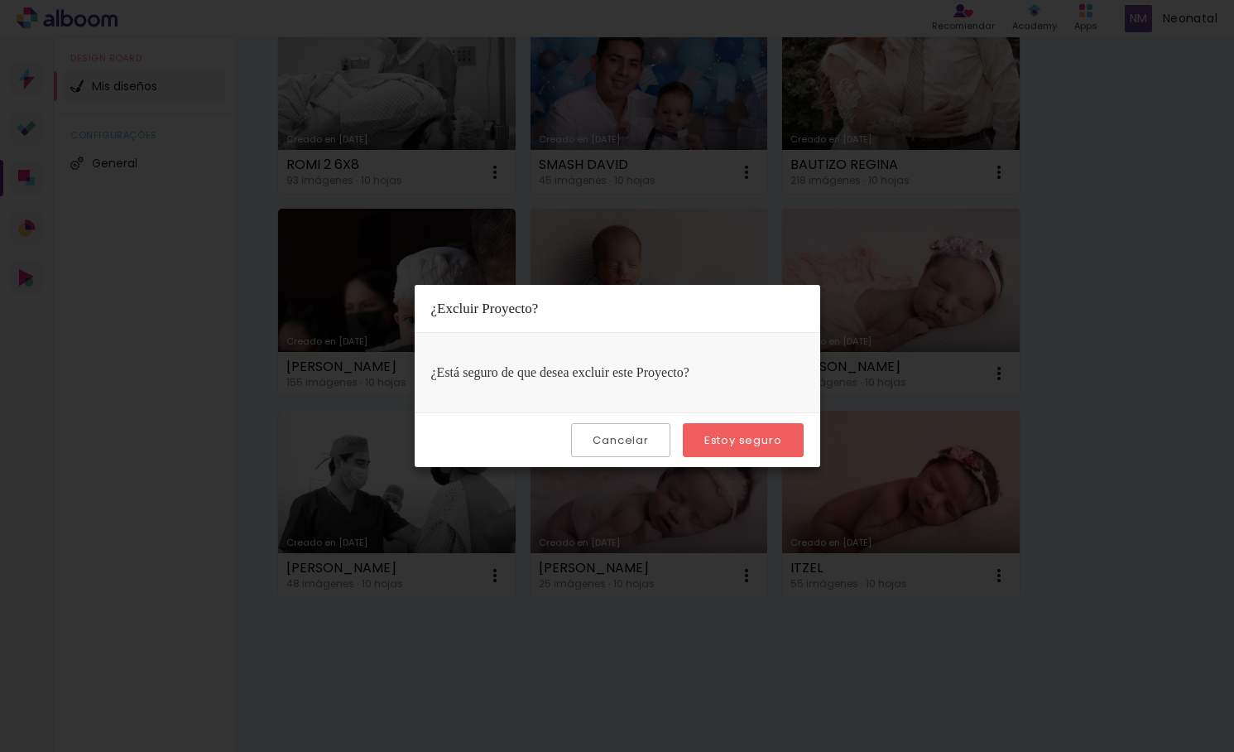
click at [0, 0] on slot "Estoy seguro" at bounding box center [0, 0] width 0 height 0
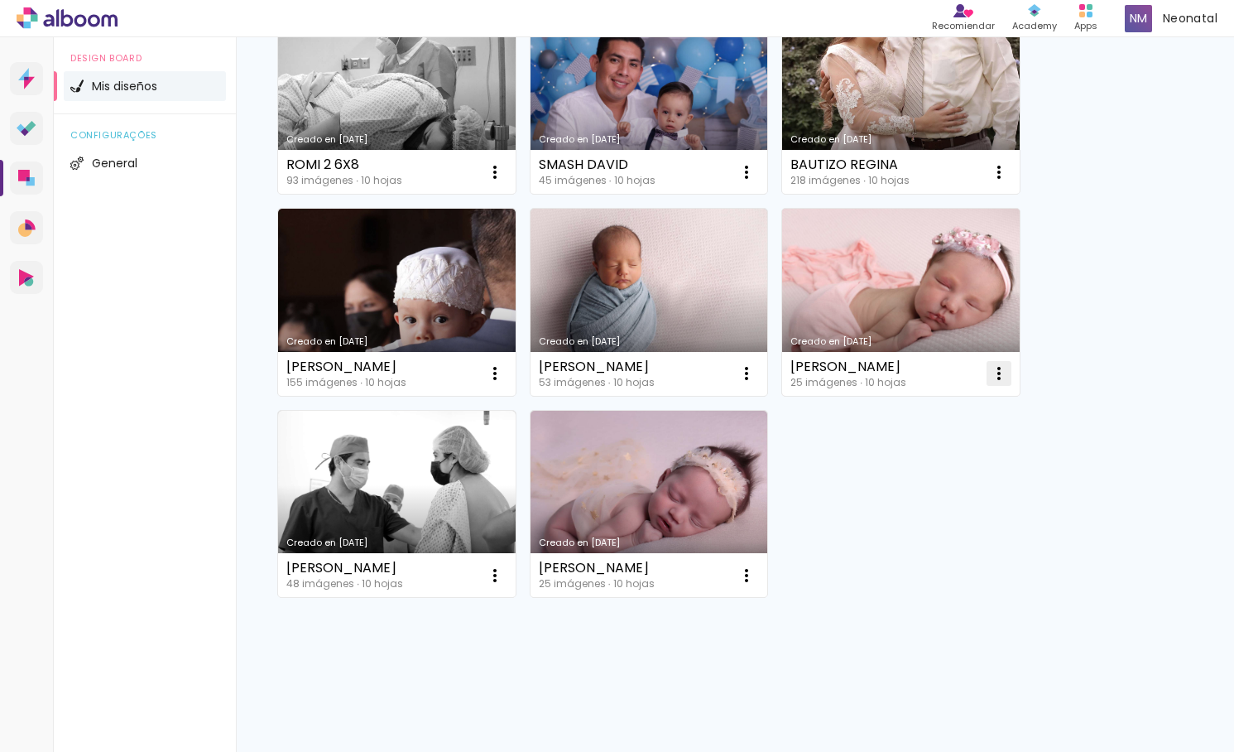
click at [998, 375] on iron-icon at bounding box center [999, 373] width 20 height 20
click at [931, 483] on paper-item "Excluir" at bounding box center [933, 482] width 163 height 33
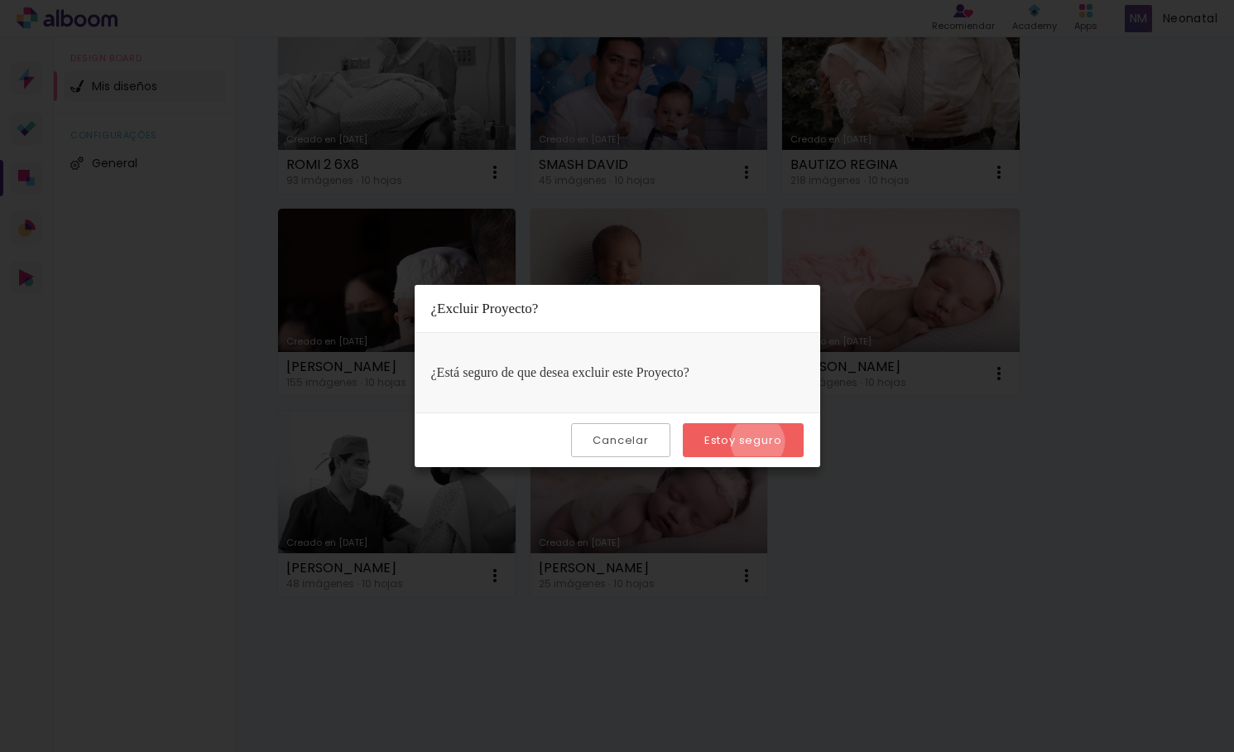
click at [0, 0] on slot "Estoy seguro" at bounding box center [0, 0] width 0 height 0
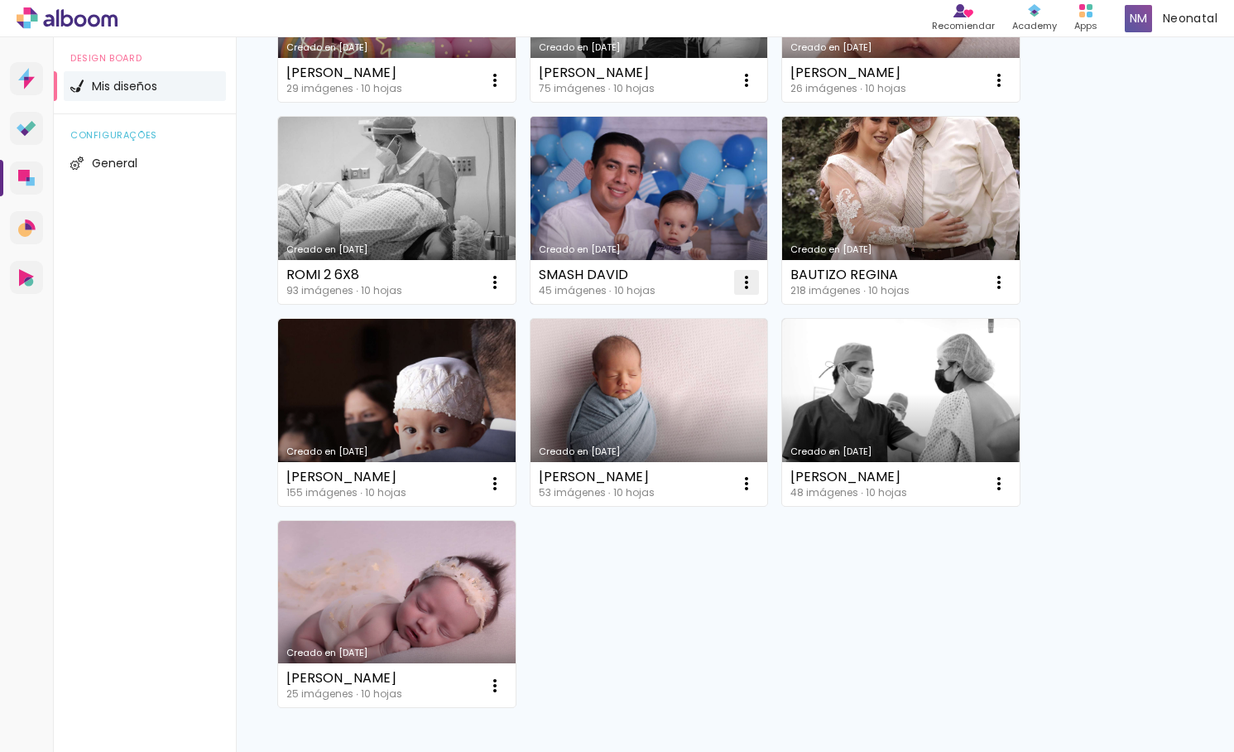
click at [746, 276] on iron-icon at bounding box center [747, 282] width 20 height 20
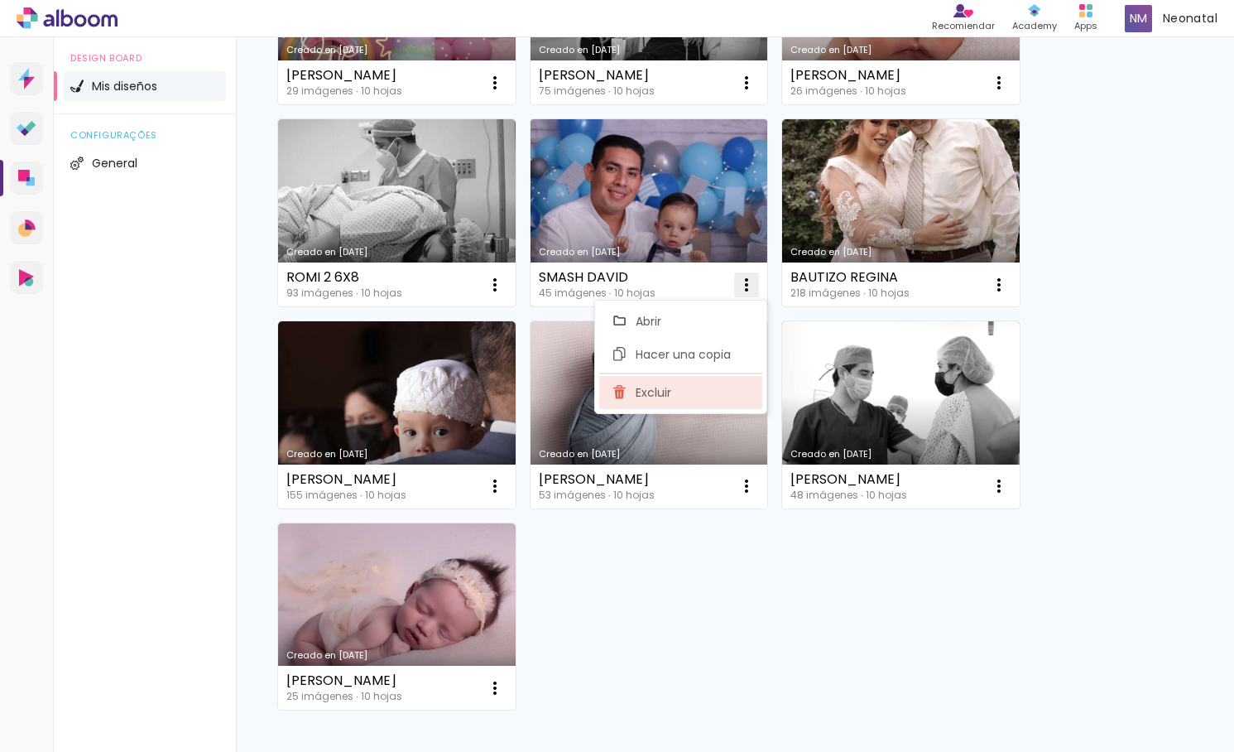
click at [728, 390] on paper-item "Excluir" at bounding box center [680, 392] width 163 height 33
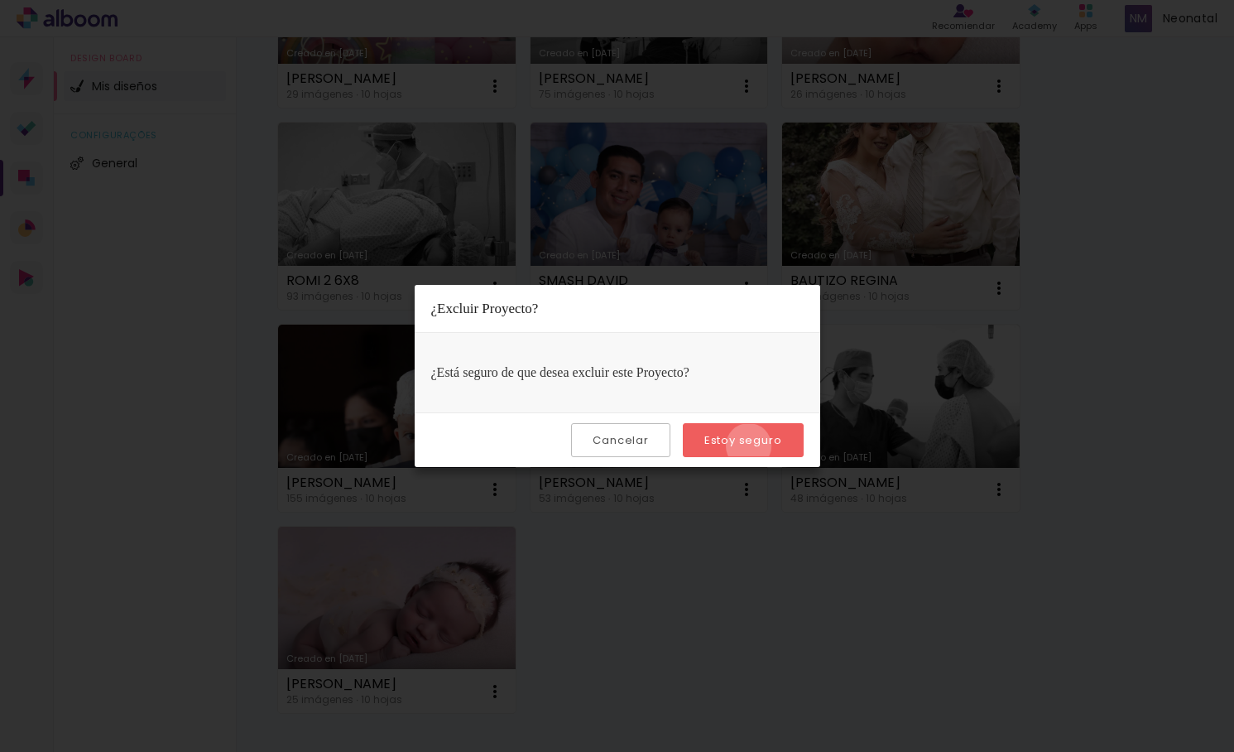
click at [0, 0] on slot "Estoy seguro" at bounding box center [0, 0] width 0 height 0
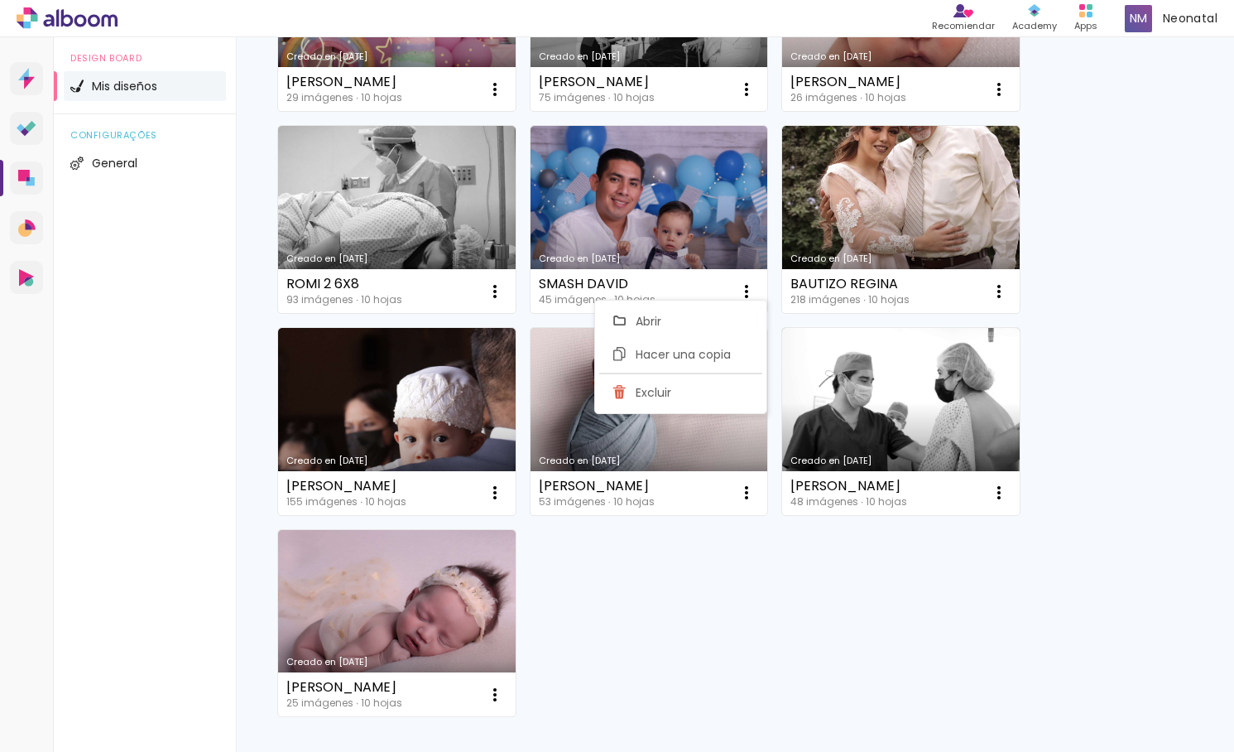
scroll to position [6449, 0]
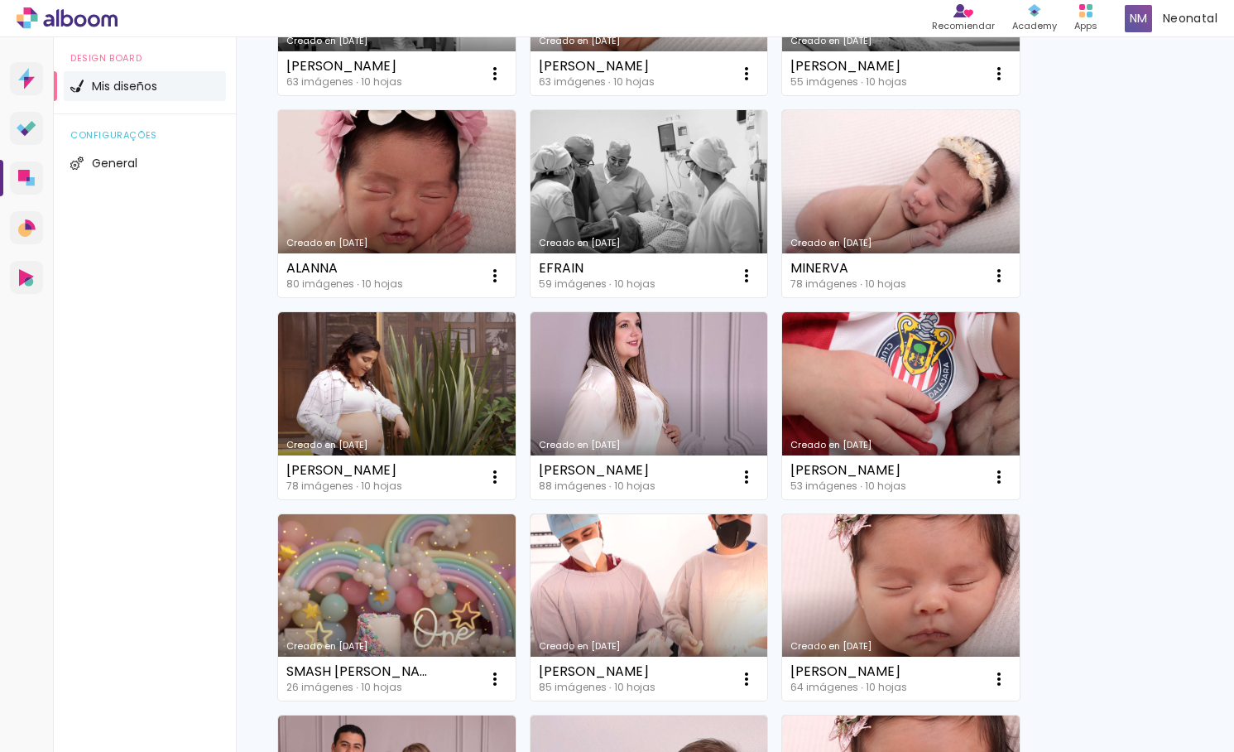
scroll to position [5546, 0]
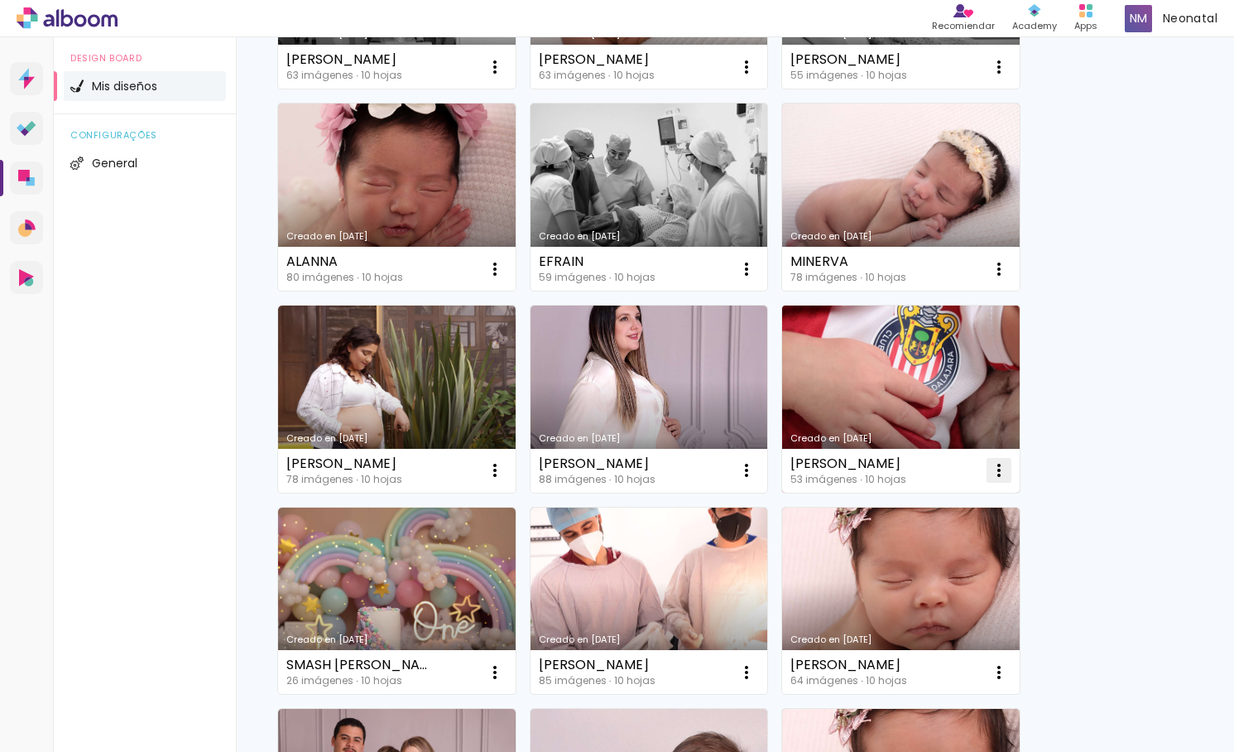
click at [1002, 469] on iron-icon at bounding box center [999, 470] width 20 height 20
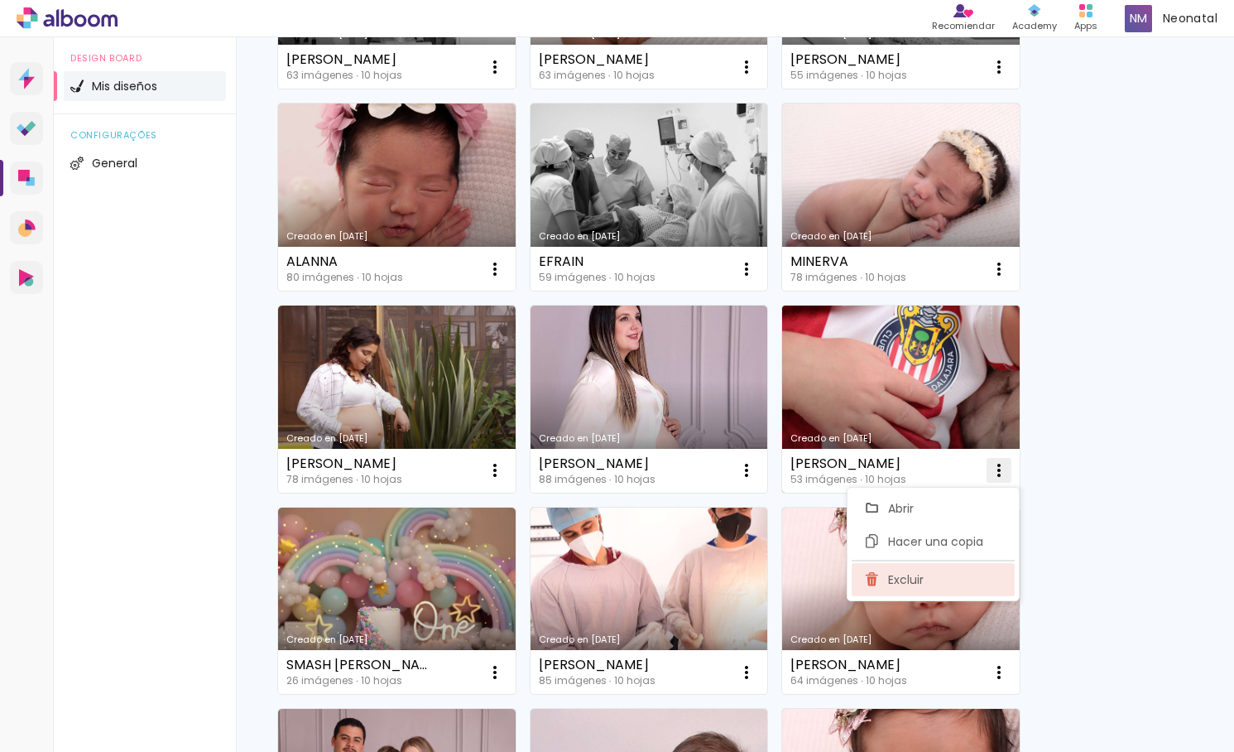
click at [908, 577] on span "Excluir" at bounding box center [906, 580] width 36 height 12
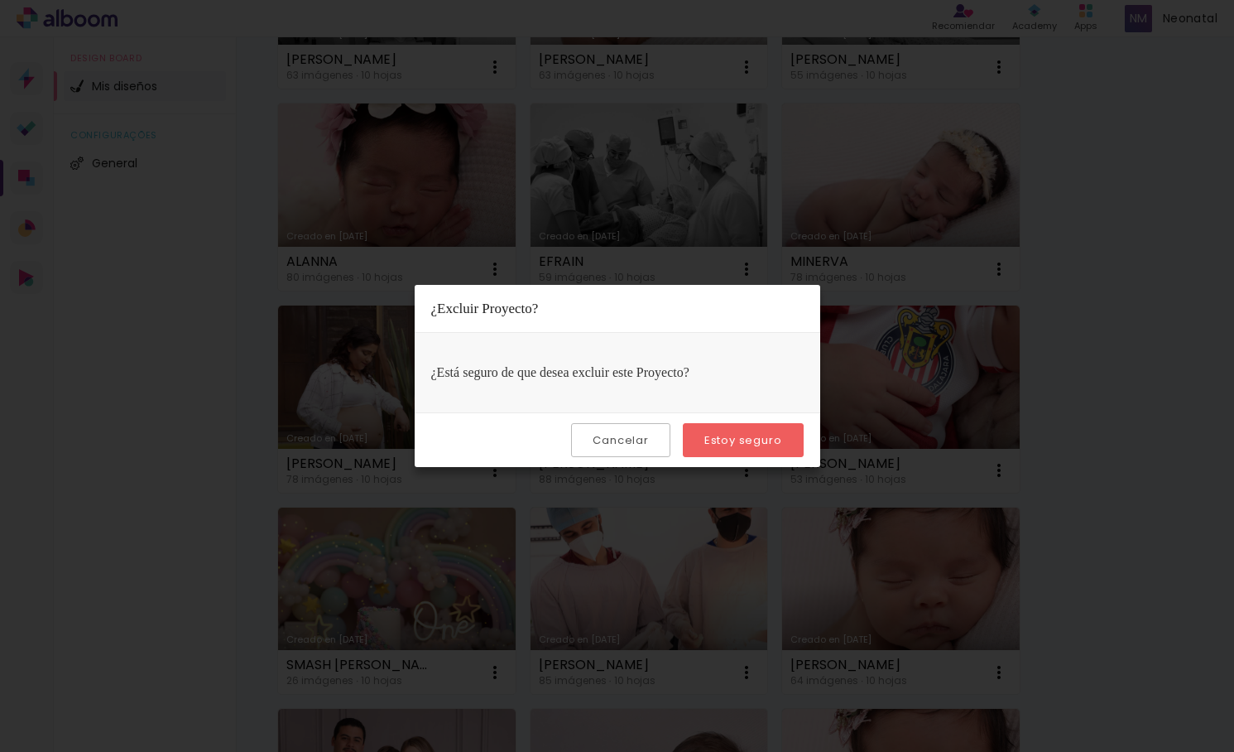
click at [0, 0] on slot "Estoy seguro" at bounding box center [0, 0] width 0 height 0
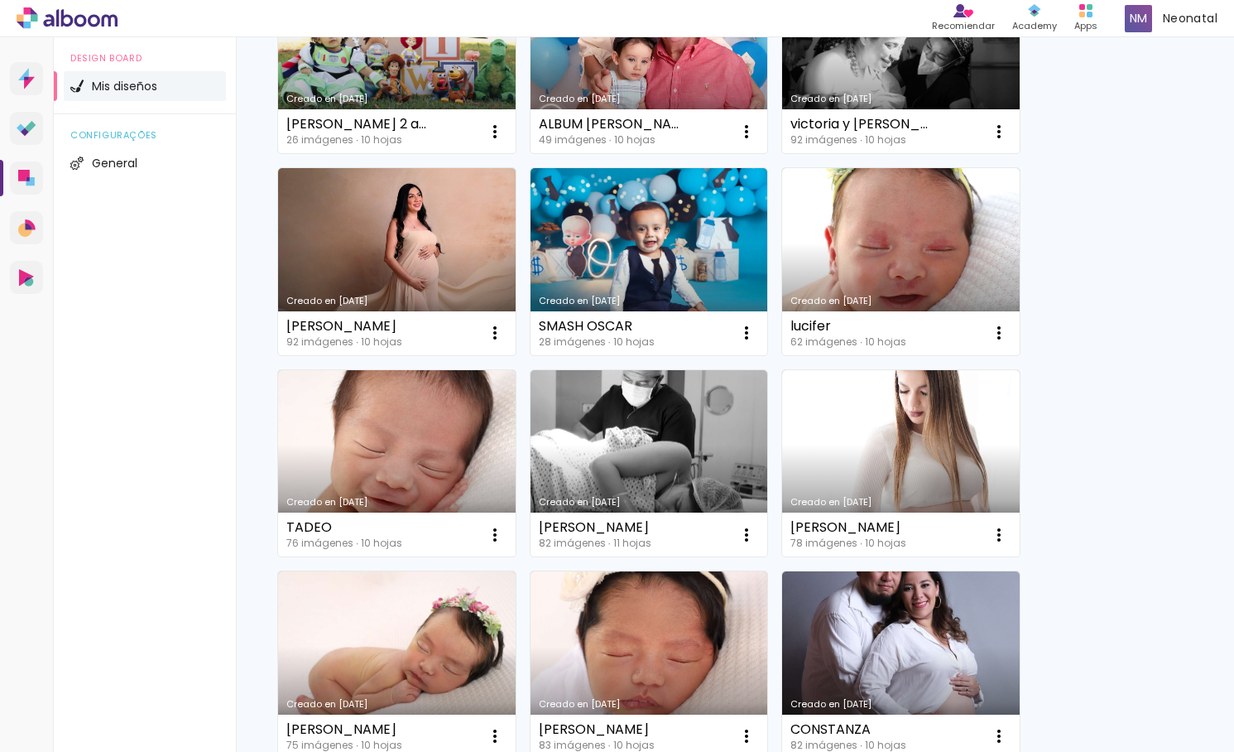
scroll to position [4629, 0]
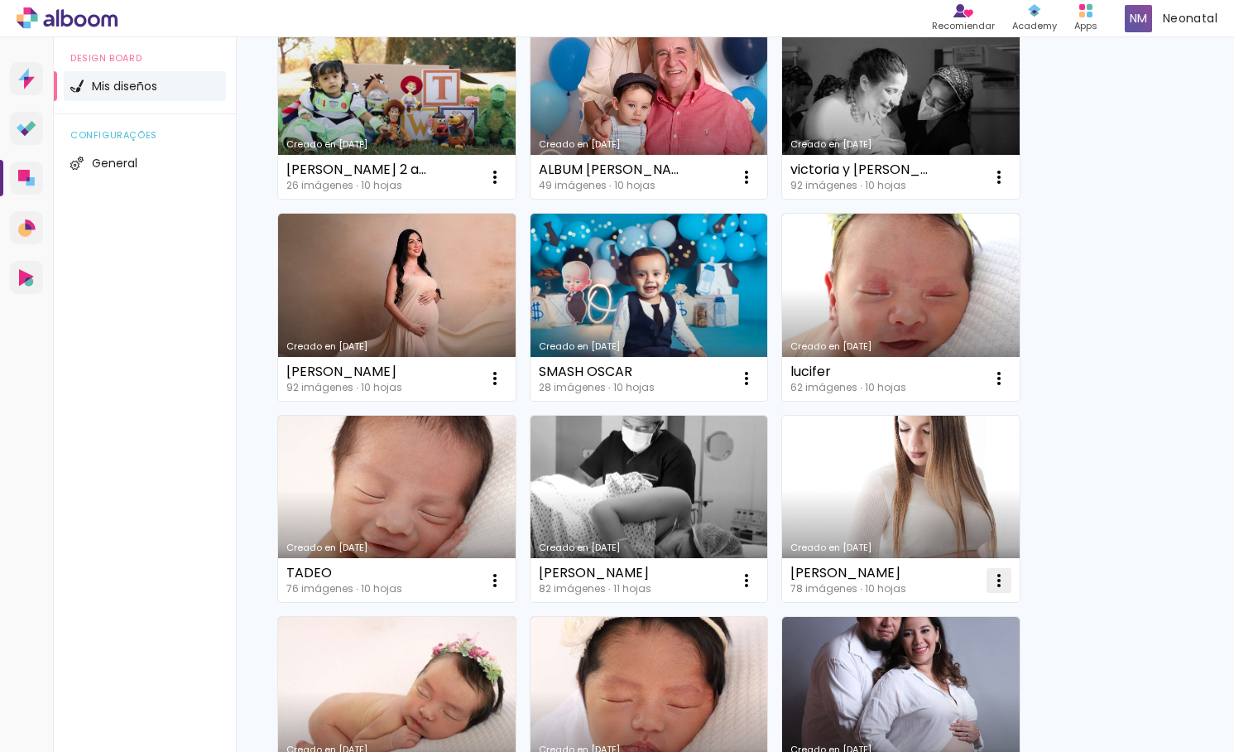
click at [994, 575] on iron-icon at bounding box center [999, 580] width 20 height 20
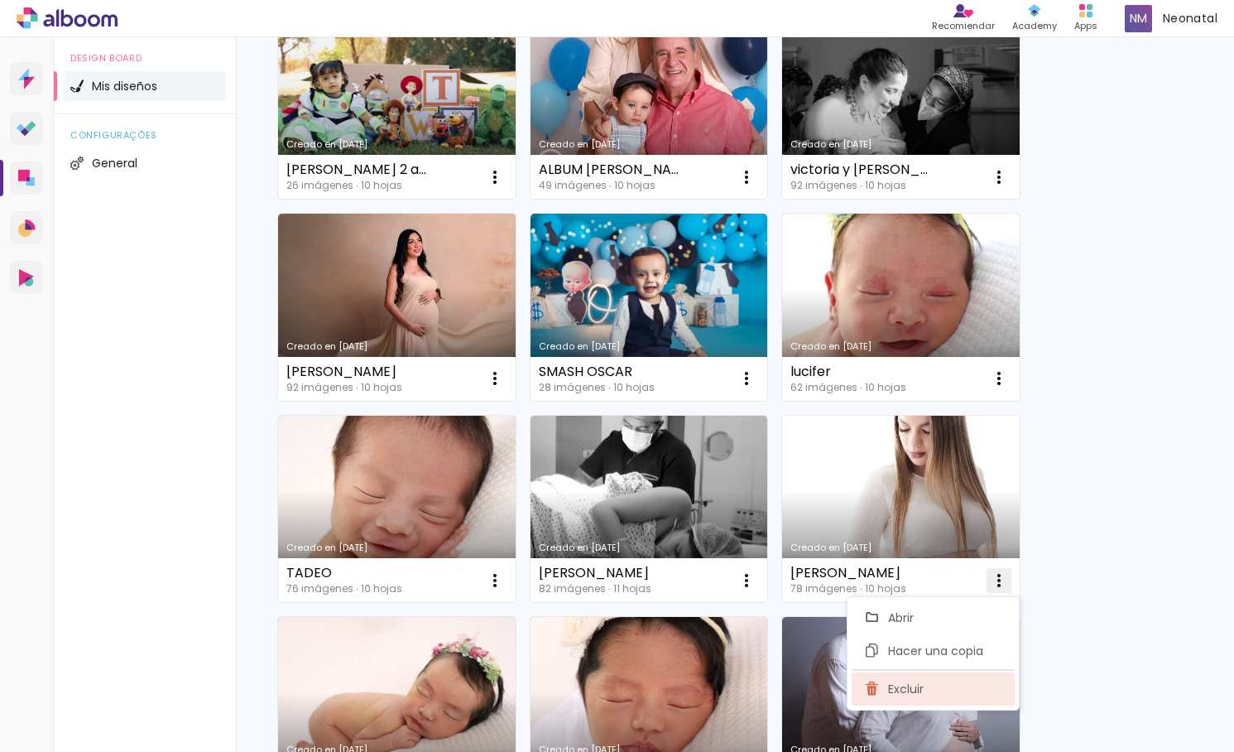
click at [931, 680] on paper-item "Excluir" at bounding box center [933, 688] width 163 height 33
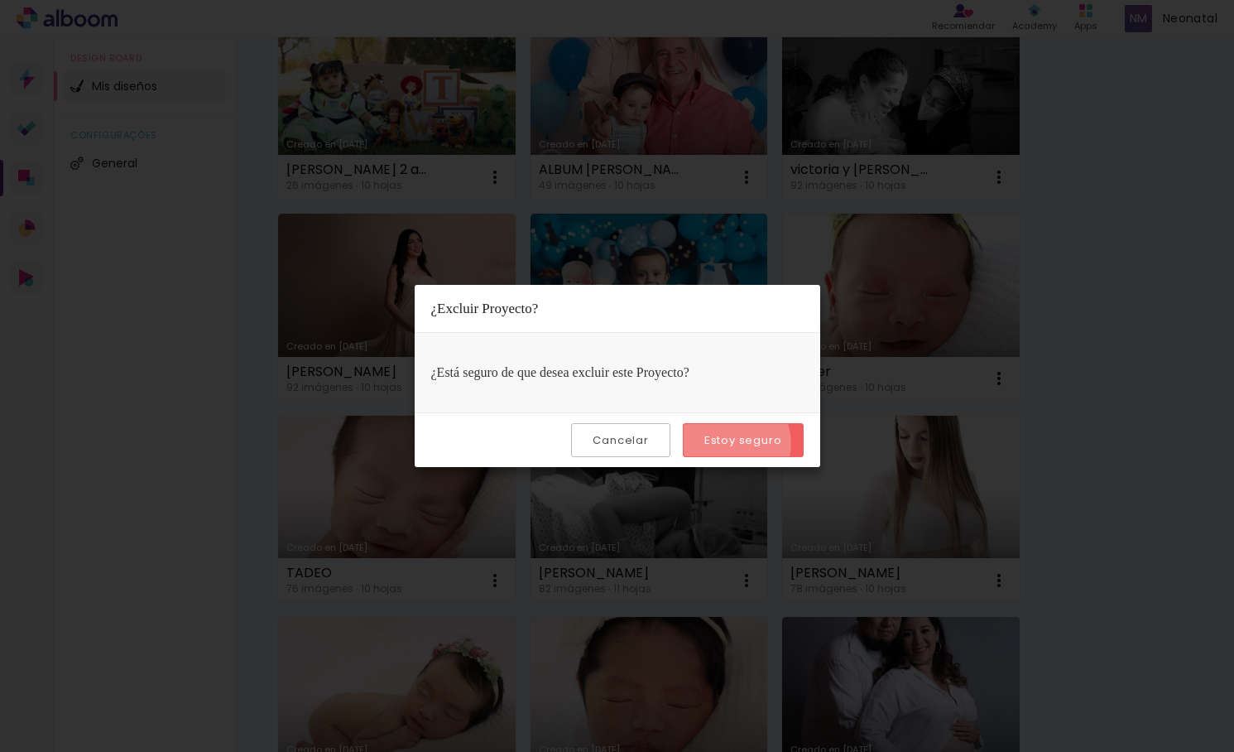
click at [0, 0] on slot "Estoy seguro" at bounding box center [0, 0] width 0 height 0
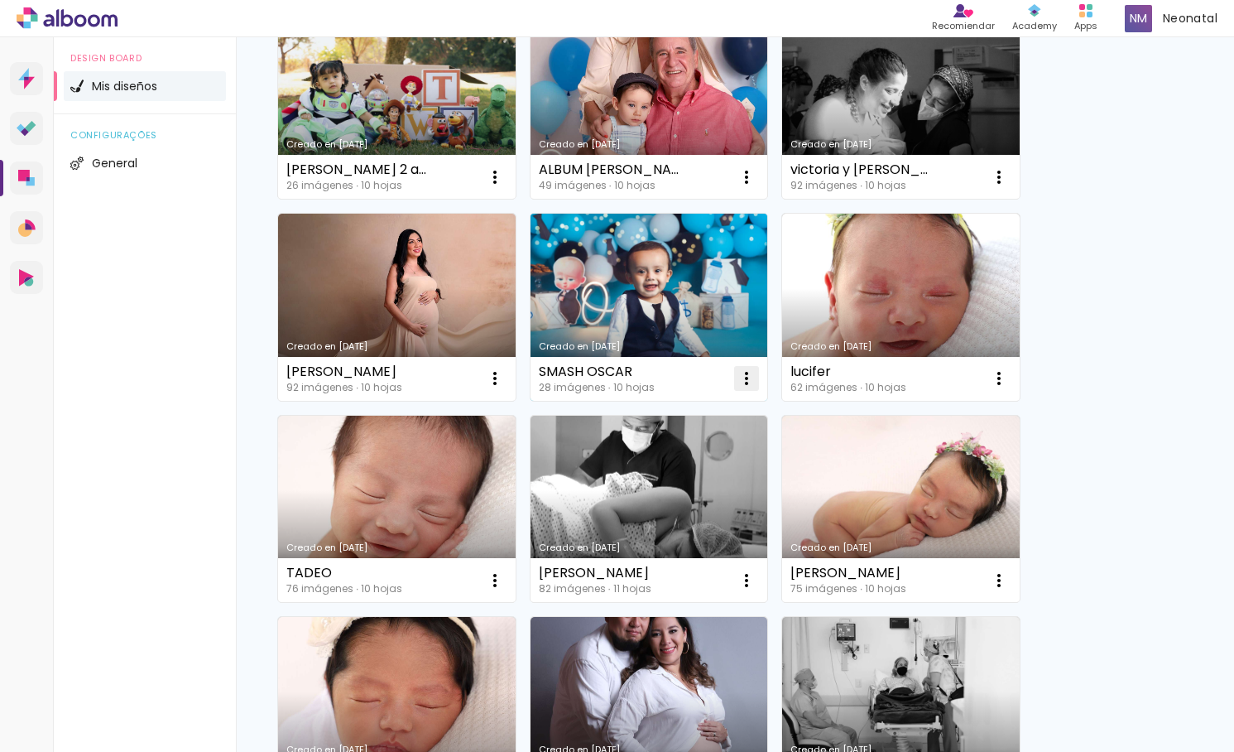
click at [742, 378] on iron-icon at bounding box center [747, 378] width 20 height 20
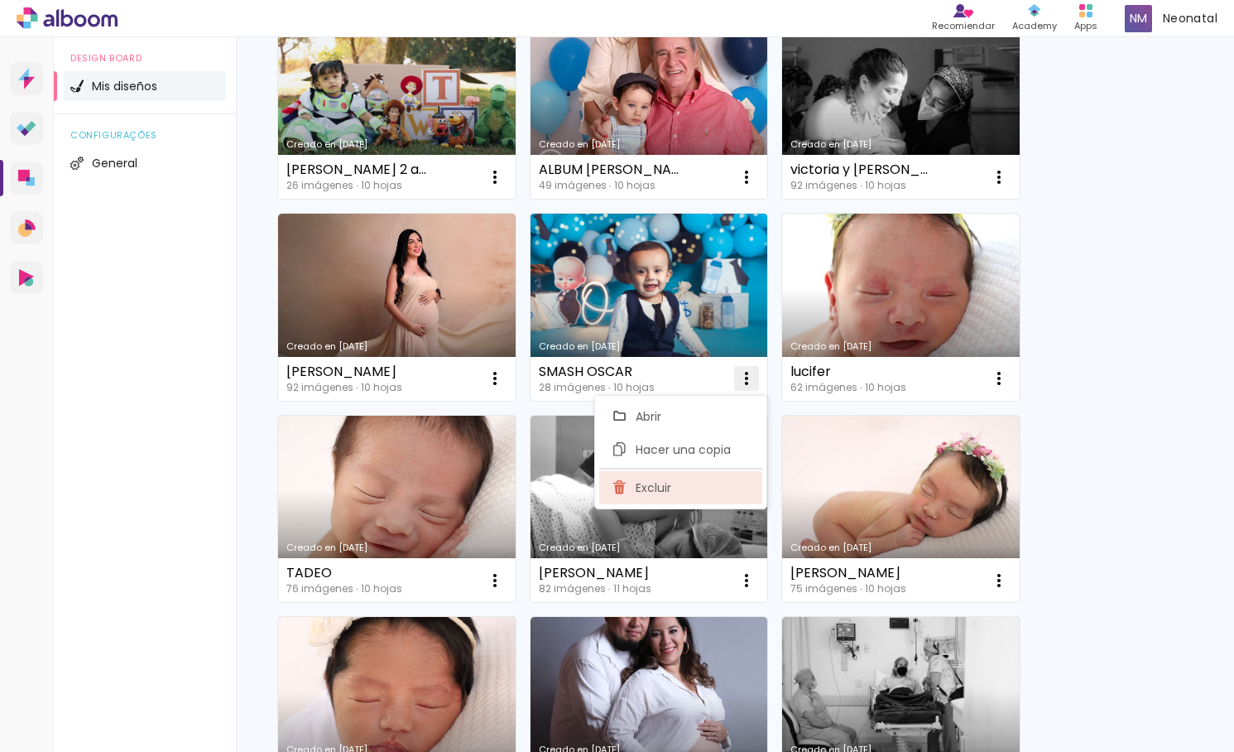
click at [696, 494] on paper-item "Excluir" at bounding box center [680, 487] width 163 height 33
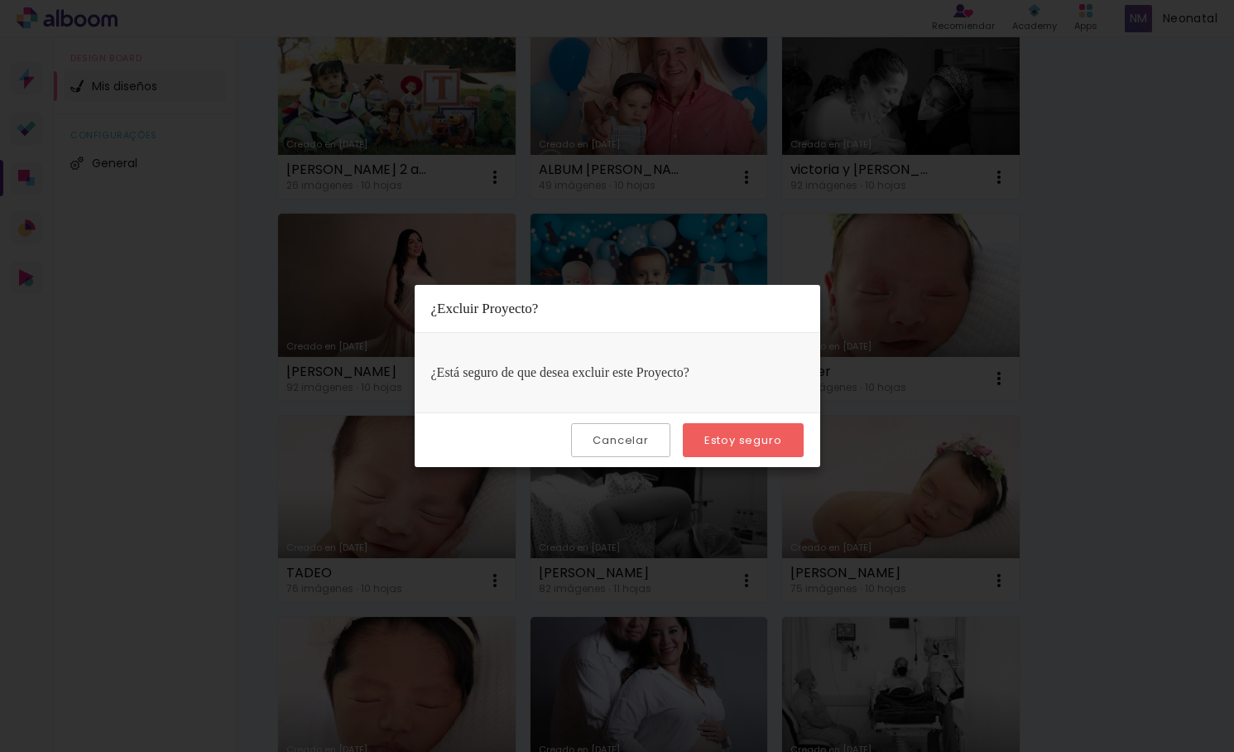
click at [0, 0] on slot "Estoy seguro" at bounding box center [0, 0] width 0 height 0
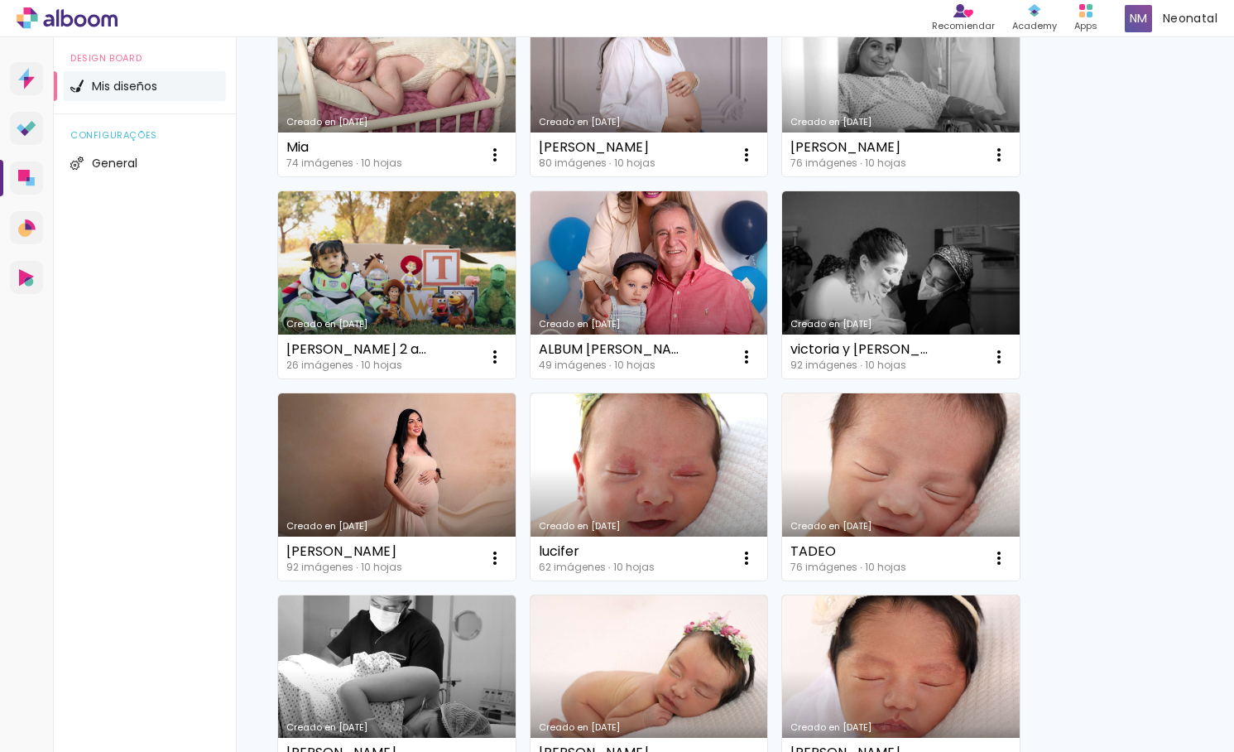
scroll to position [4345, 0]
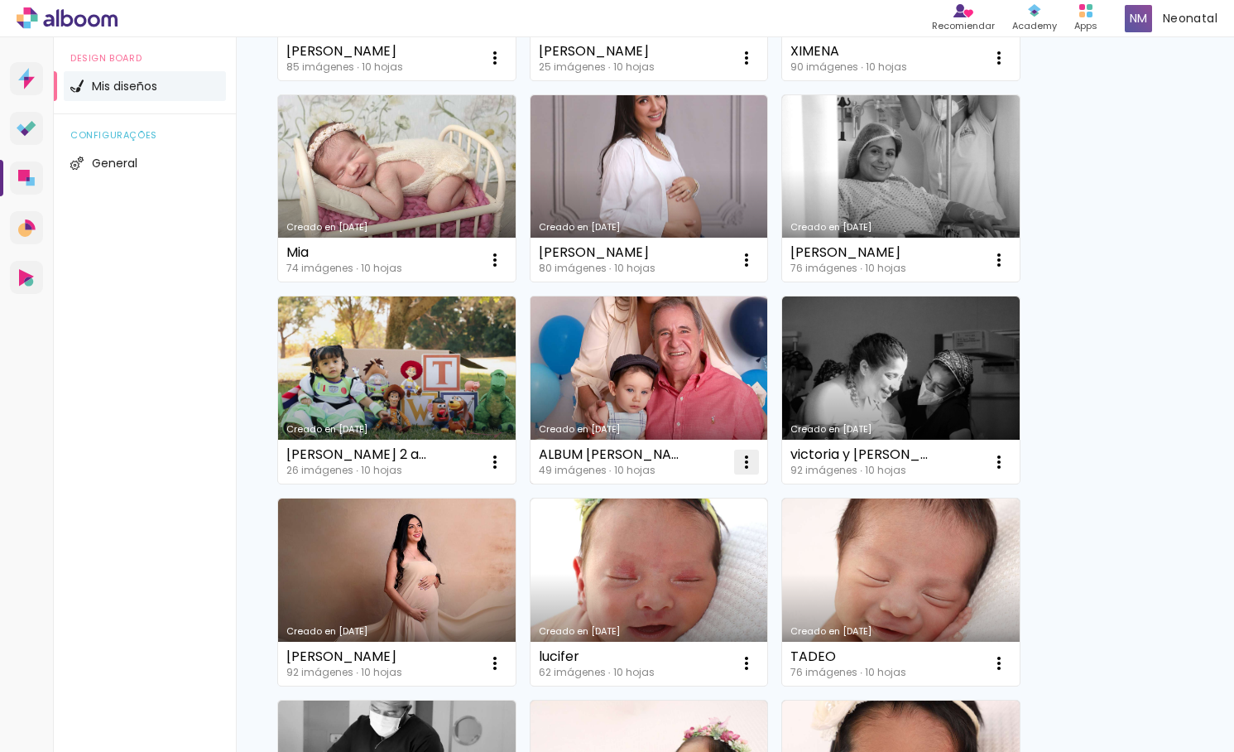
click at [745, 453] on iron-icon at bounding box center [747, 462] width 20 height 20
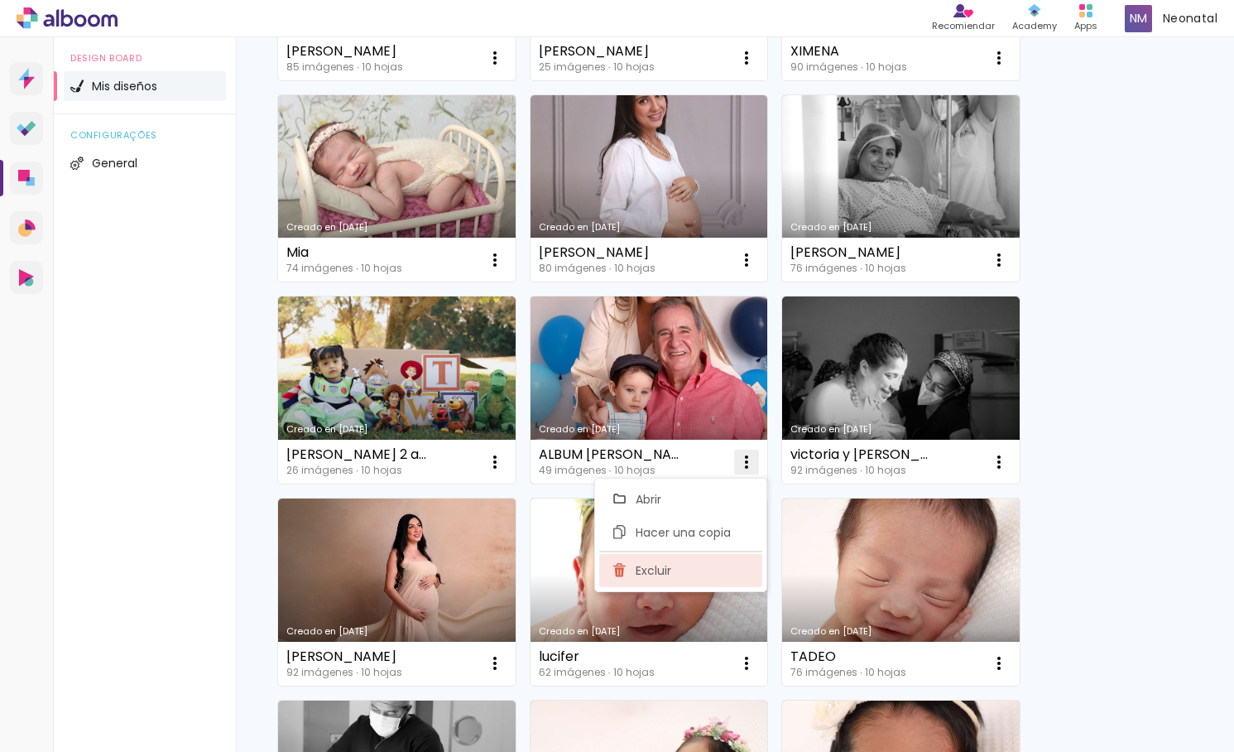
click at [714, 569] on paper-item "Excluir" at bounding box center [680, 570] width 163 height 33
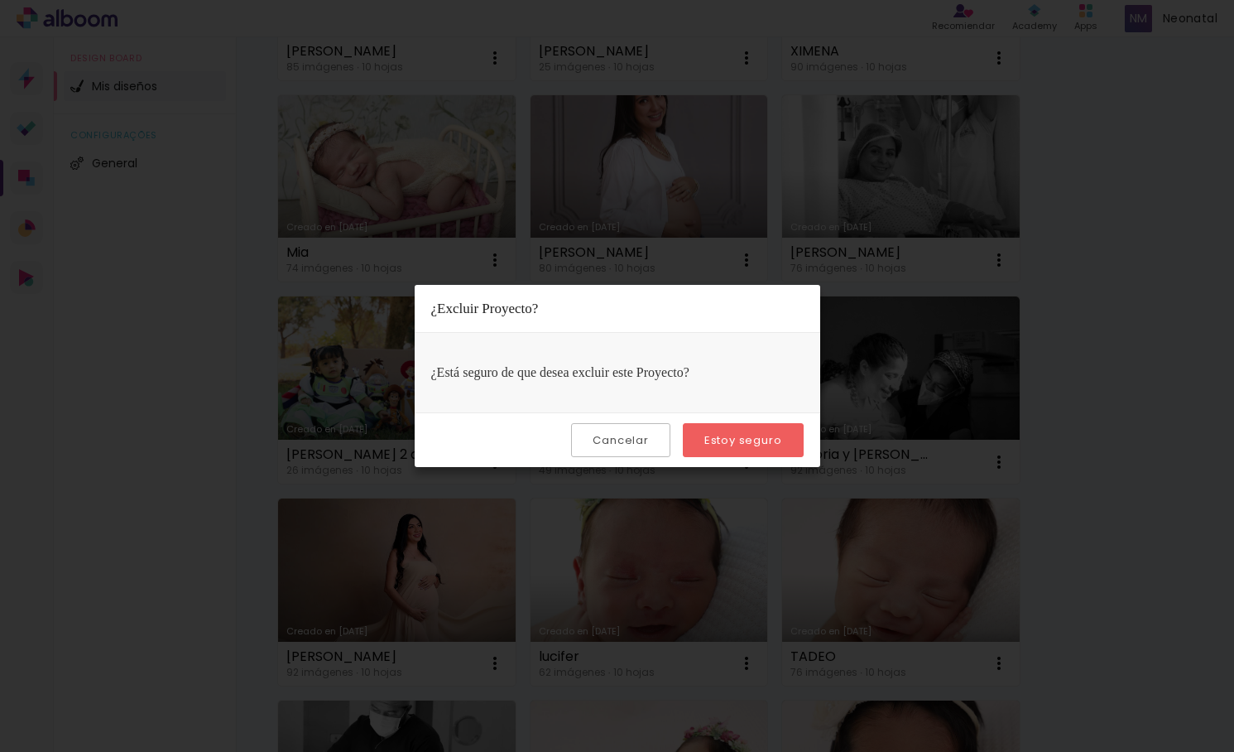
click at [0, 0] on slot "Estoy seguro" at bounding box center [0, 0] width 0 height 0
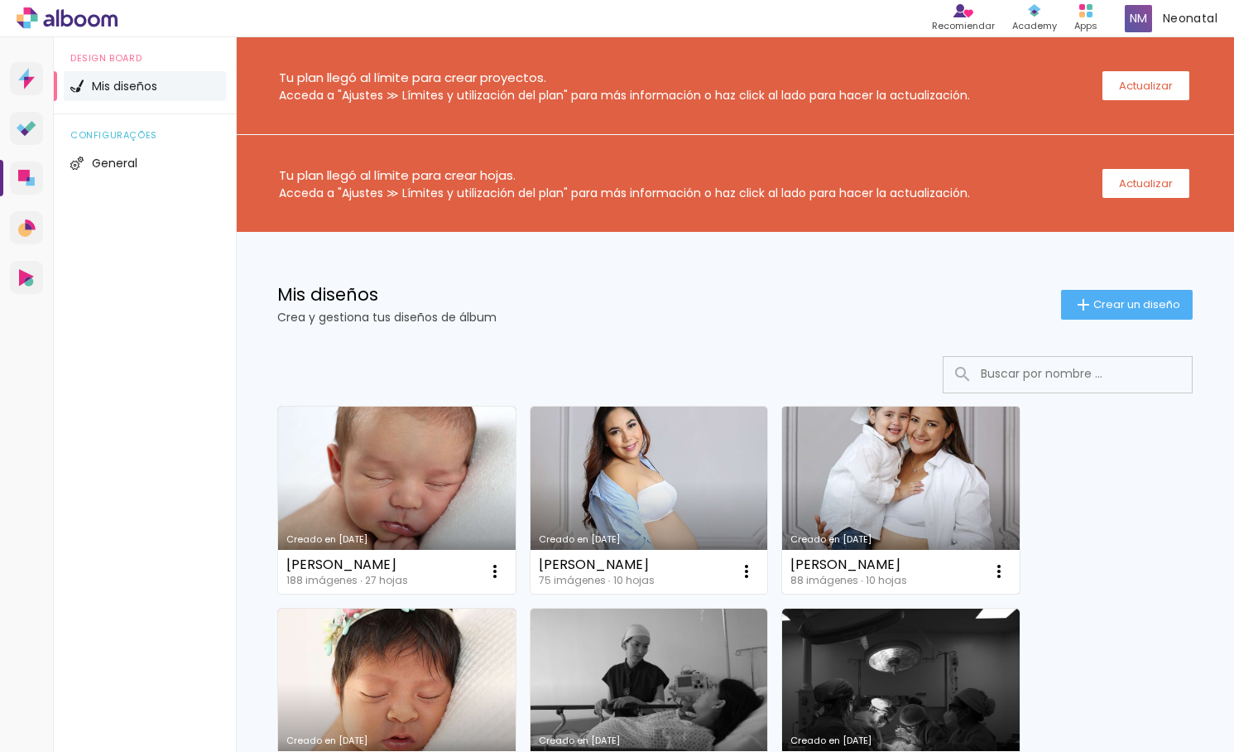
scroll to position [1, 0]
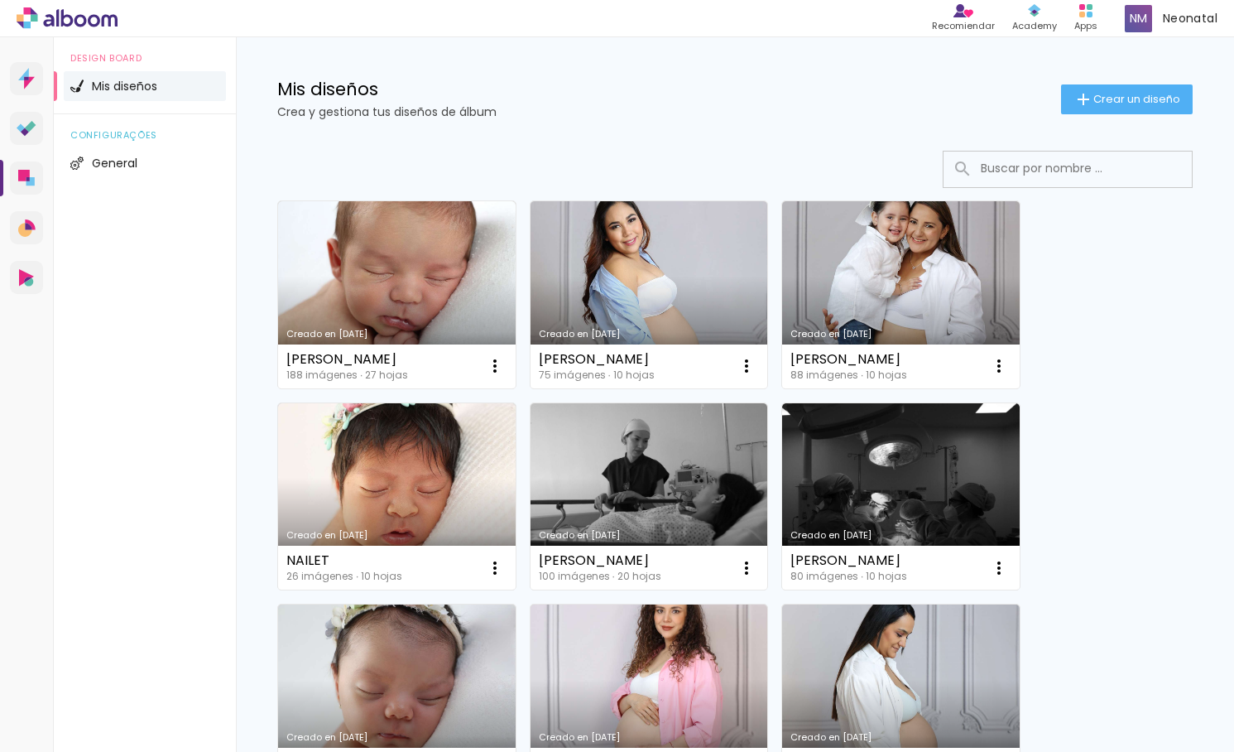
scroll to position [281, 0]
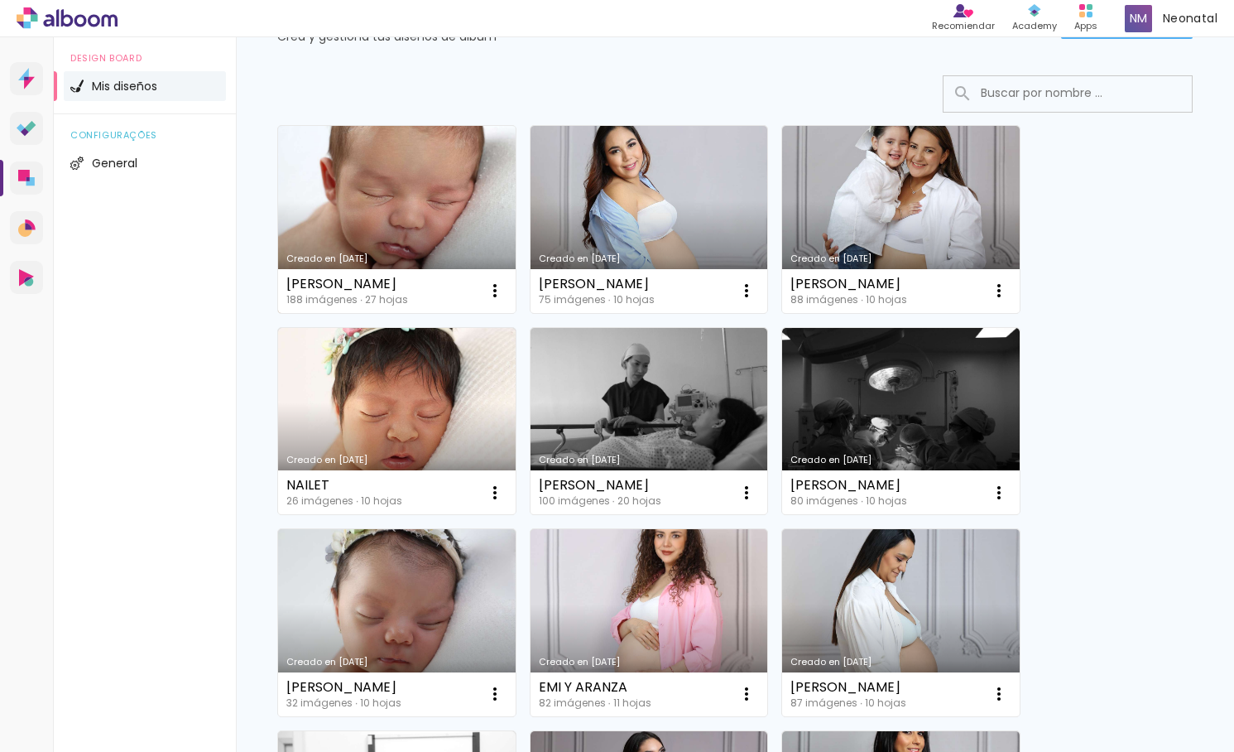
click at [419, 165] on link "Creado en [DATE]" at bounding box center [397, 219] width 238 height 187
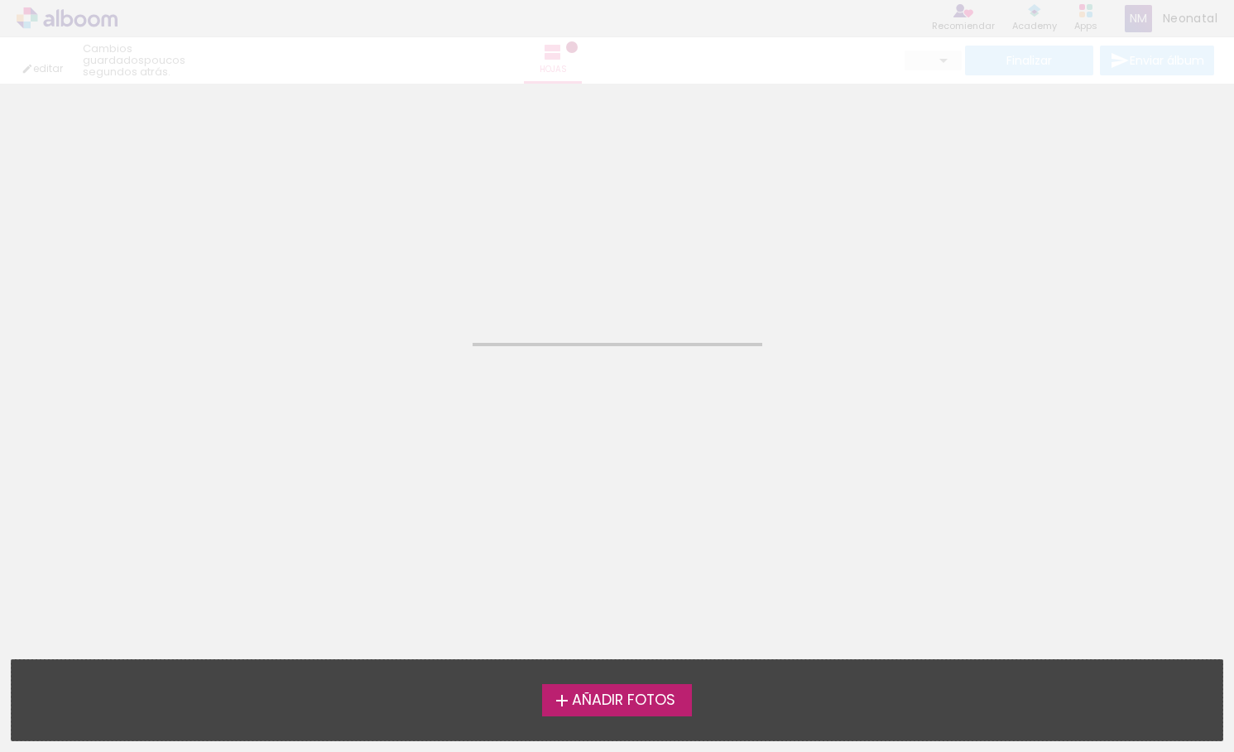
click at [419, 165] on neon-animatable "Confirmar Cancelar" at bounding box center [617, 168] width 1234 height 168
